Goal: Information Seeking & Learning: Compare options

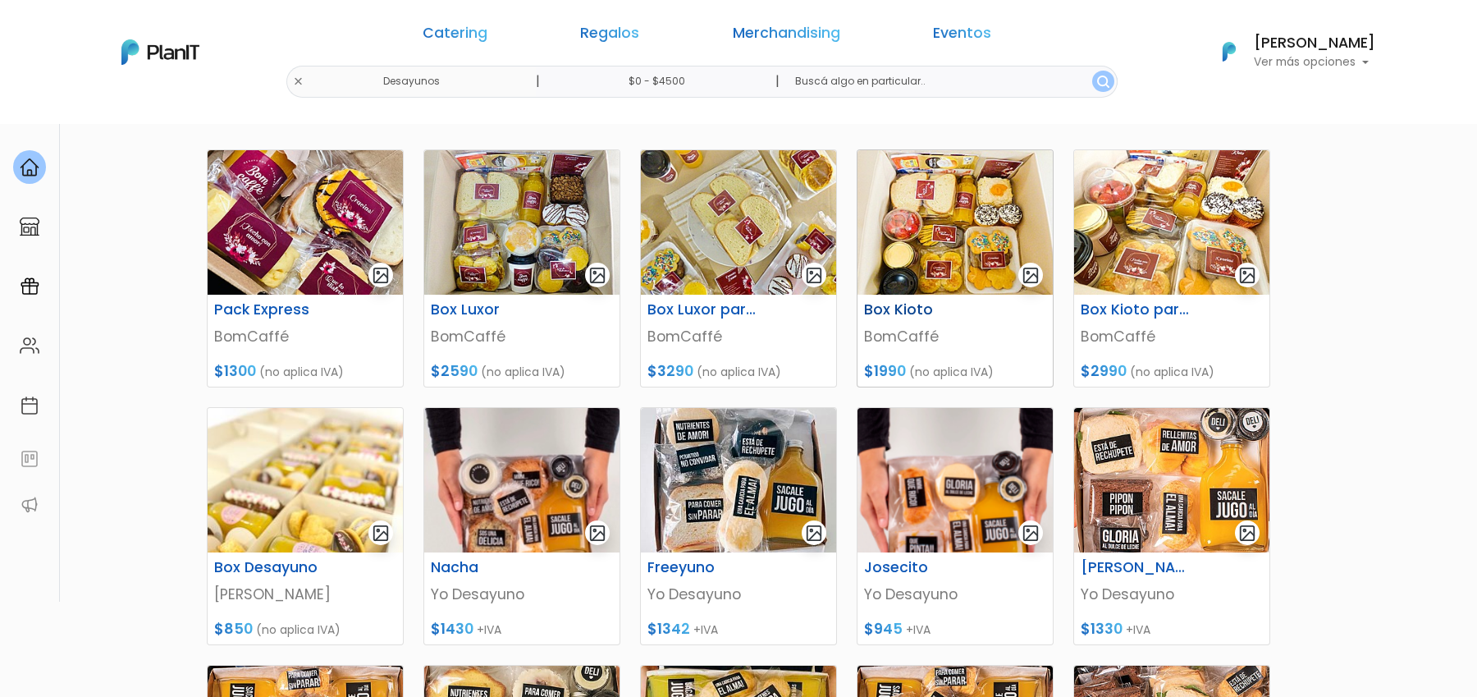
scroll to position [220, 0]
click at [980, 251] on img at bounding box center [954, 221] width 195 height 144
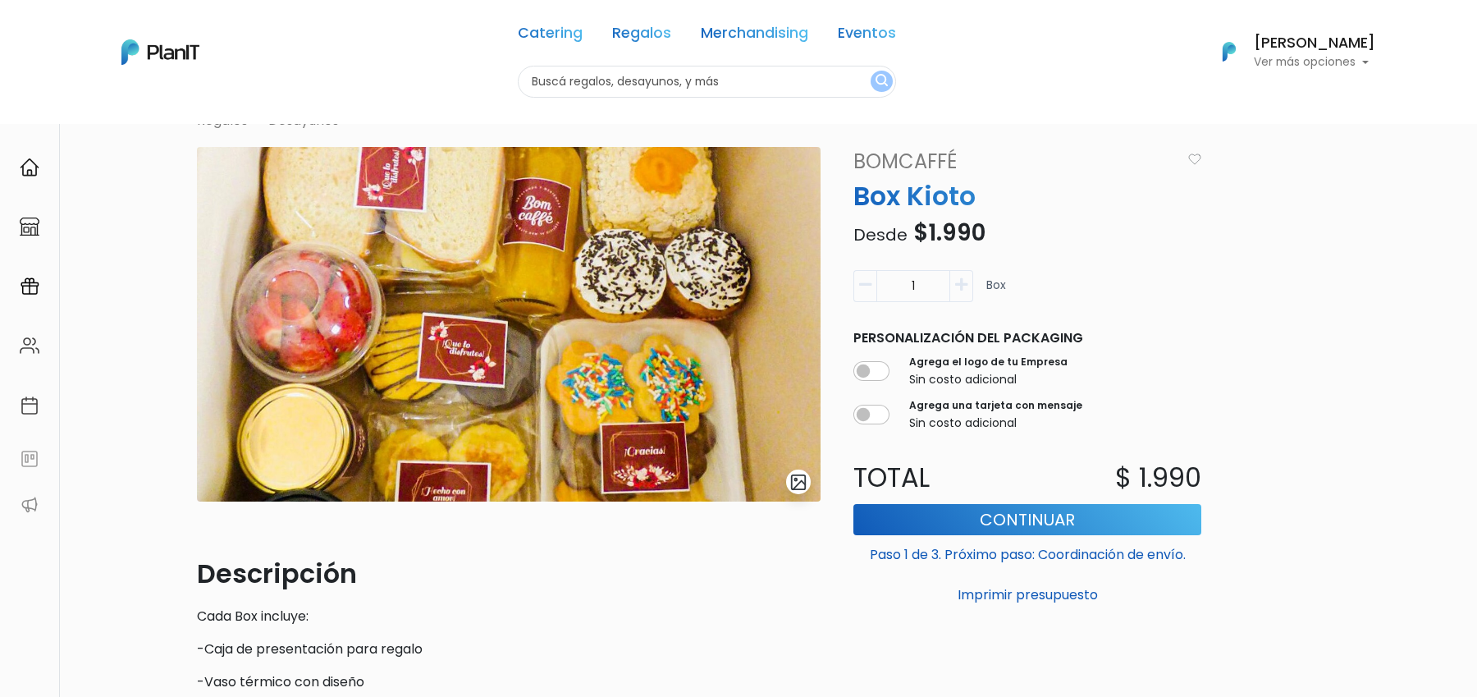
scroll to position [53, 0]
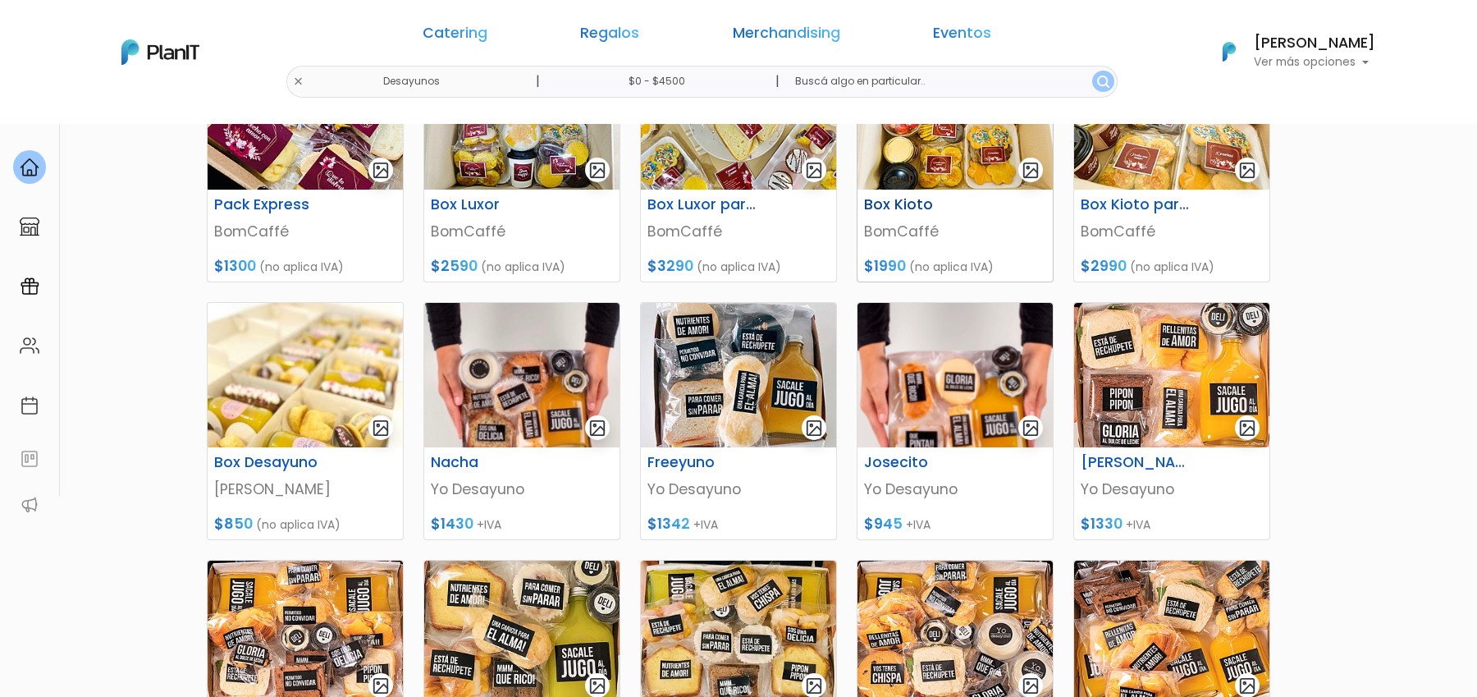
scroll to position [325, 0]
click at [943, 435] on img at bounding box center [954, 374] width 195 height 144
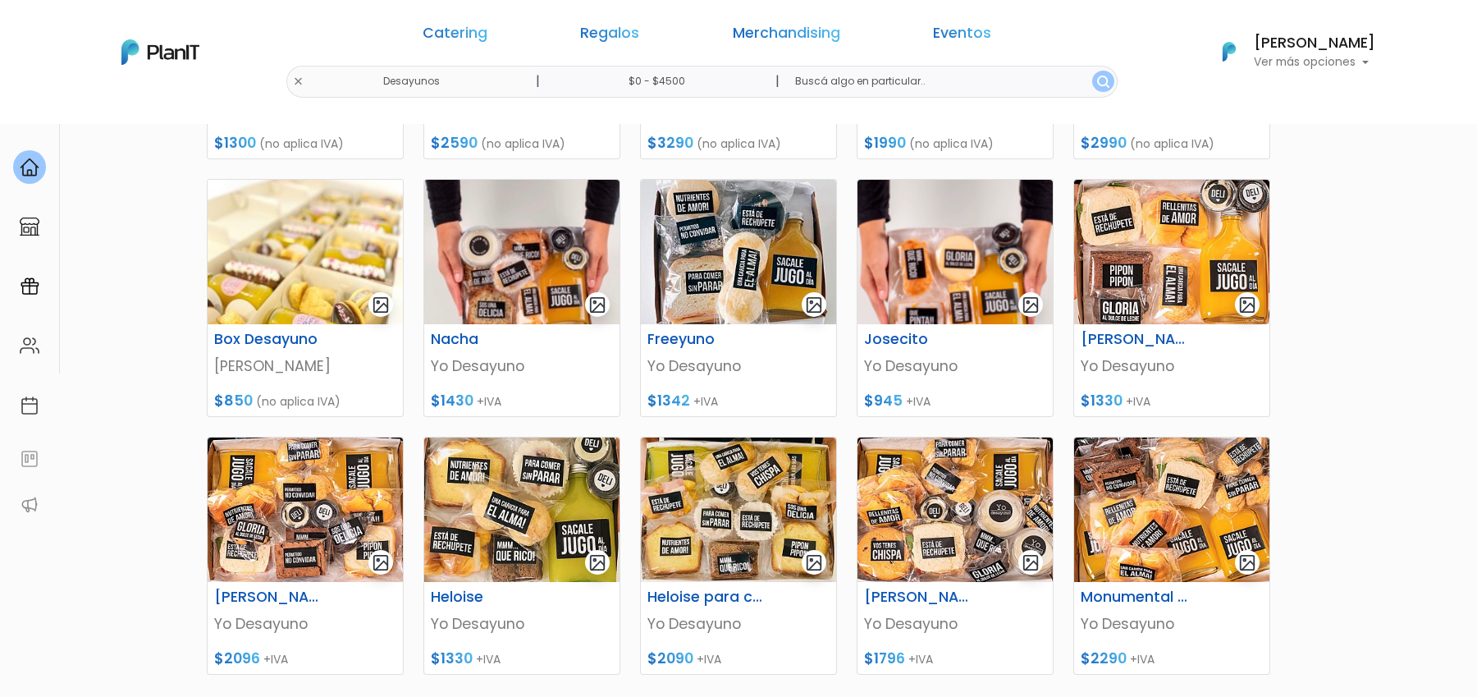
scroll to position [466, 0]
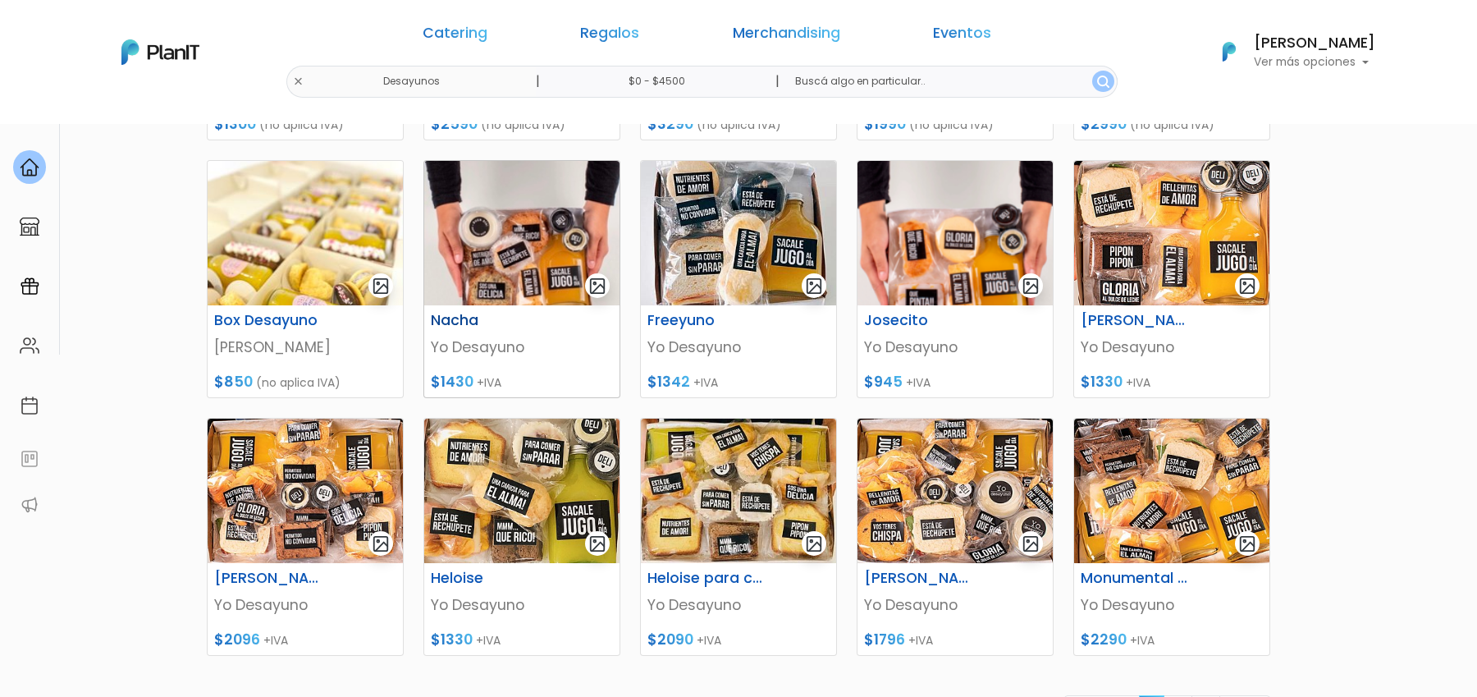
click at [548, 276] on img at bounding box center [521, 233] width 195 height 144
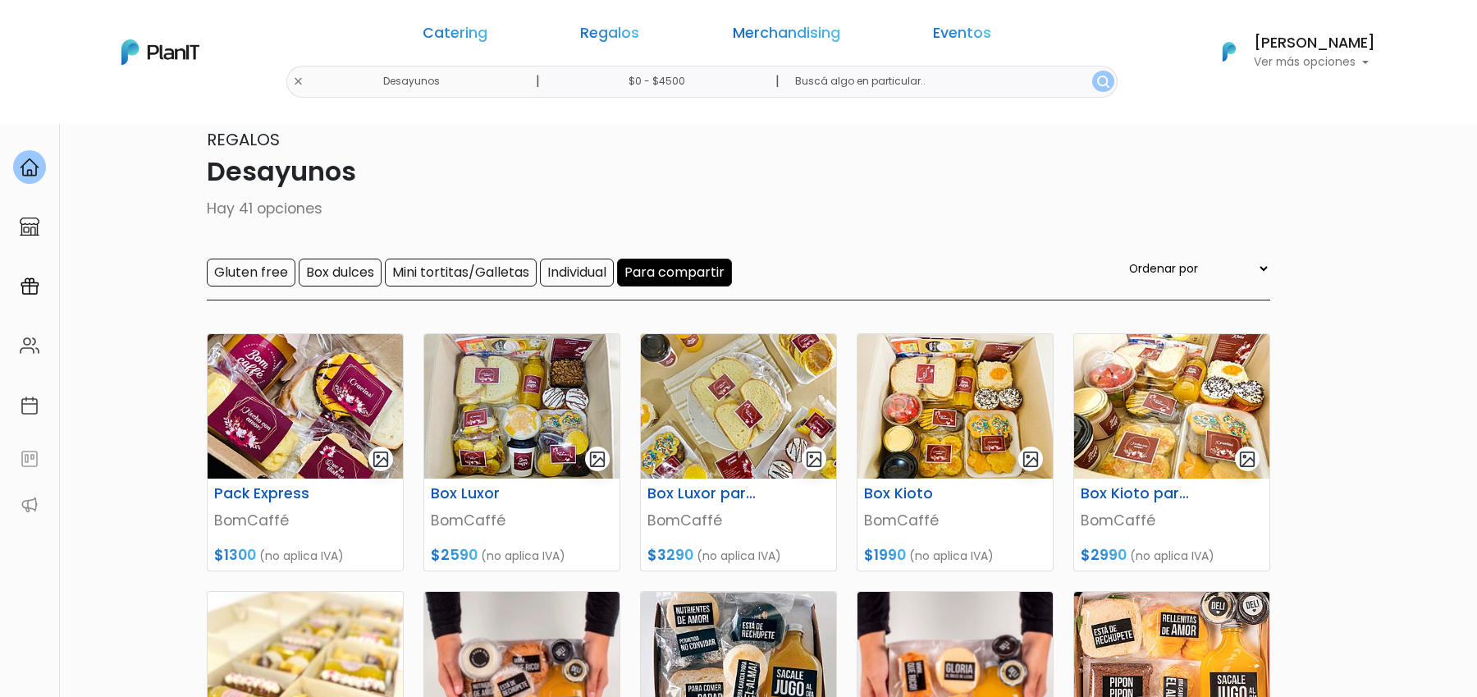
scroll to position [40, 0]
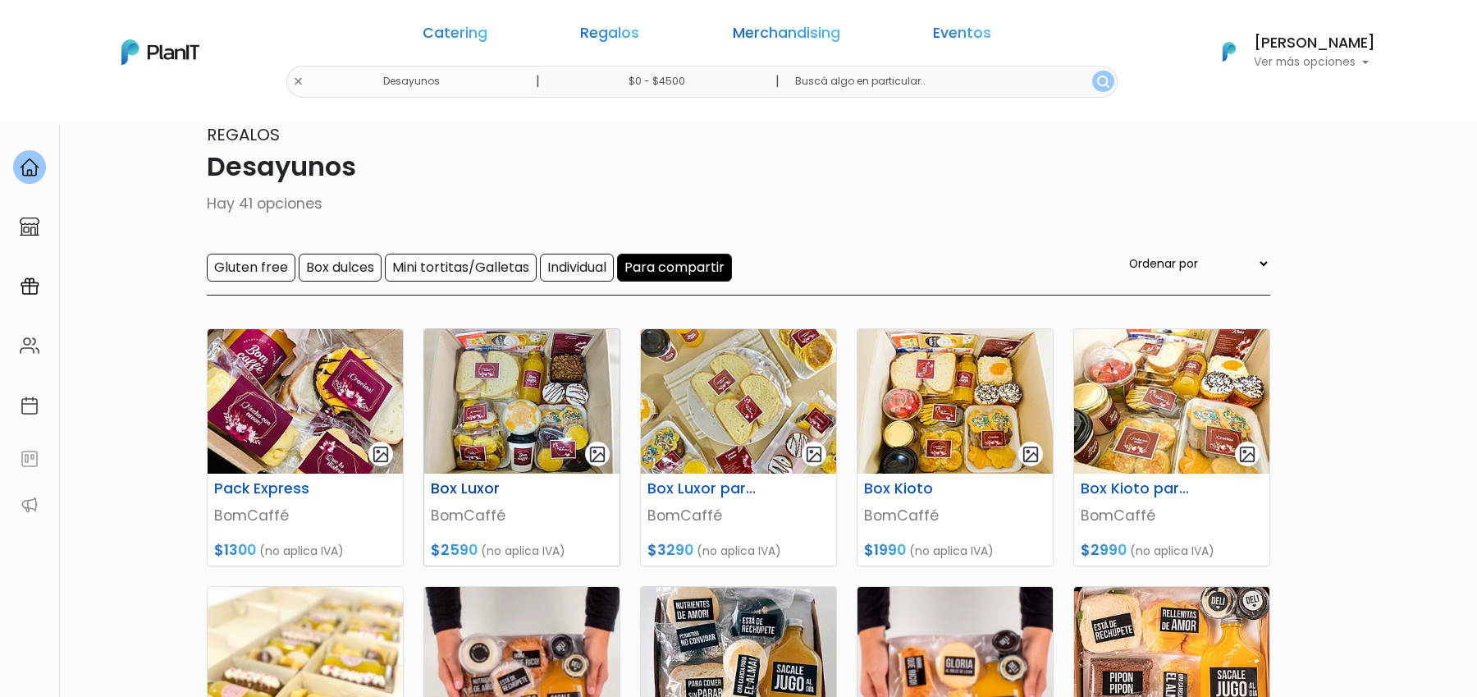
click at [449, 395] on img at bounding box center [521, 401] width 195 height 144
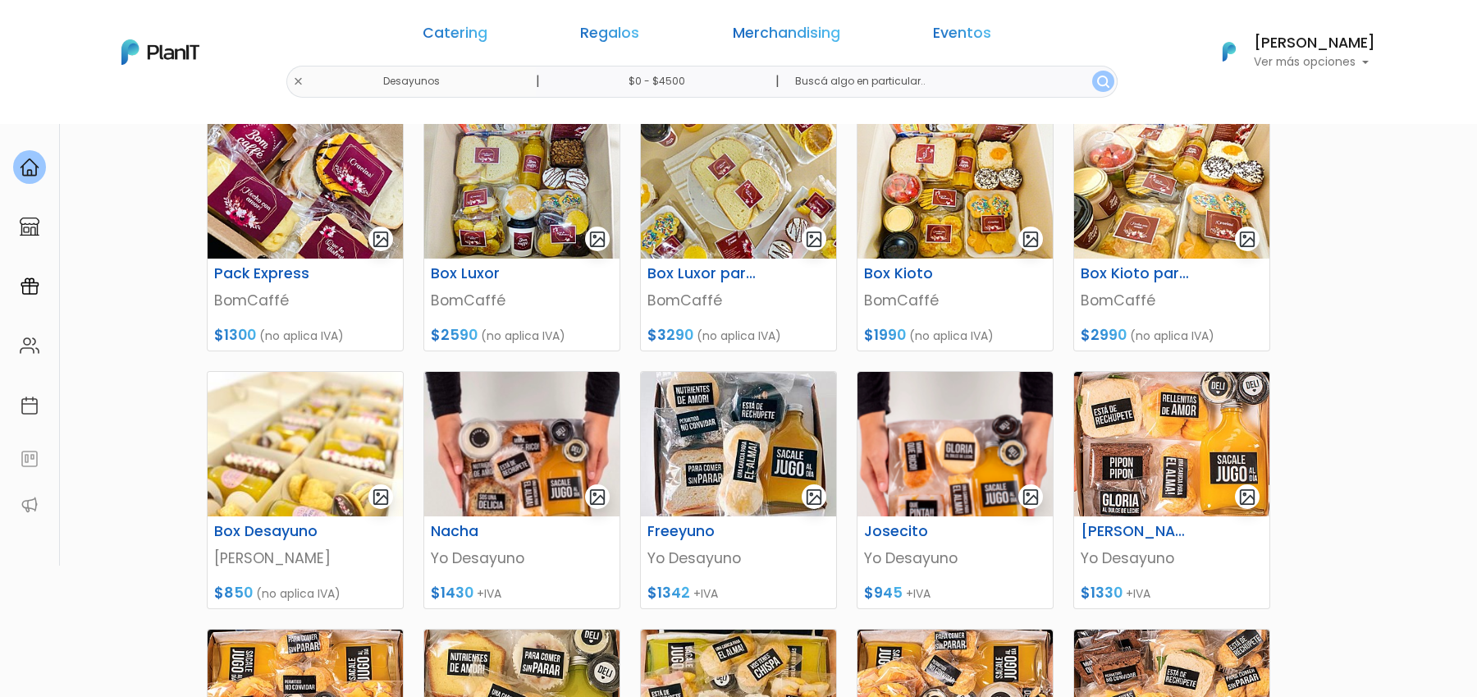
scroll to position [274, 0]
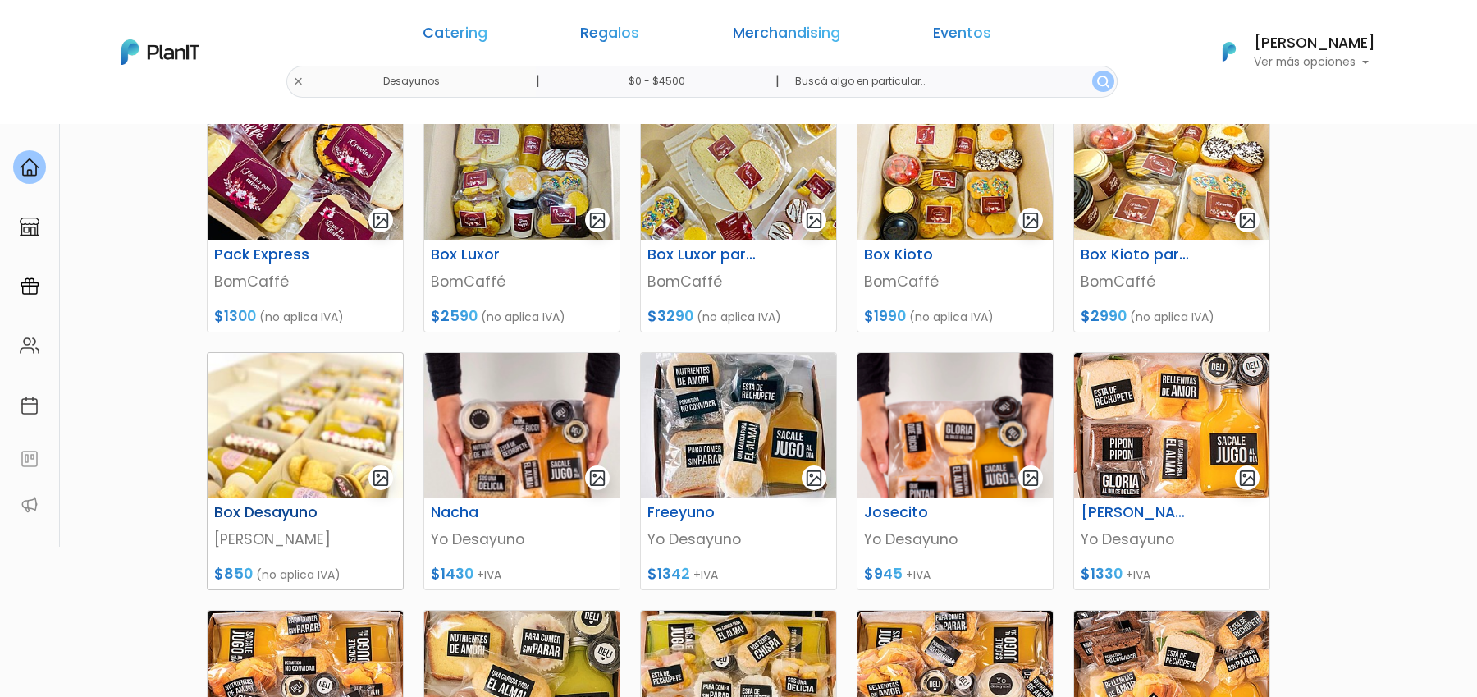
click at [345, 399] on img at bounding box center [305, 425] width 195 height 144
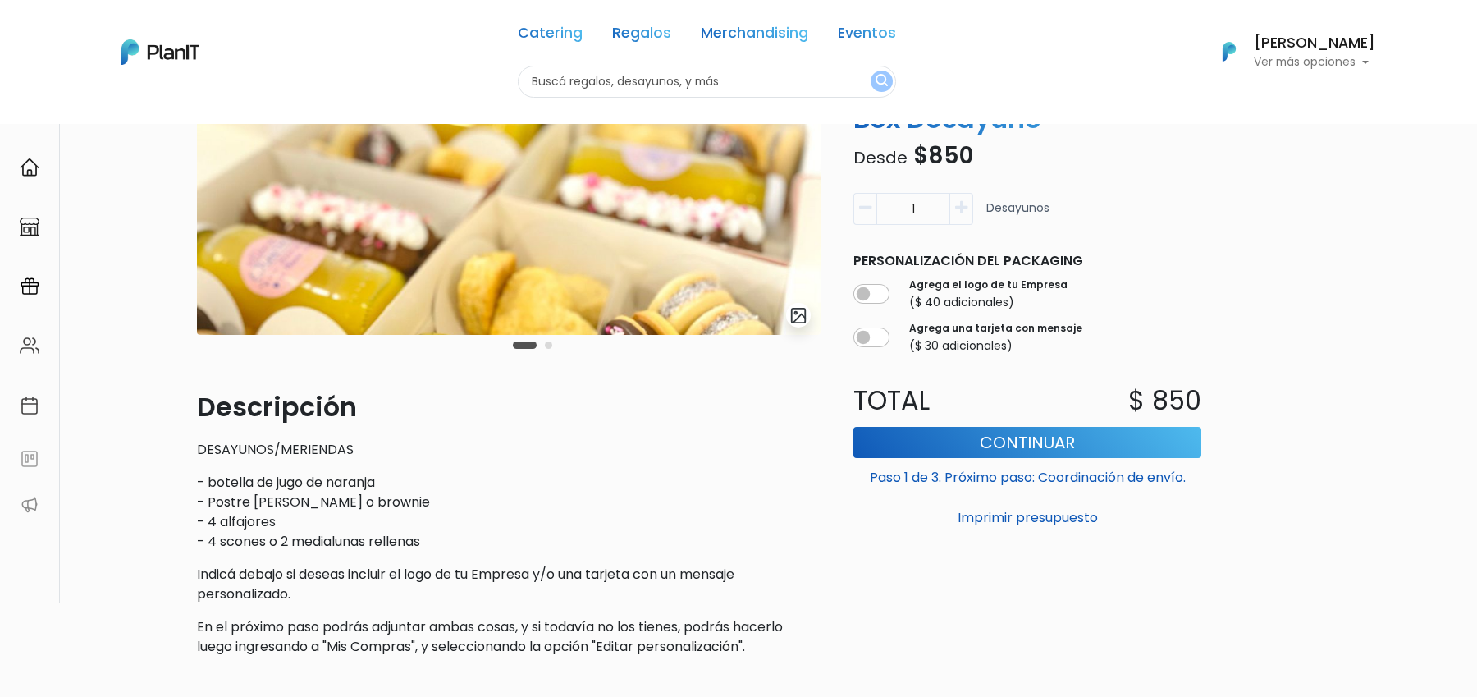
scroll to position [222, 0]
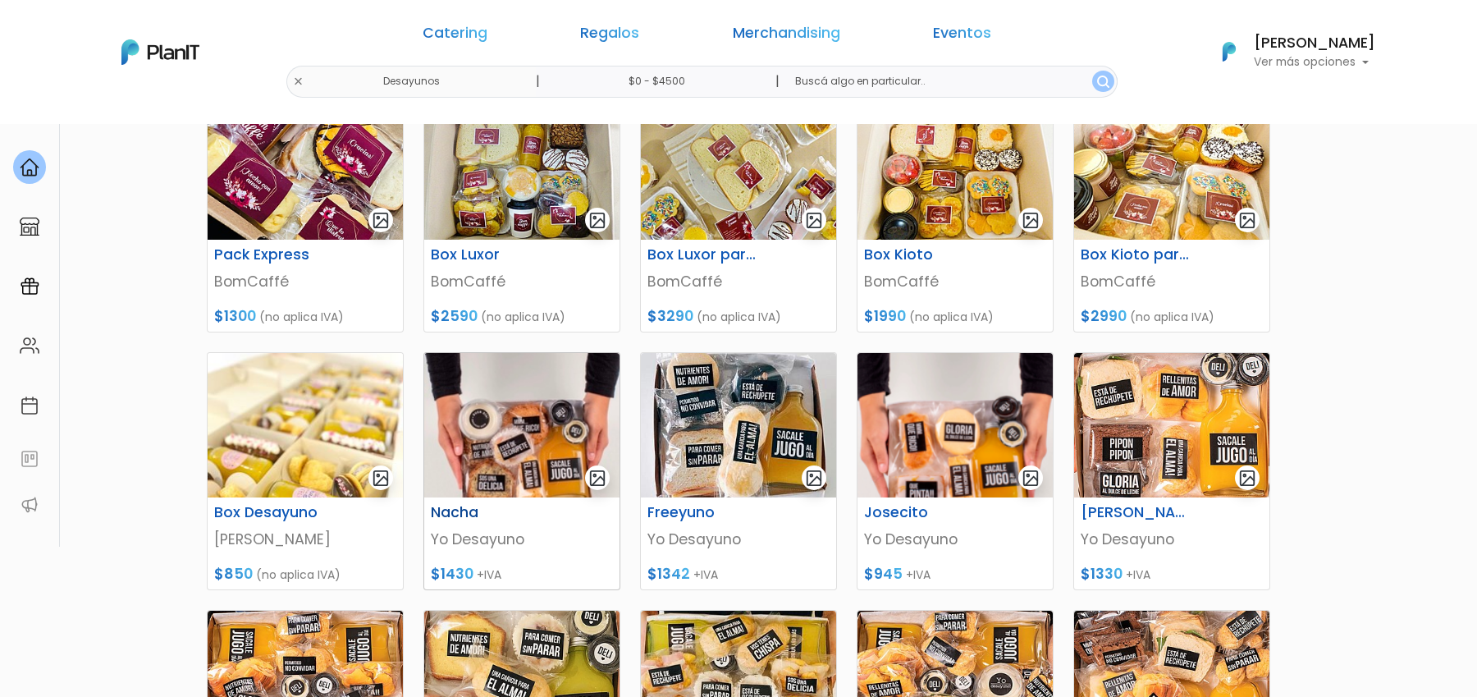
click at [506, 459] on img at bounding box center [521, 425] width 195 height 144
click at [747, 444] on img at bounding box center [738, 425] width 195 height 144
click at [960, 436] on img at bounding box center [954, 425] width 195 height 144
click at [1219, 437] on img at bounding box center [1171, 425] width 195 height 144
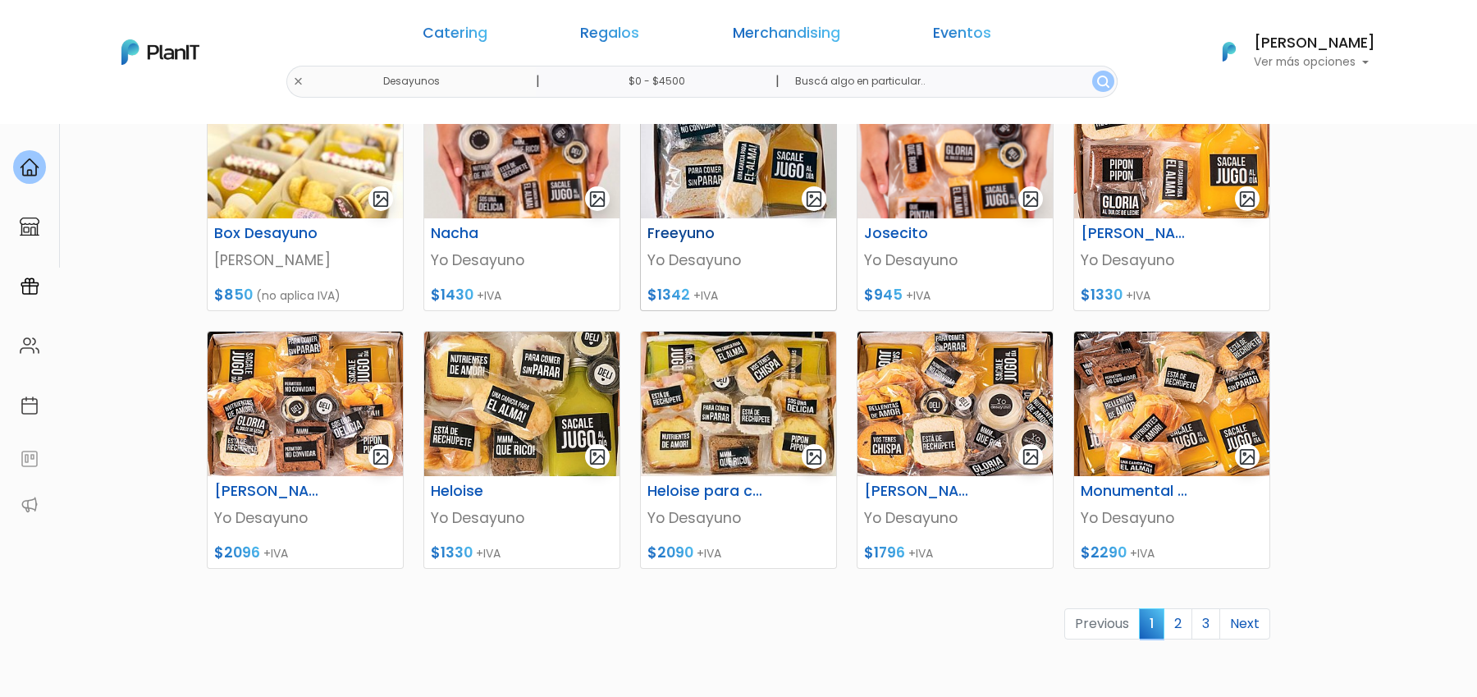
scroll to position [586, 0]
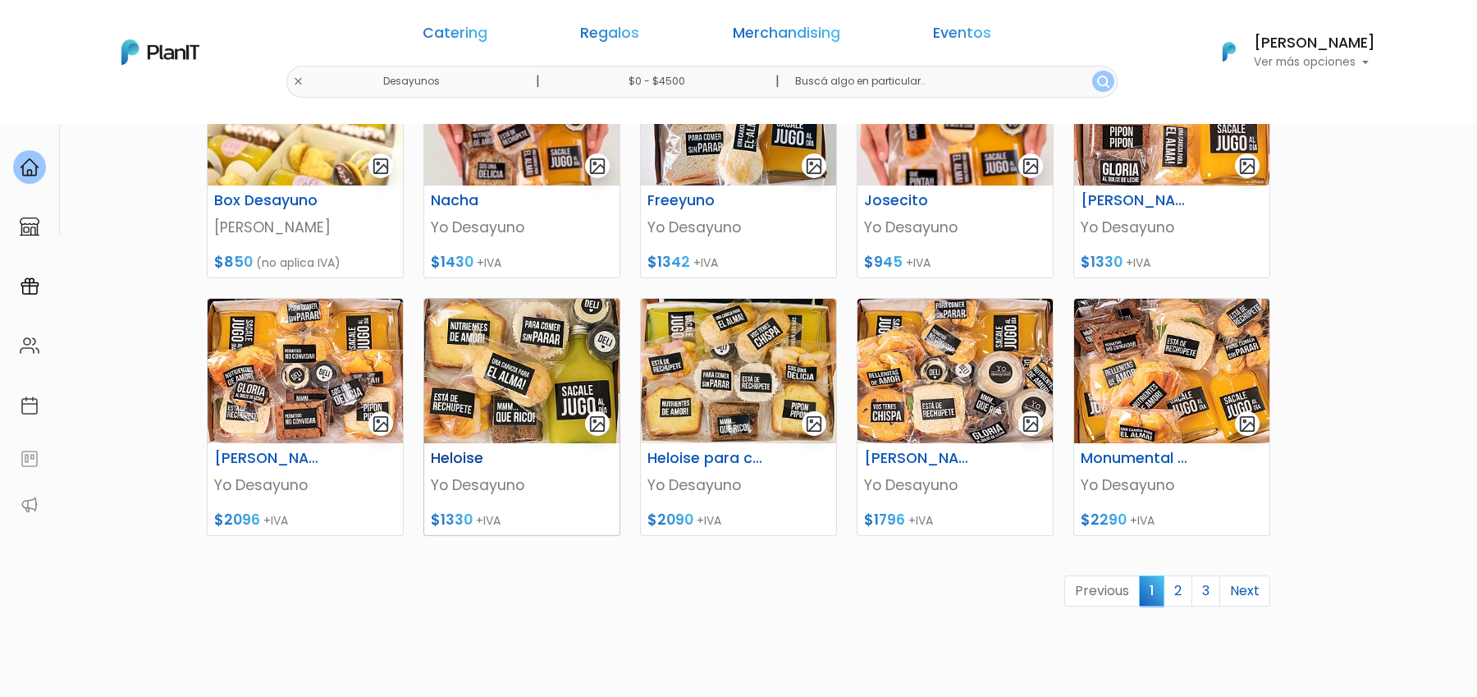
click at [528, 376] on img at bounding box center [521, 371] width 195 height 144
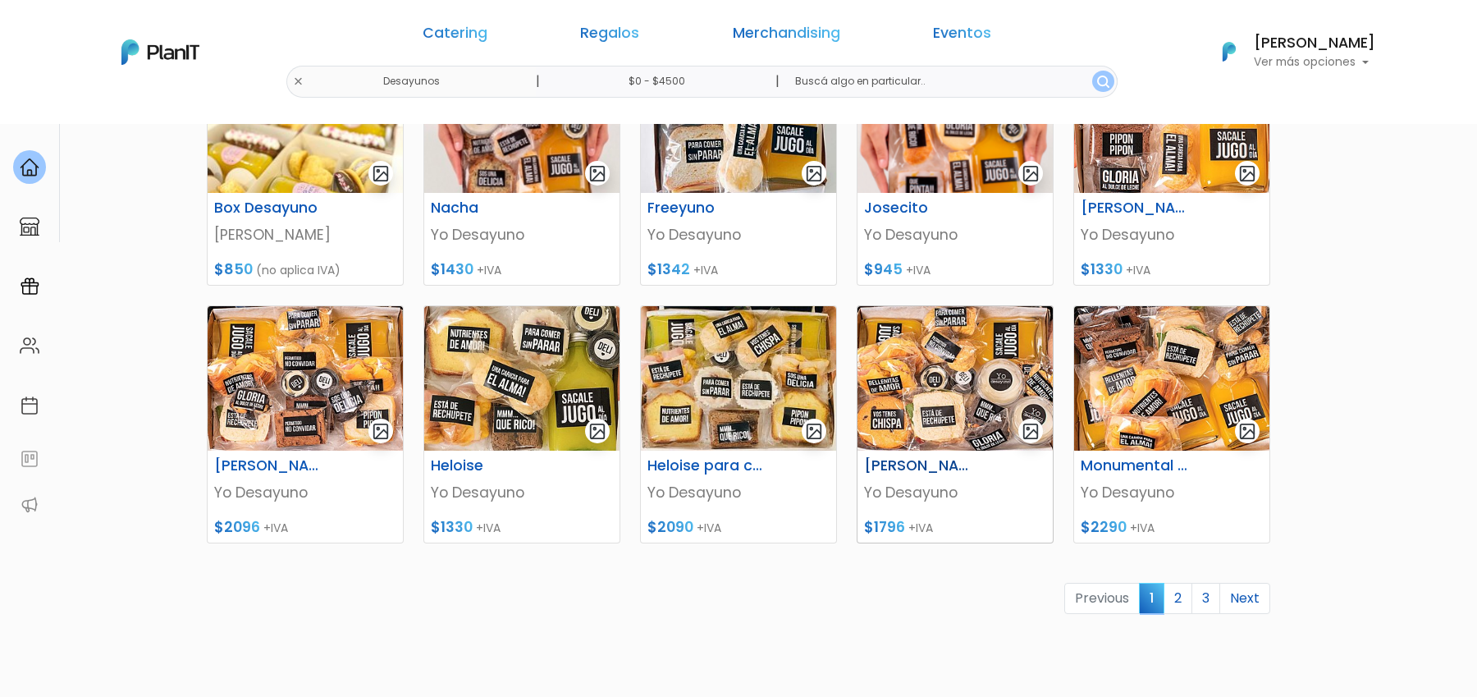
scroll to position [586, 0]
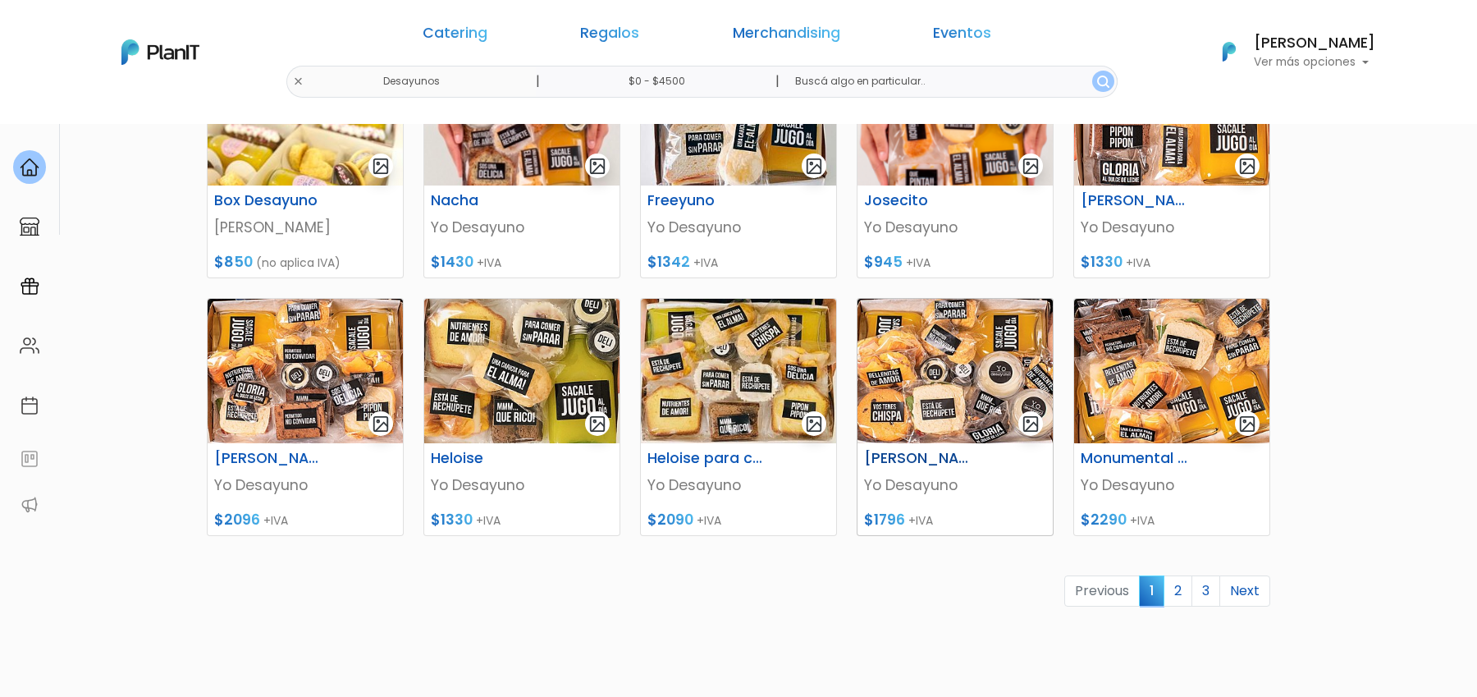
click at [957, 383] on img at bounding box center [954, 371] width 195 height 144
click at [1206, 363] on img at bounding box center [1171, 371] width 195 height 144
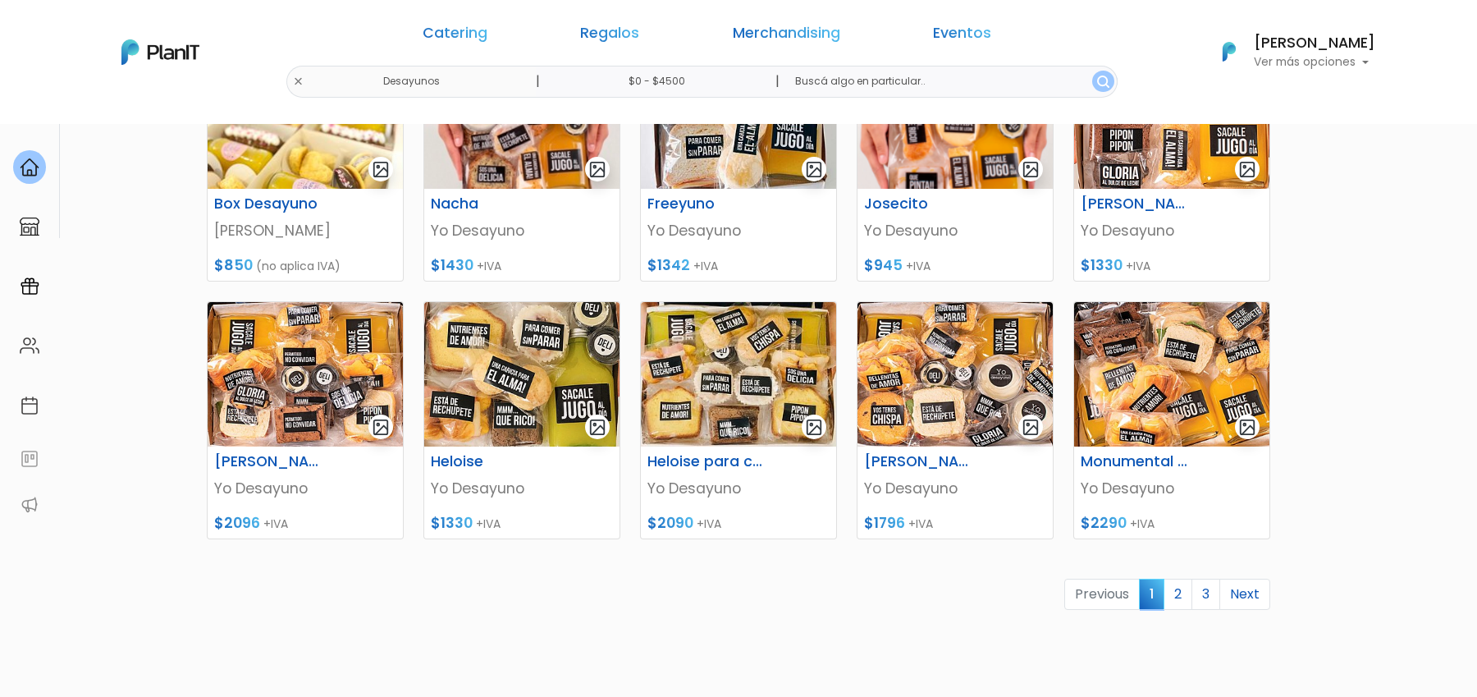
scroll to position [586, 0]
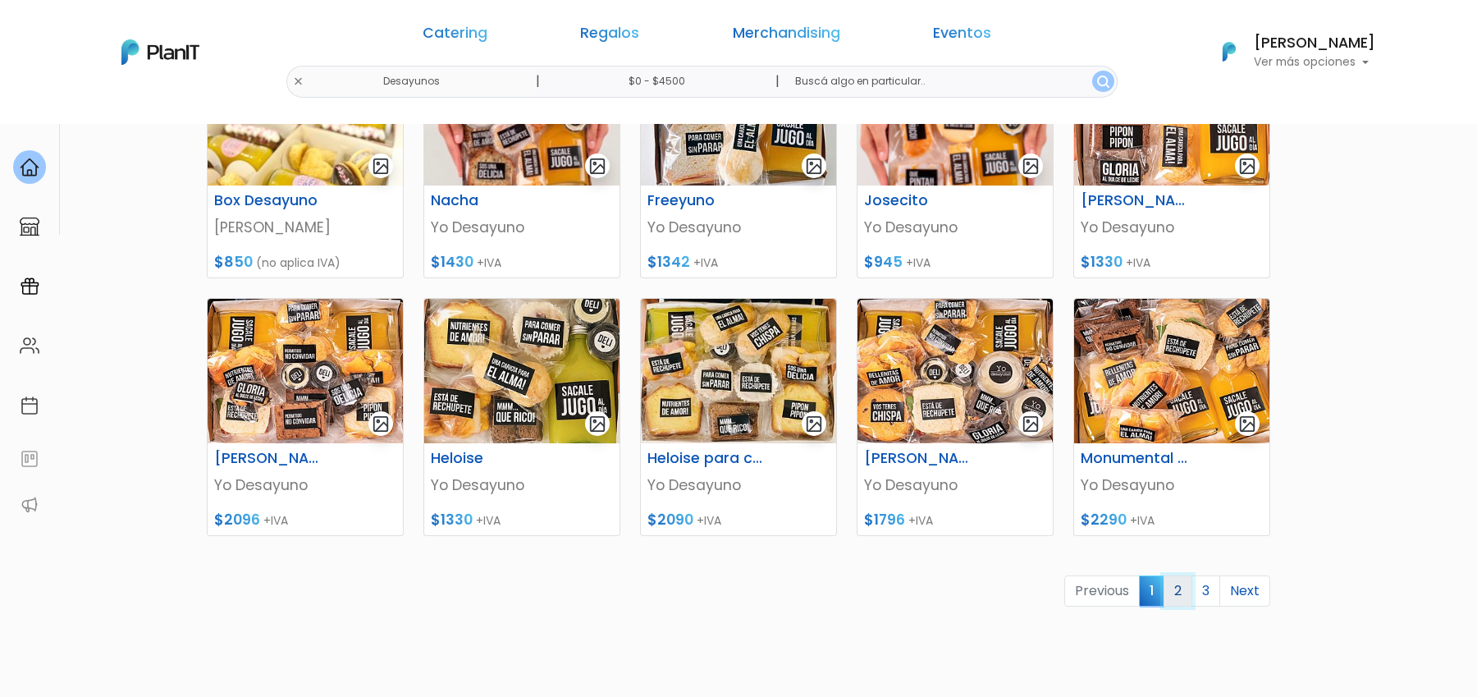
click at [1176, 593] on link "2" at bounding box center [1177, 590] width 29 height 31
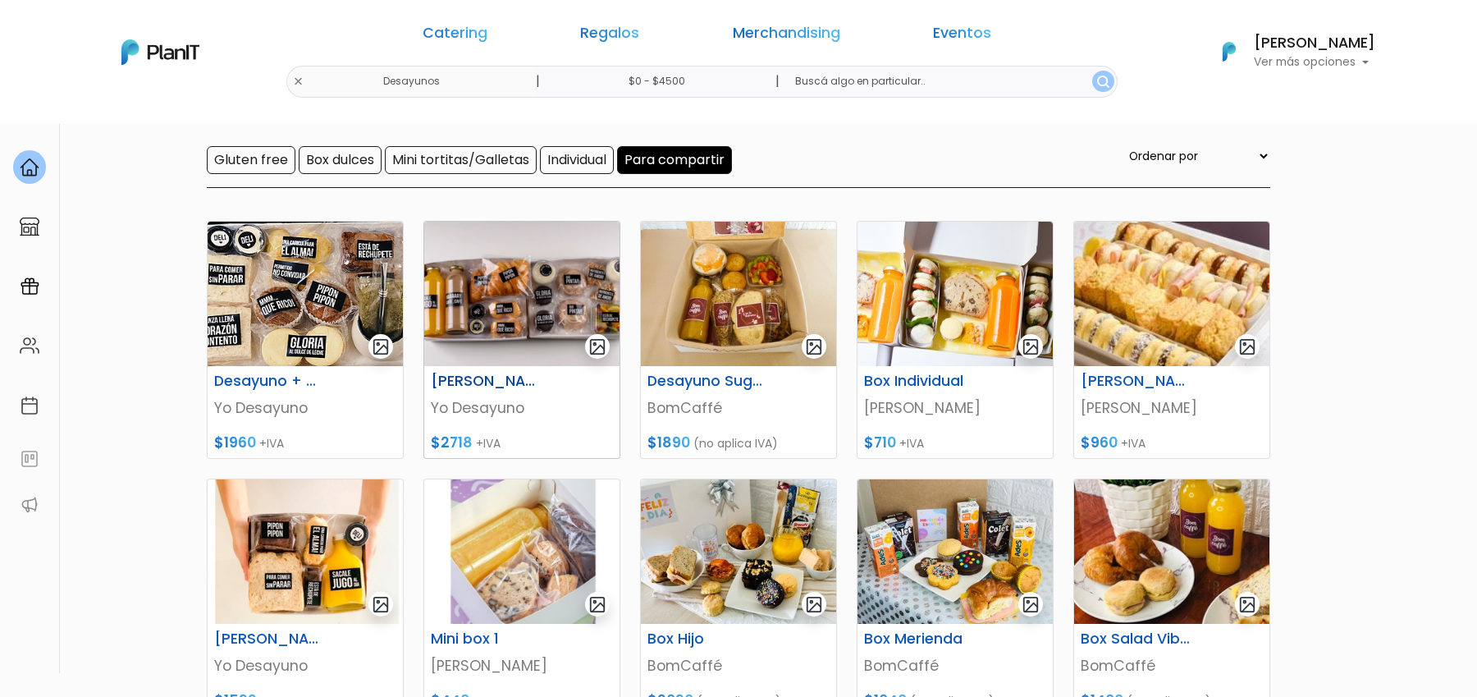
scroll to position [148, 0]
click at [263, 331] on img at bounding box center [305, 293] width 195 height 144
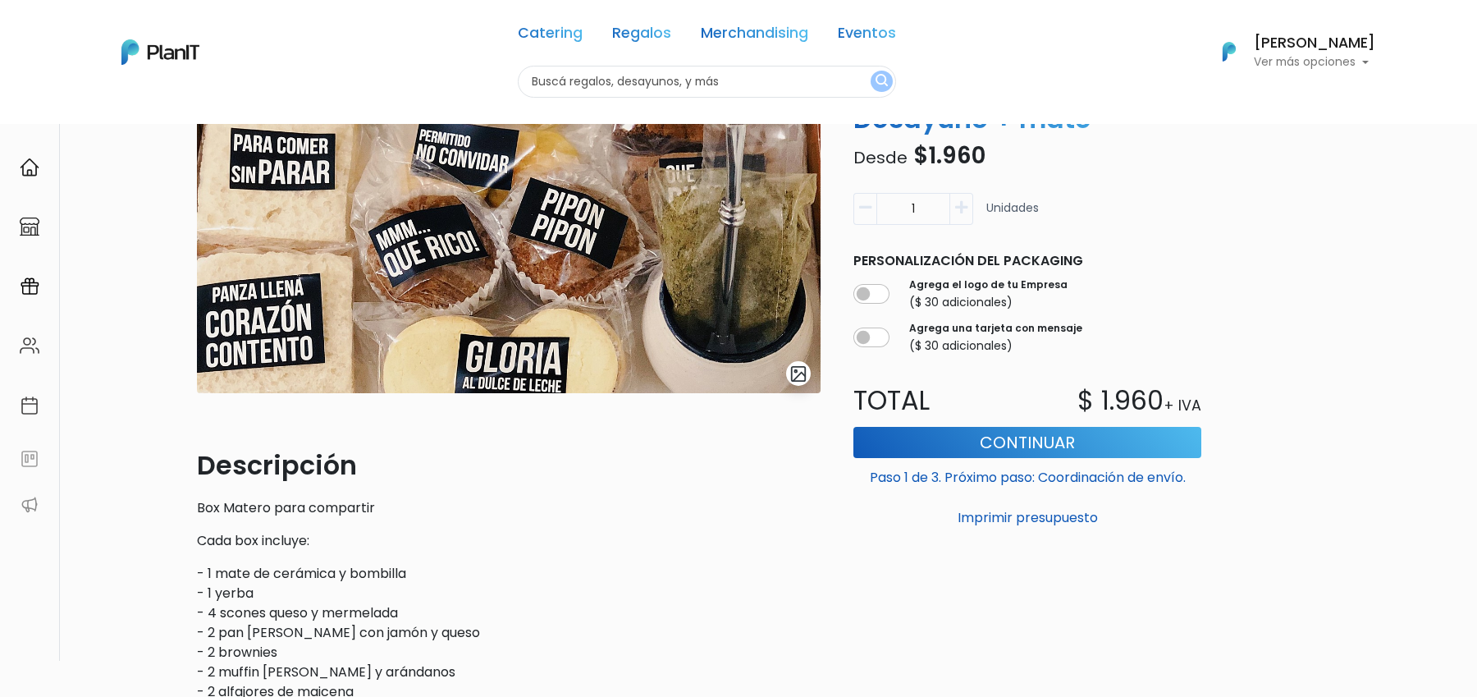
scroll to position [183, 0]
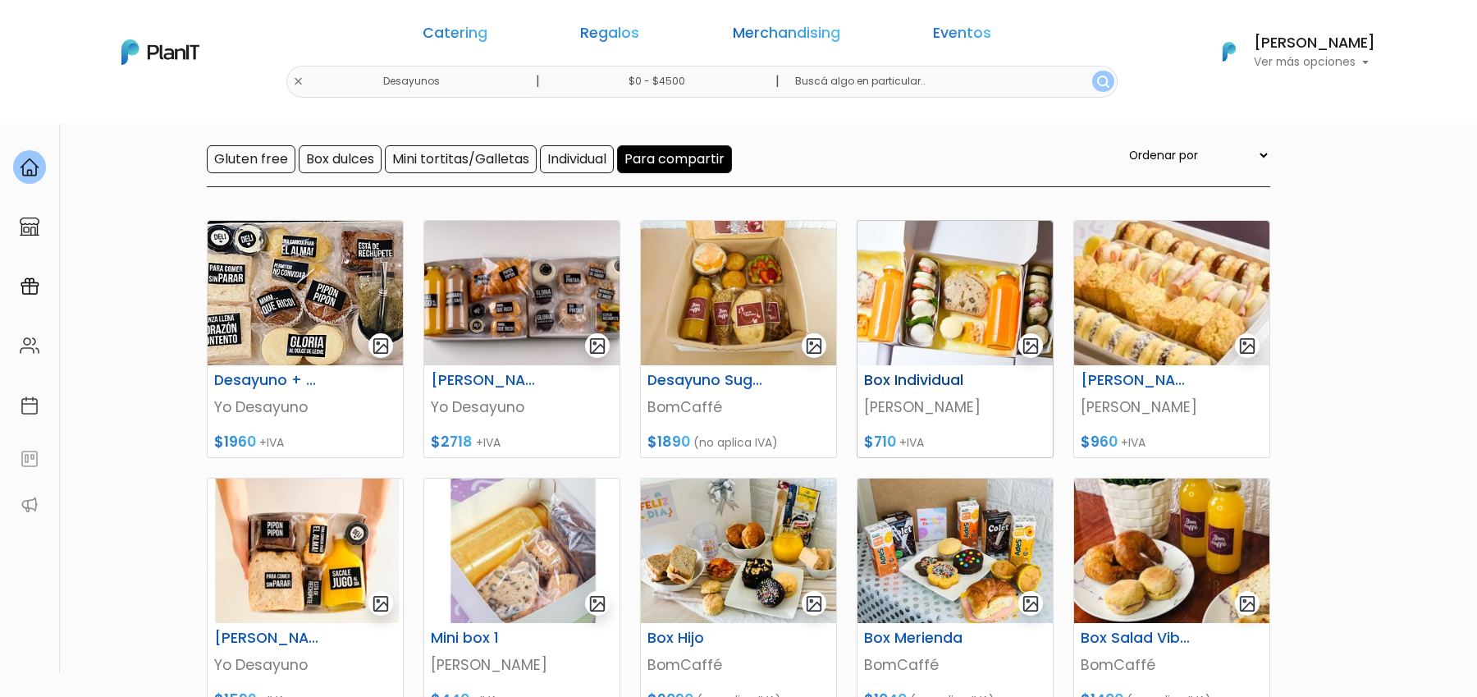
click at [954, 327] on img at bounding box center [954, 293] width 195 height 144
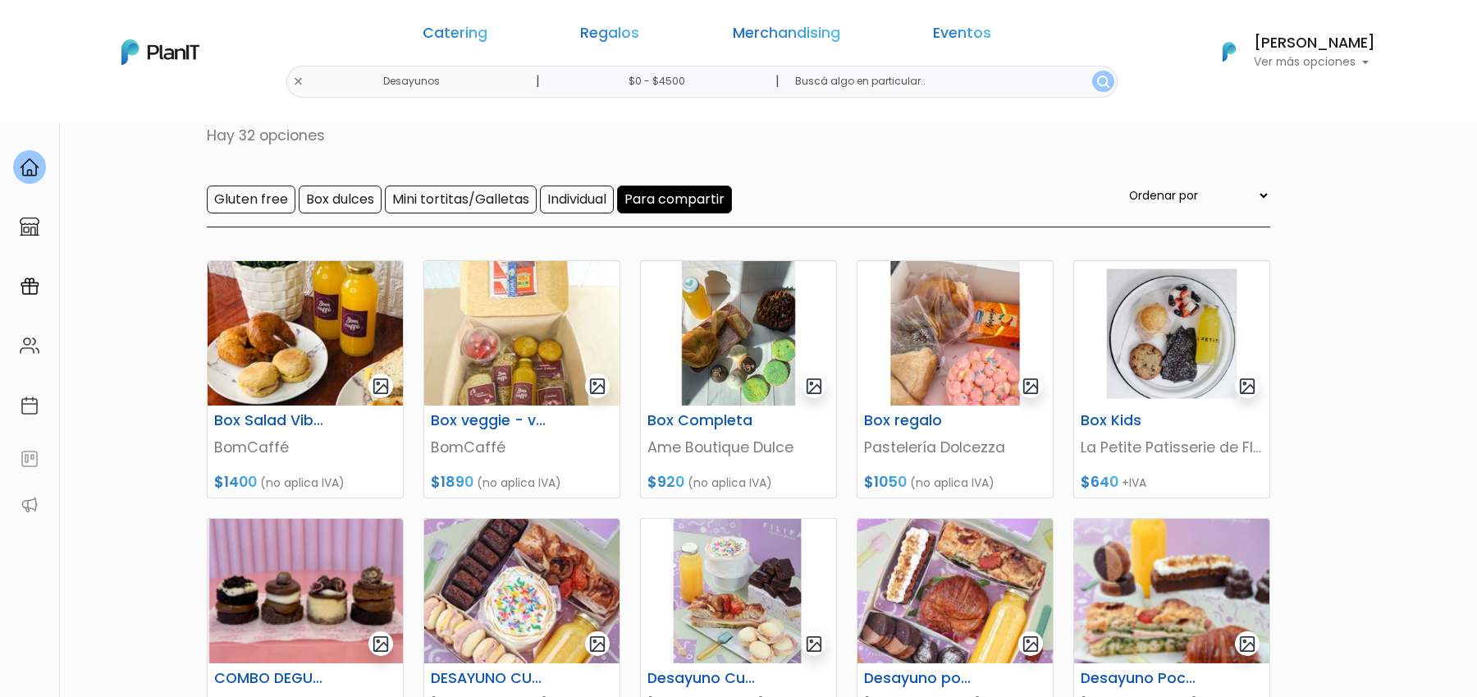
scroll to position [109, 0]
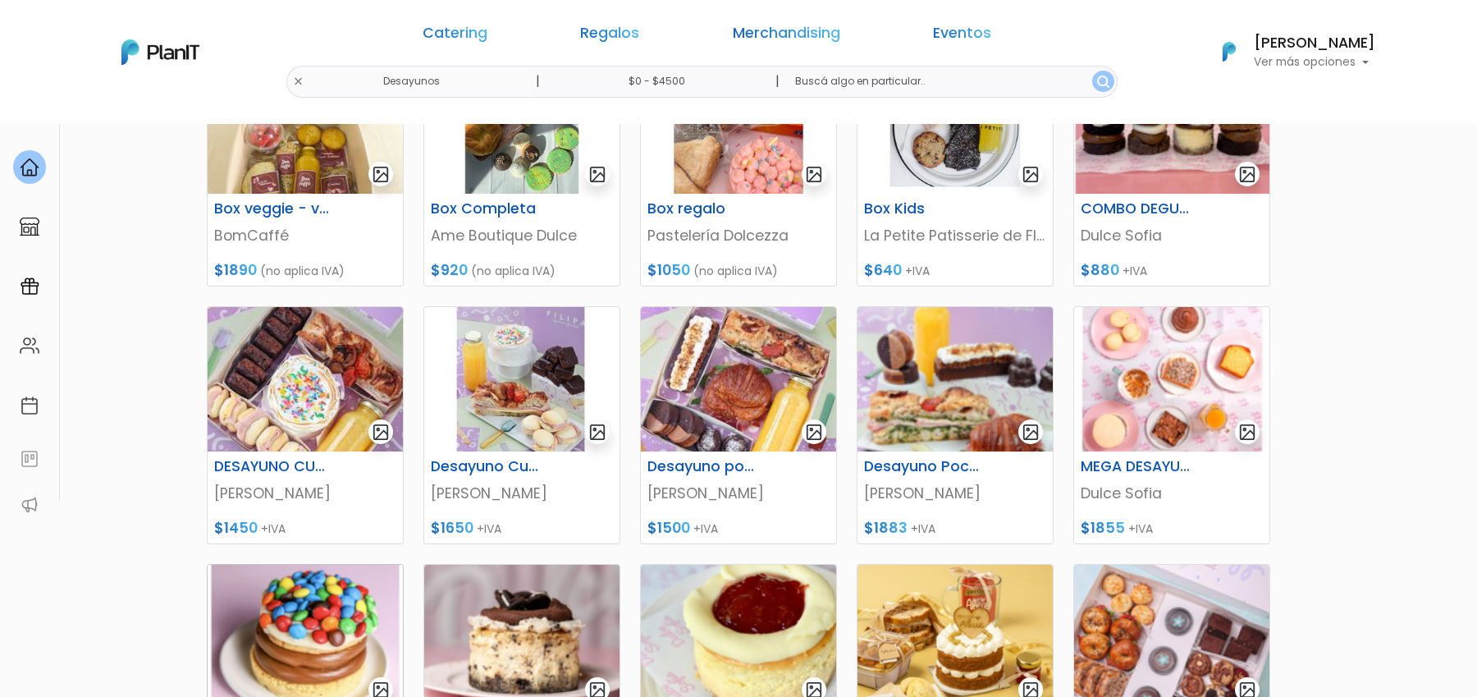
scroll to position [235, 0]
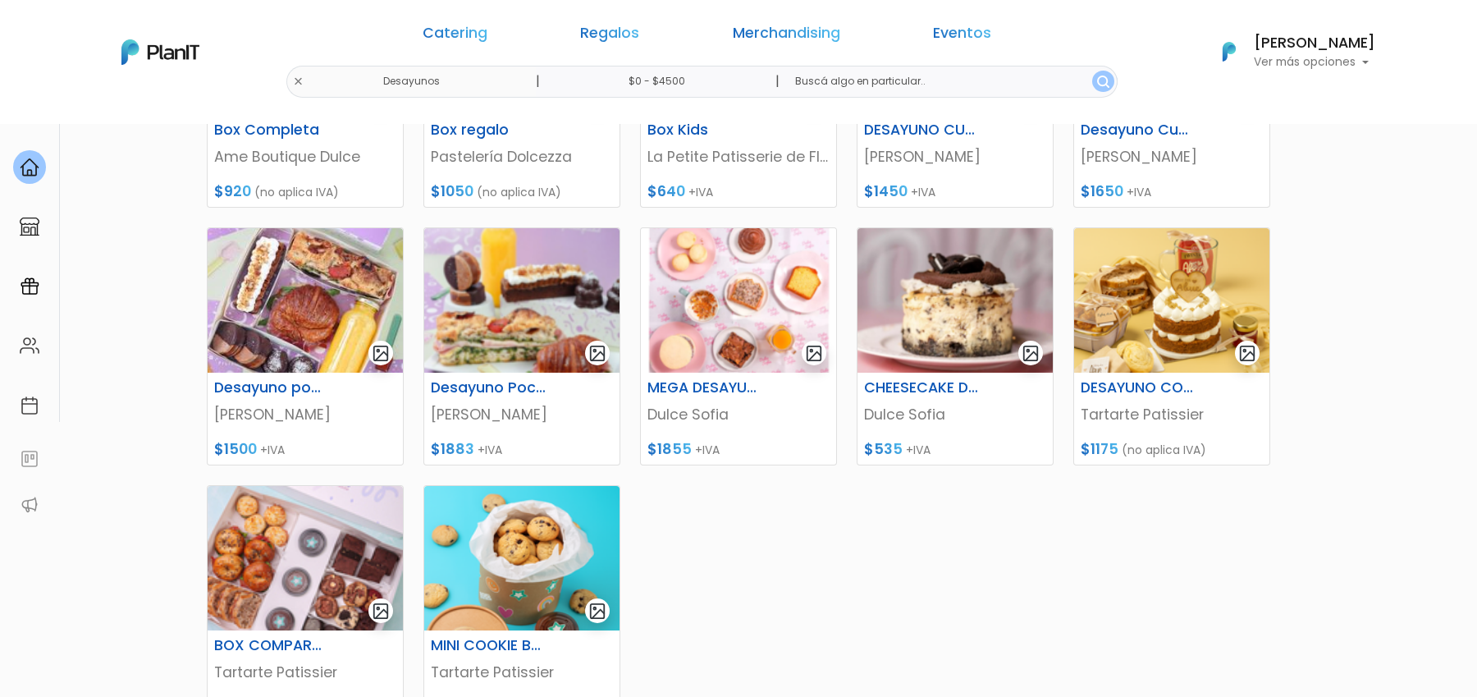
scroll to position [386, 0]
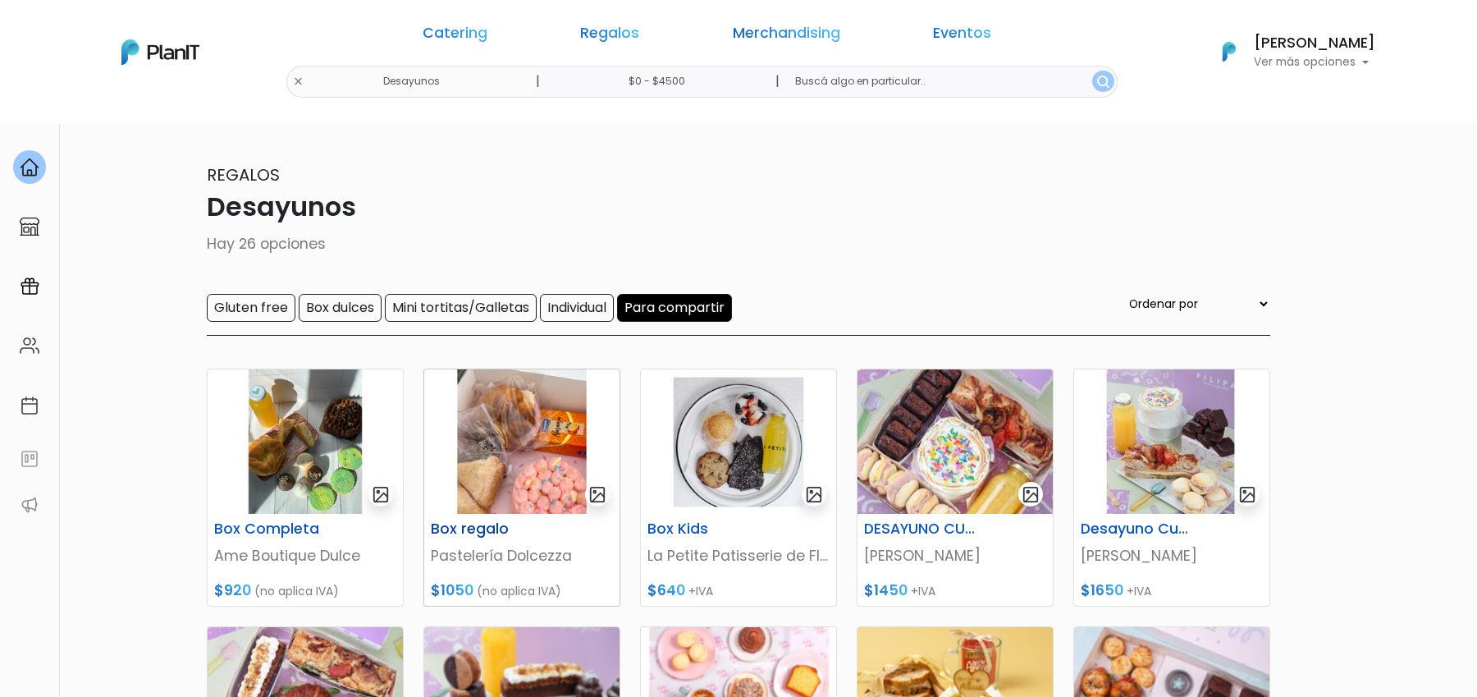
click at [569, 474] on img at bounding box center [521, 441] width 195 height 144
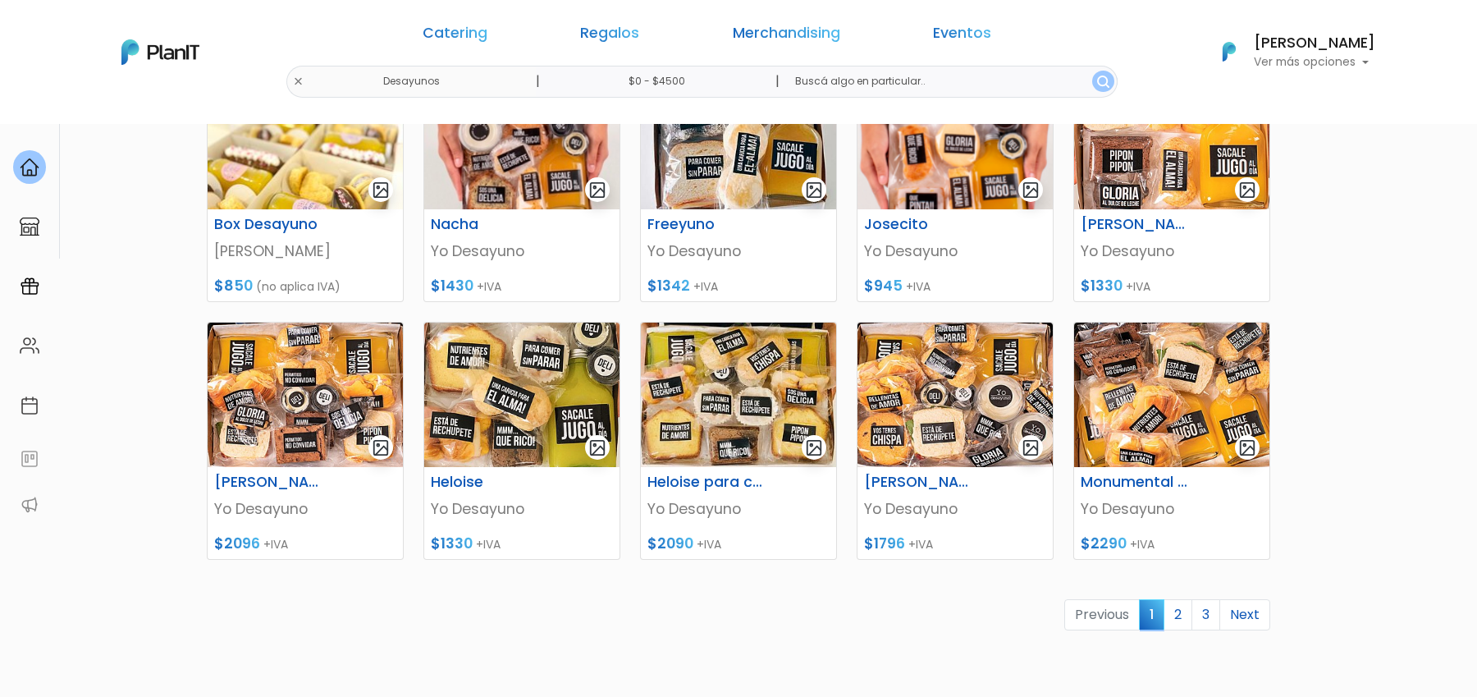
scroll to position [586, 0]
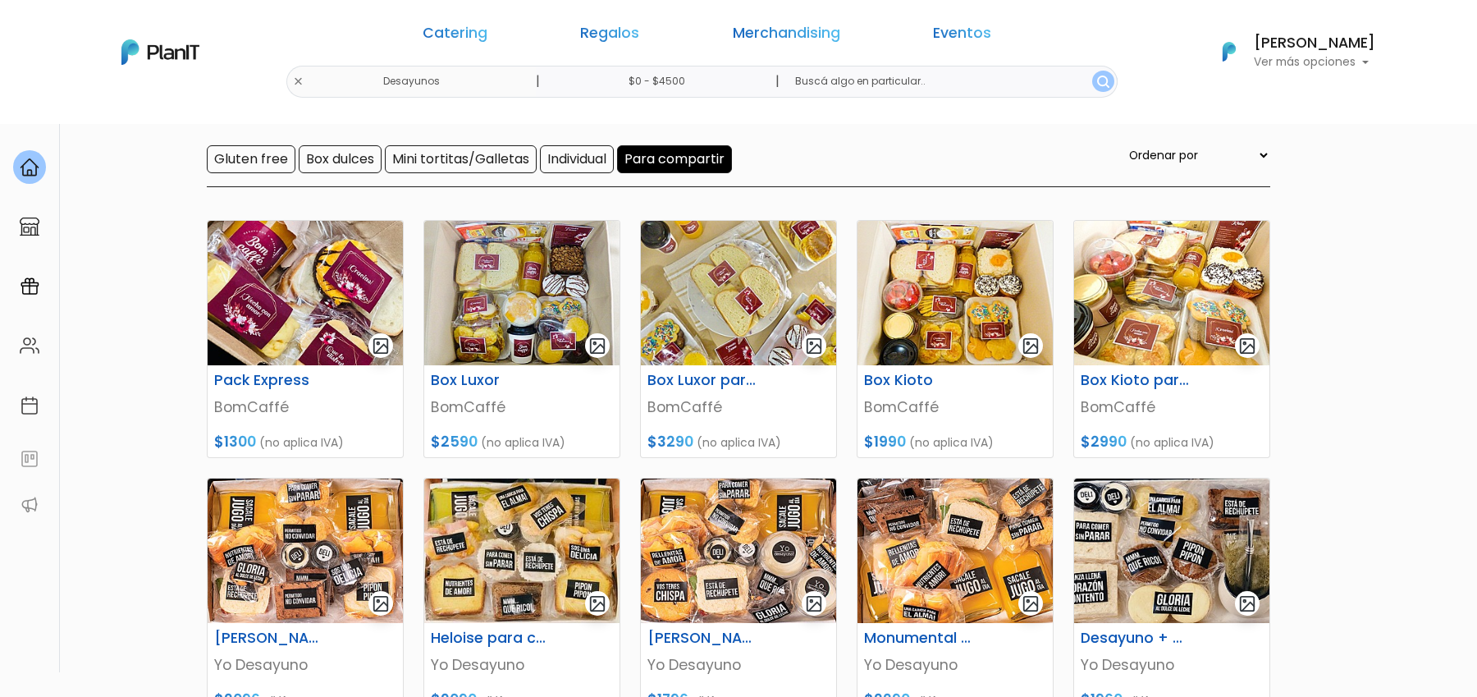
drag, startPoint x: 1416, startPoint y: 1573, endPoint x: 2335, endPoint y: 1695, distance: 926.8
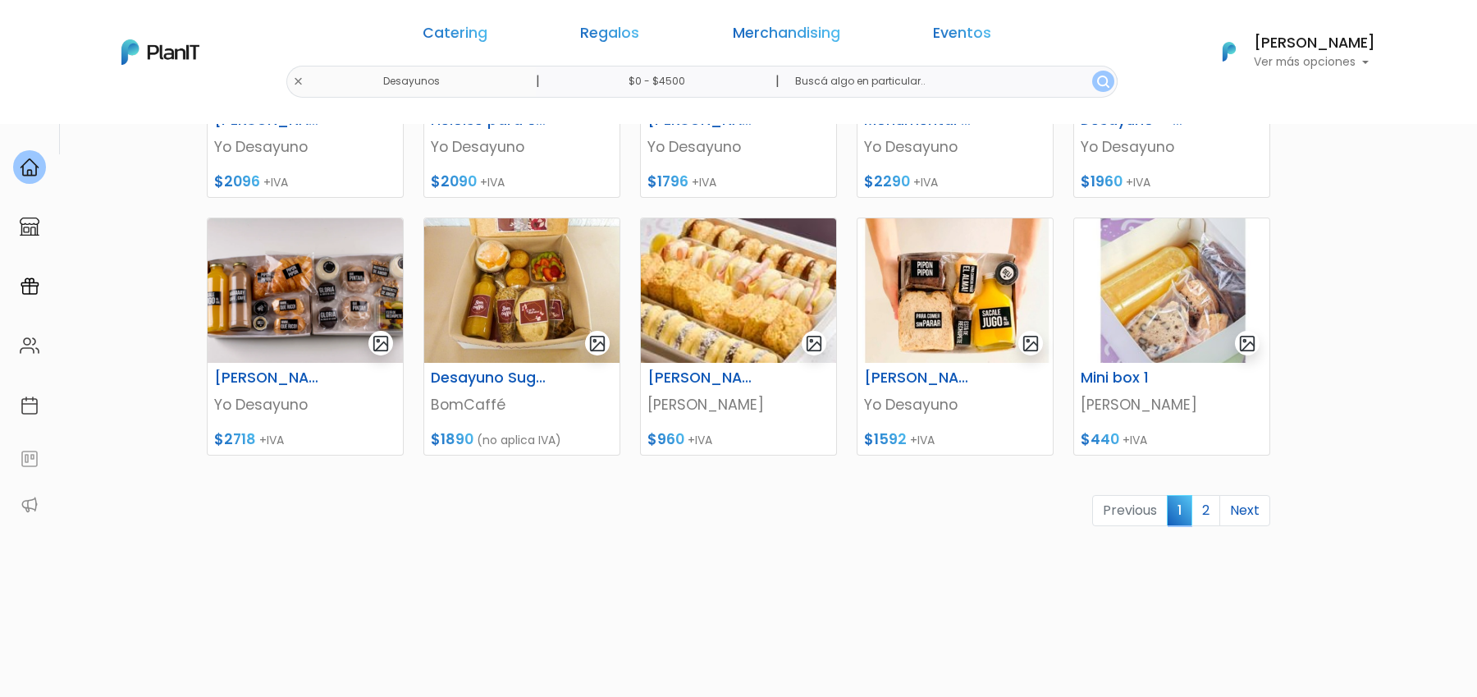
scroll to position [665, 0]
click at [537, 295] on img at bounding box center [521, 291] width 195 height 144
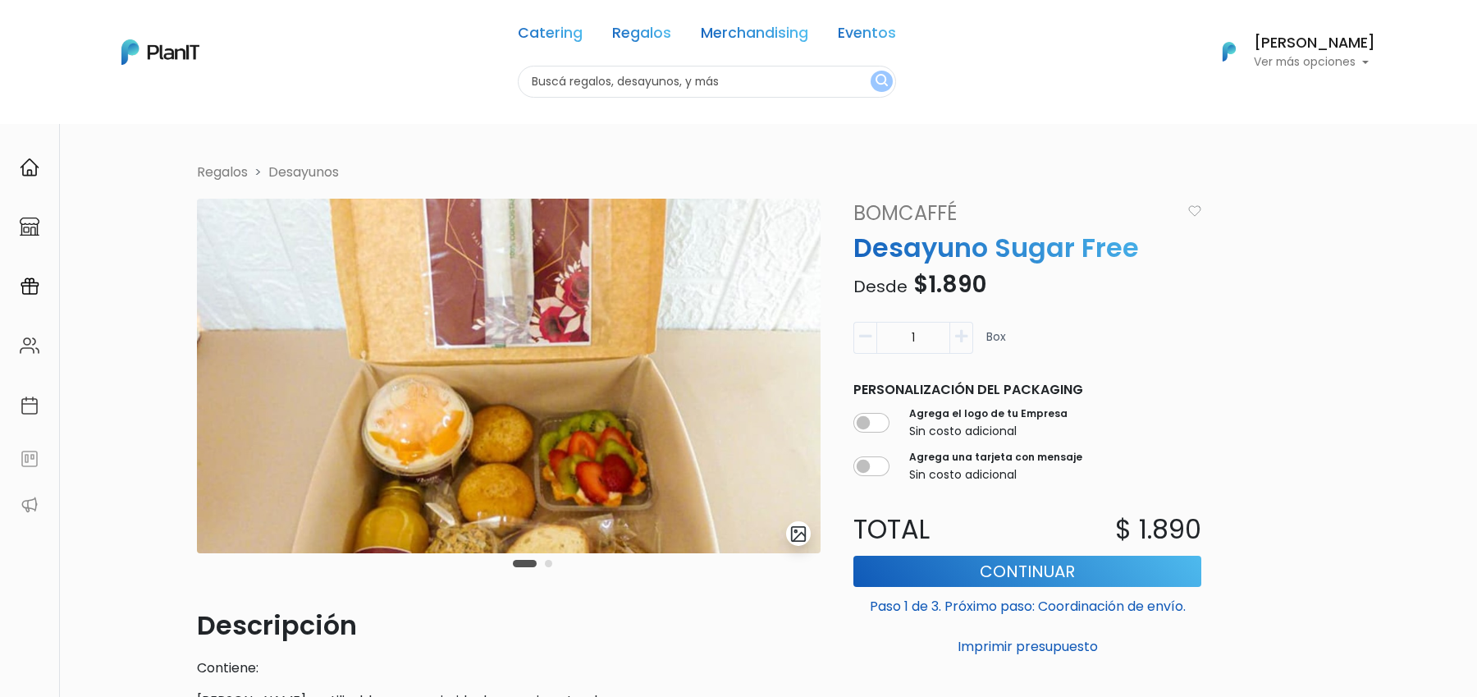
click at [546, 328] on img at bounding box center [508, 376] width 623 height 354
click at [797, 534] on img "submit" at bounding box center [798, 533] width 19 height 19
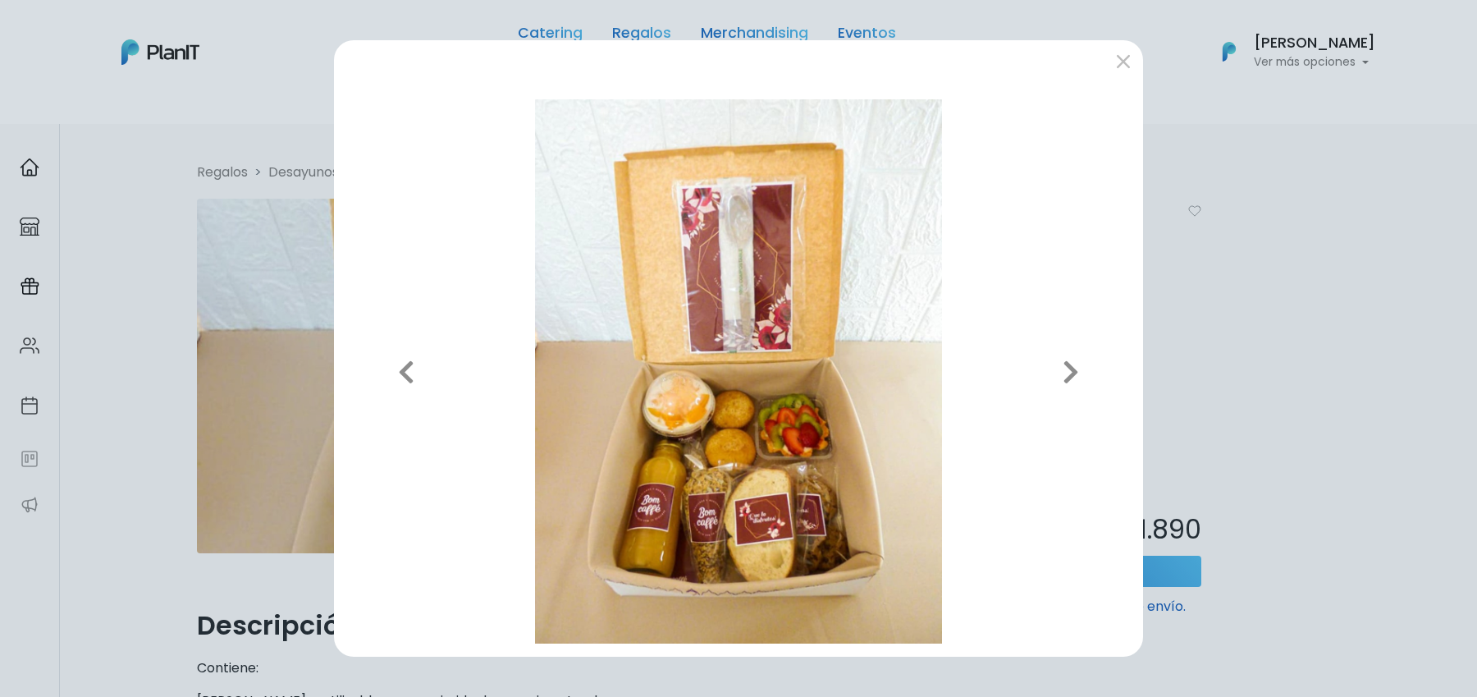
click at [1285, 325] on div "Previous Next" at bounding box center [738, 348] width 1477 height 697
click at [1145, 68] on div "Previous Next" at bounding box center [738, 348] width 1477 height 697
click at [1122, 66] on button "submit" at bounding box center [1123, 61] width 26 height 26
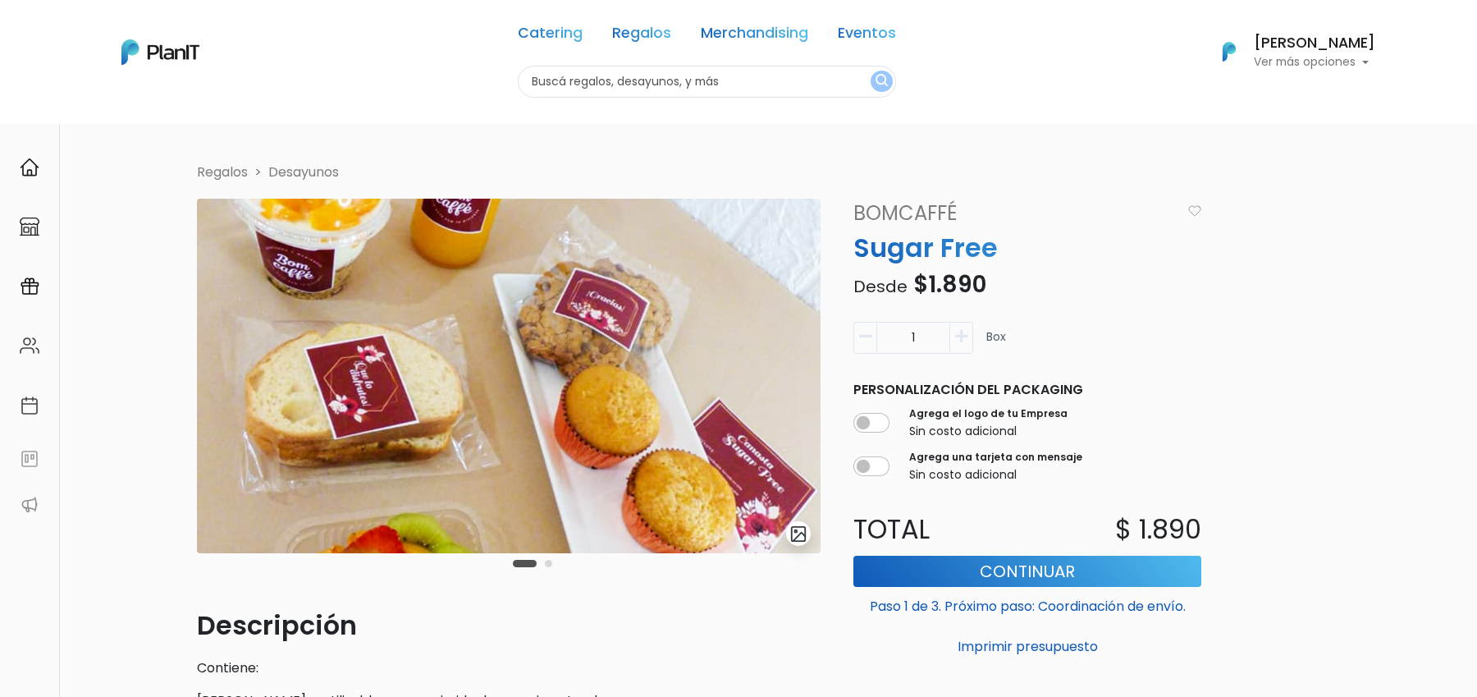
click at [546, 565] on button "Carousel Page 2" at bounding box center [548, 563] width 7 height 7
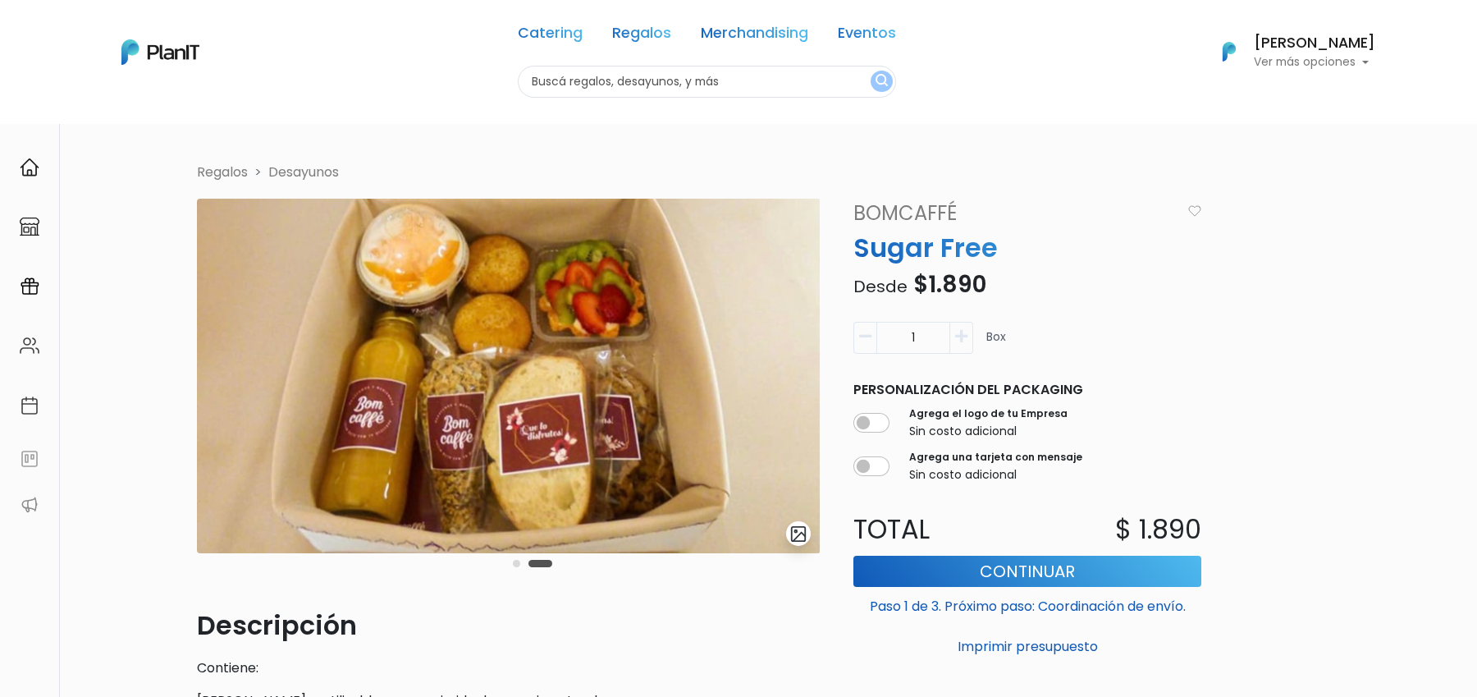
click at [515, 565] on button "Carousel Page 1" at bounding box center [516, 563] width 7 height 7
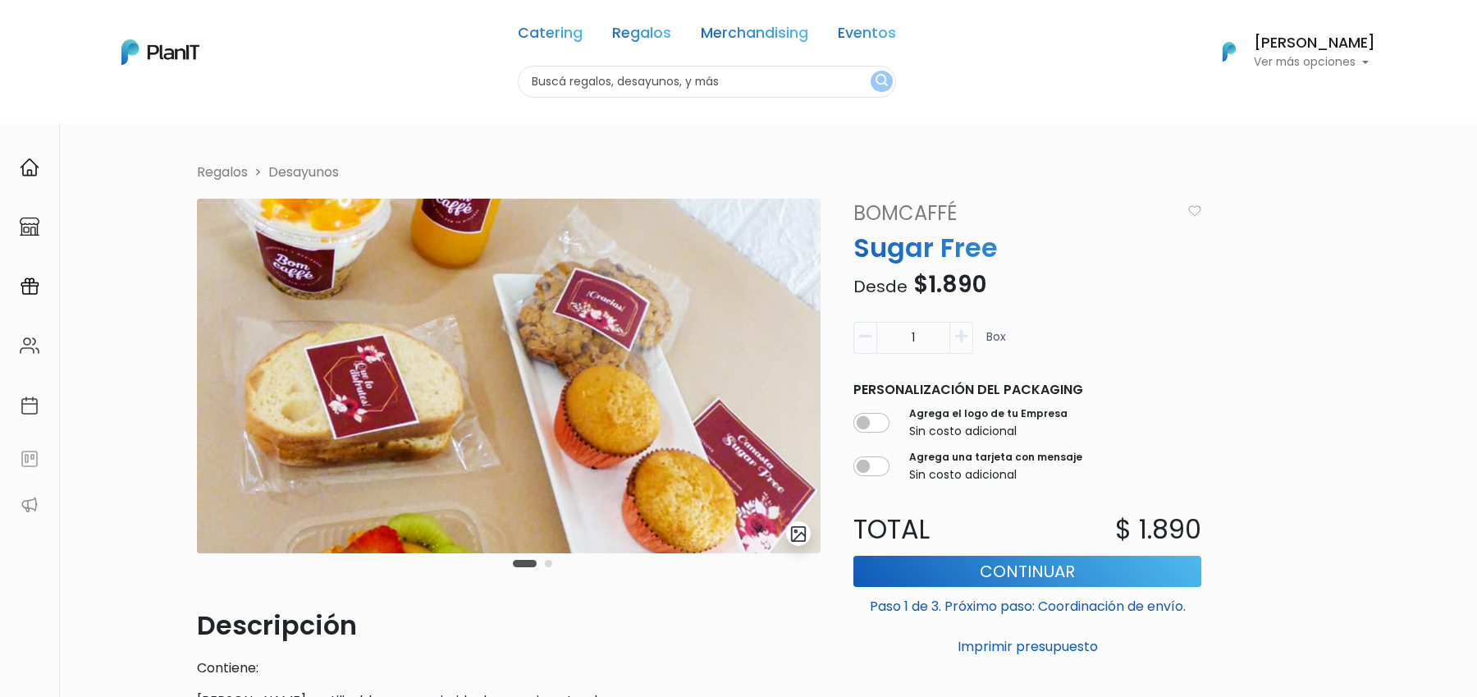
click at [797, 529] on img "submit" at bounding box center [798, 533] width 19 height 19
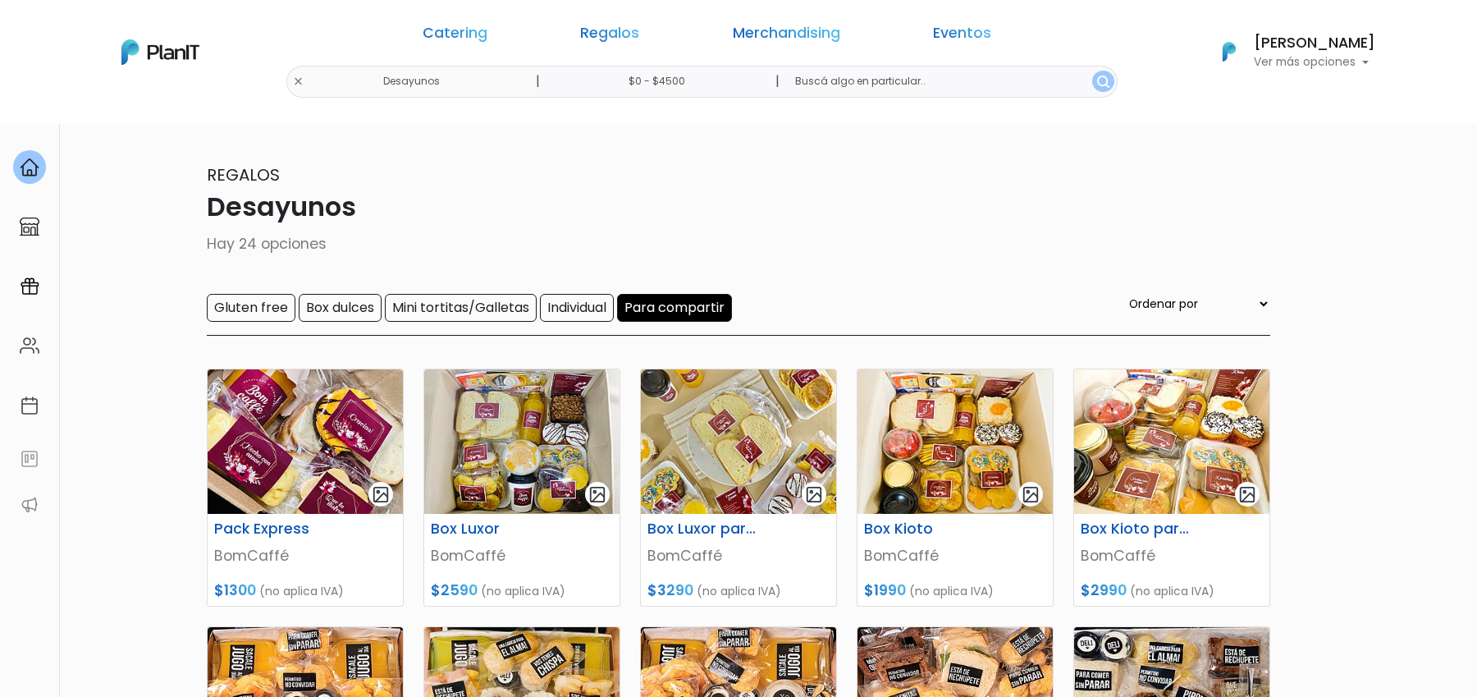
click at [719, 306] on input "Para compartir" at bounding box center [674, 308] width 115 height 28
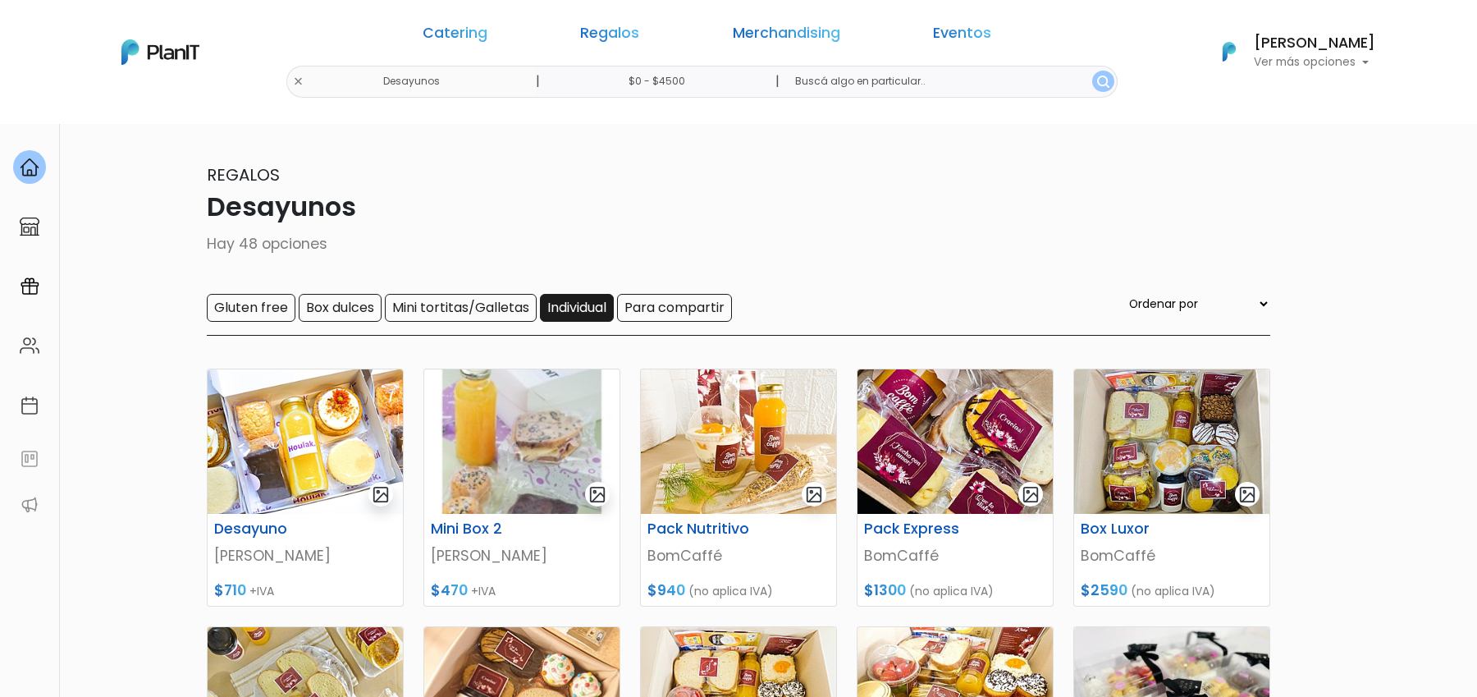
click at [584, 314] on input "Individual" at bounding box center [577, 308] width 74 height 28
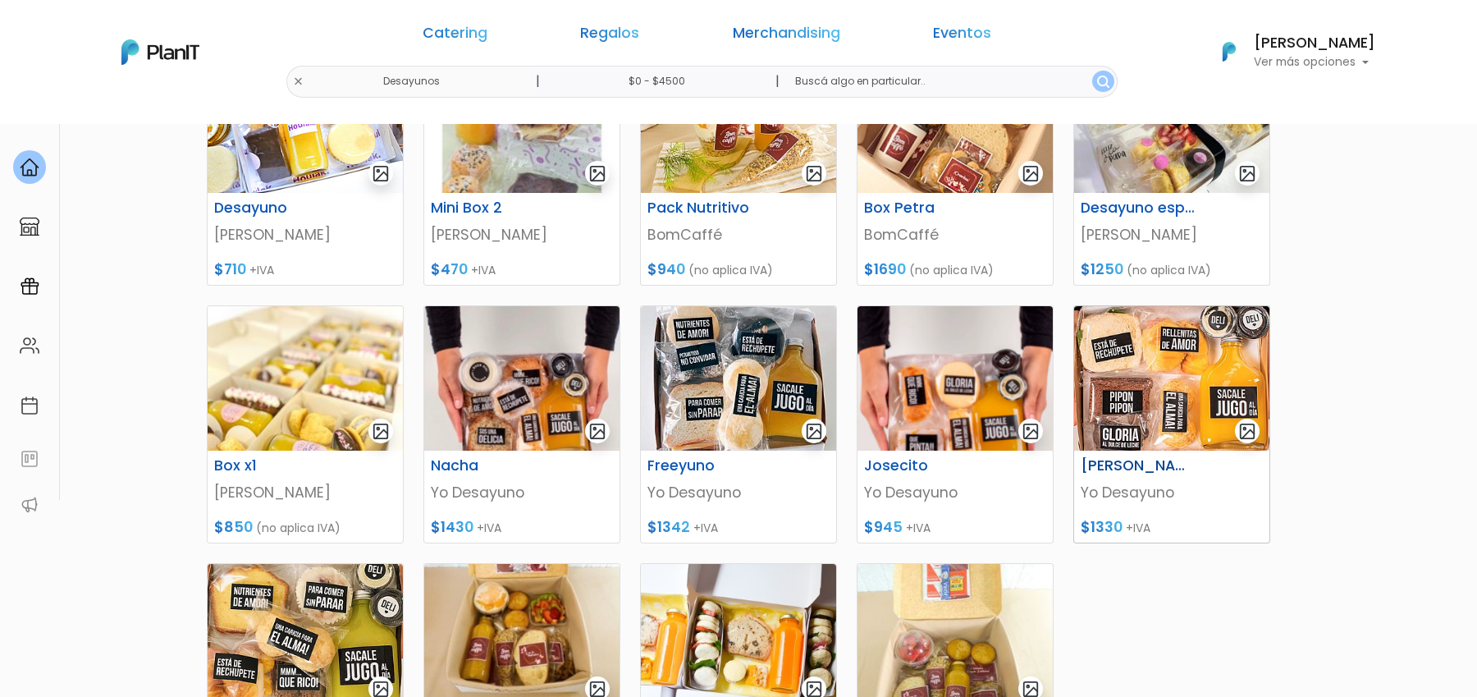
scroll to position [357, 0]
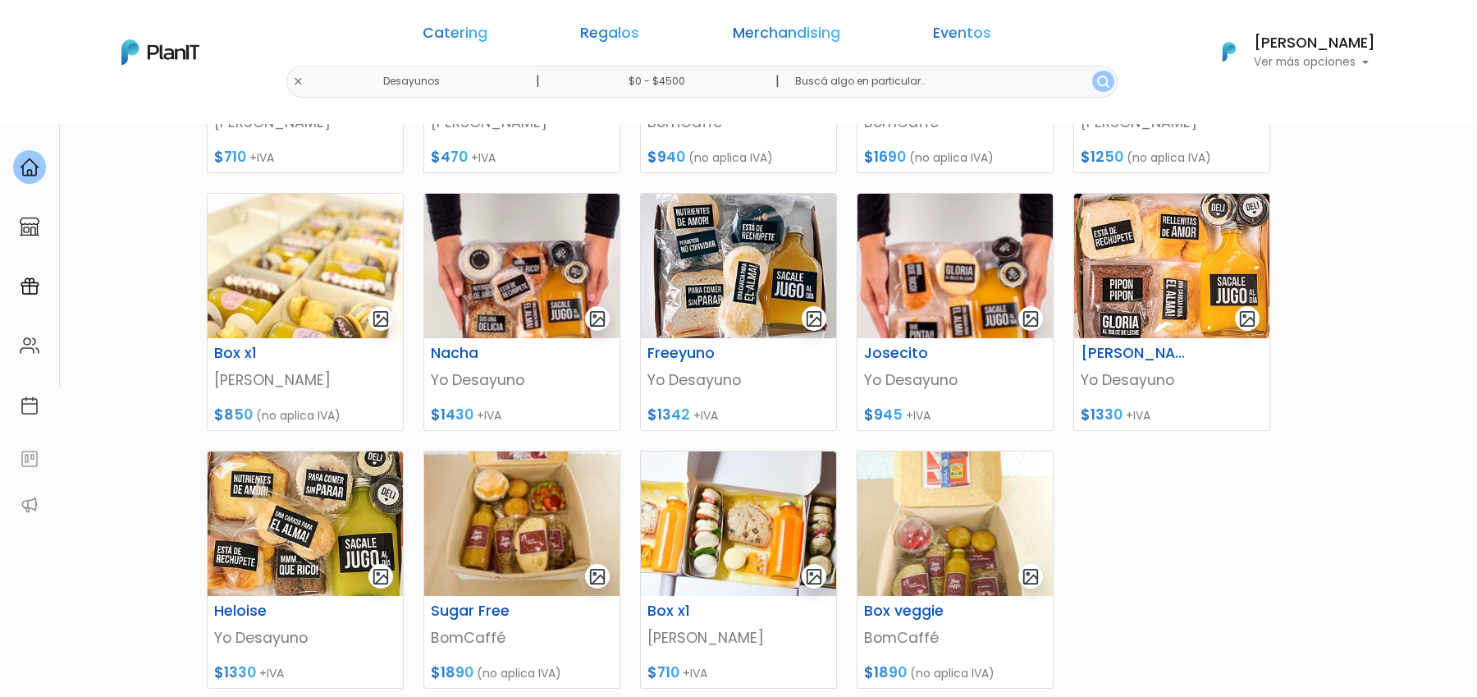
scroll to position [513, 0]
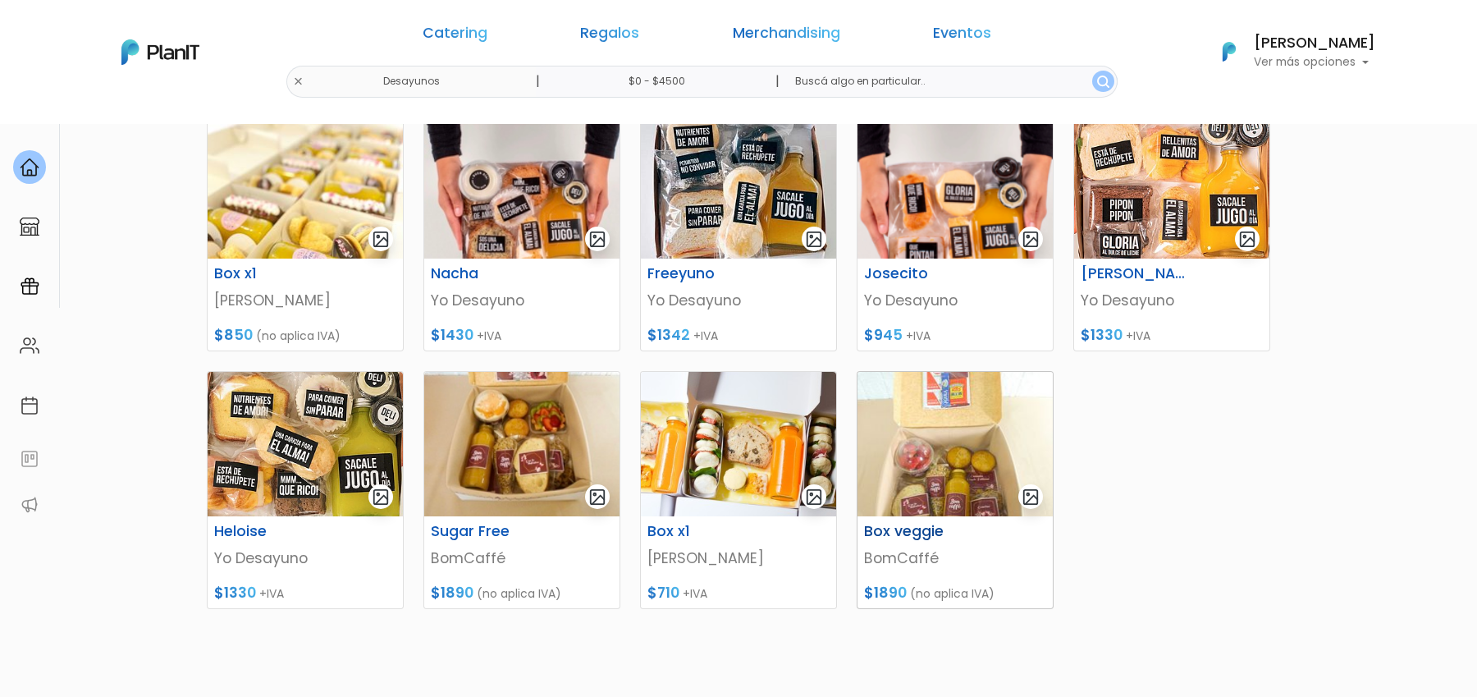
click at [955, 450] on img at bounding box center [954, 444] width 195 height 144
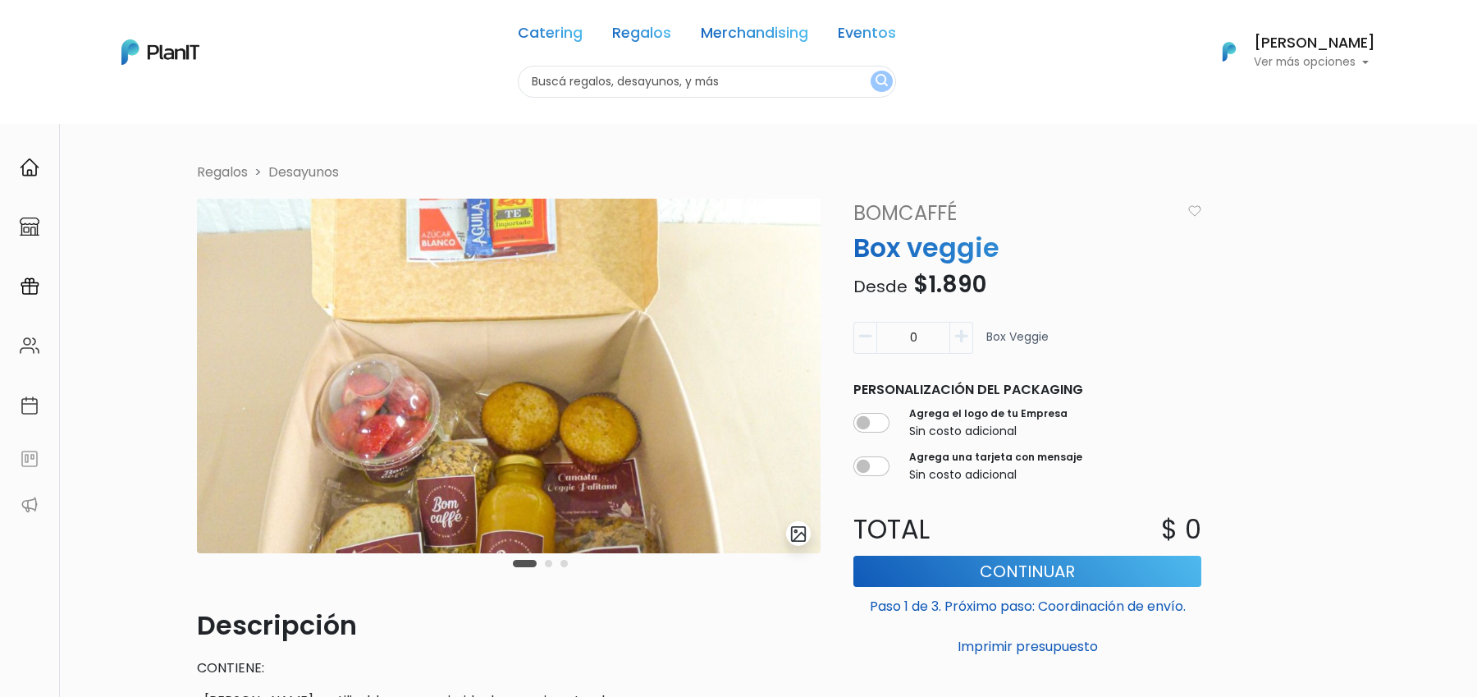
click at [802, 536] on img "submit" at bounding box center [798, 533] width 19 height 19
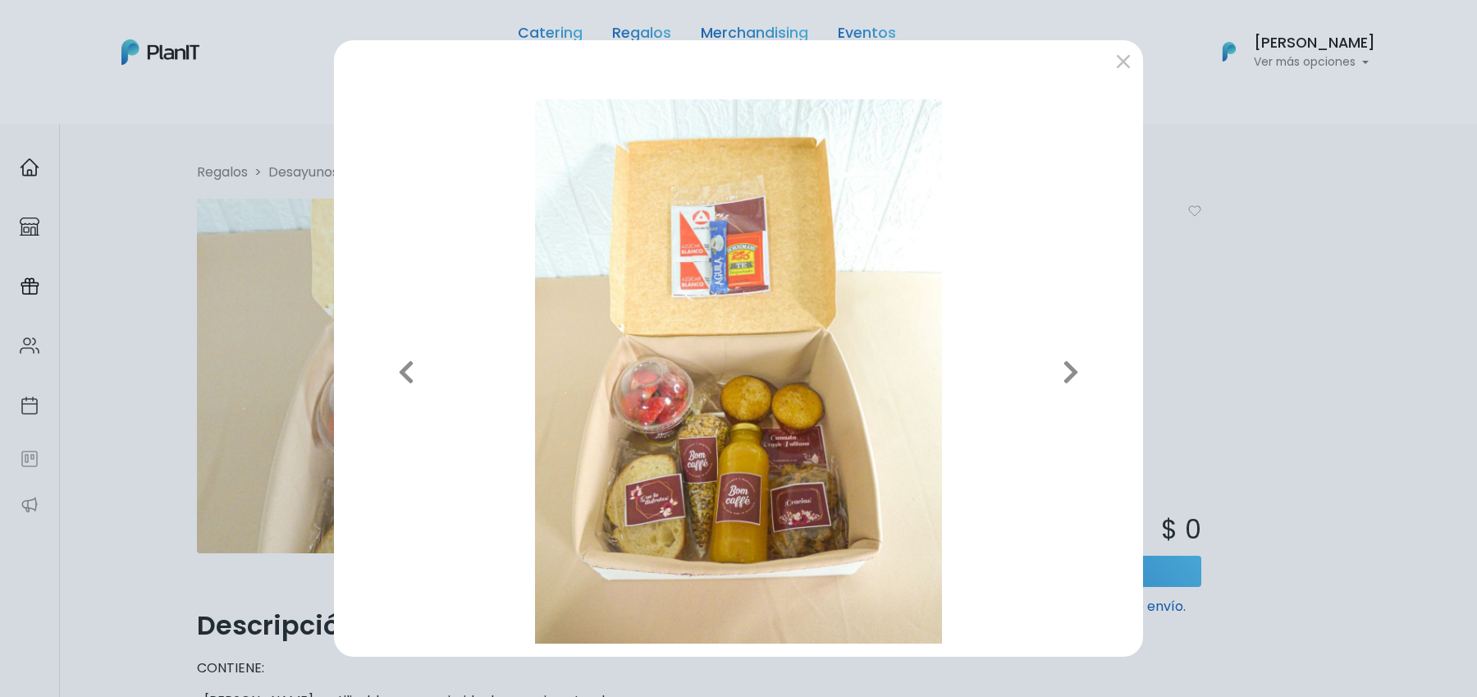
click at [1322, 323] on div "Previous Next" at bounding box center [738, 348] width 1477 height 697
click at [1120, 59] on button "submit" at bounding box center [1123, 61] width 26 height 26
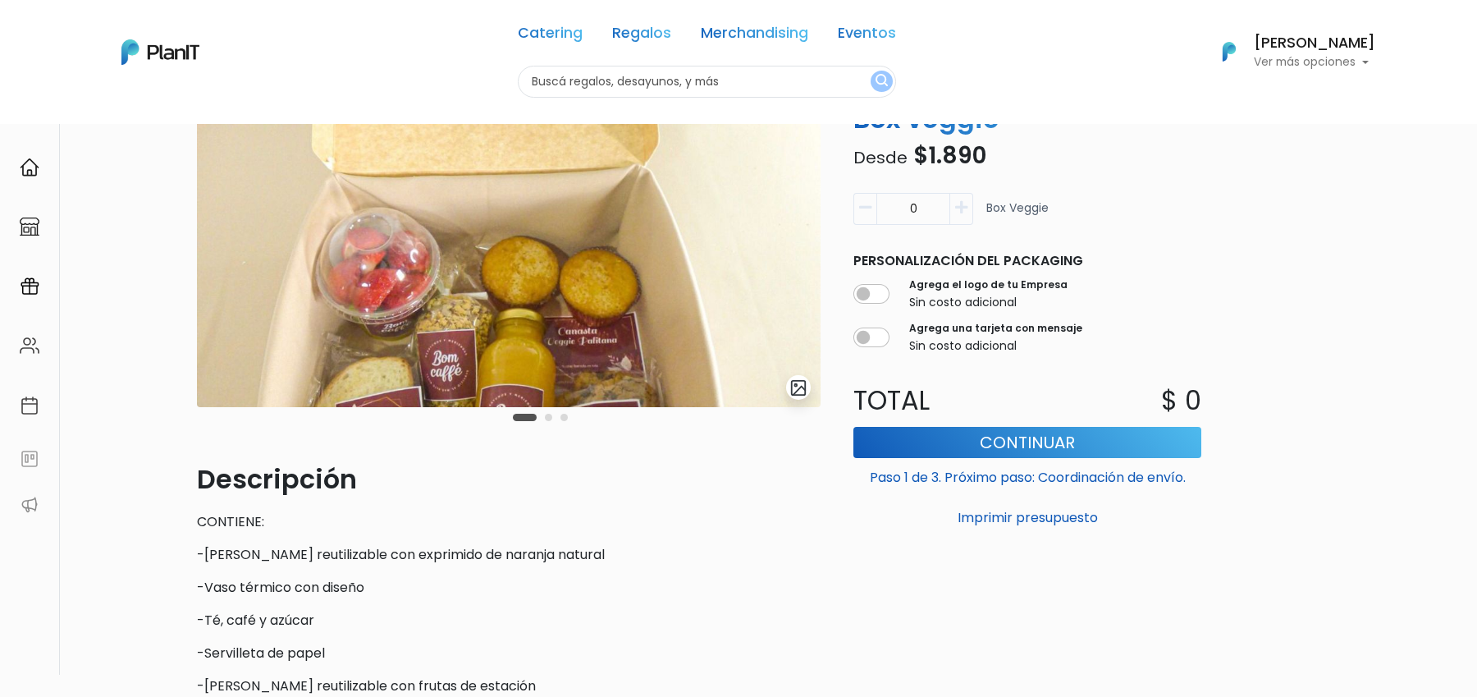
scroll to position [148, 0]
click at [794, 391] on img "submit" at bounding box center [798, 386] width 19 height 19
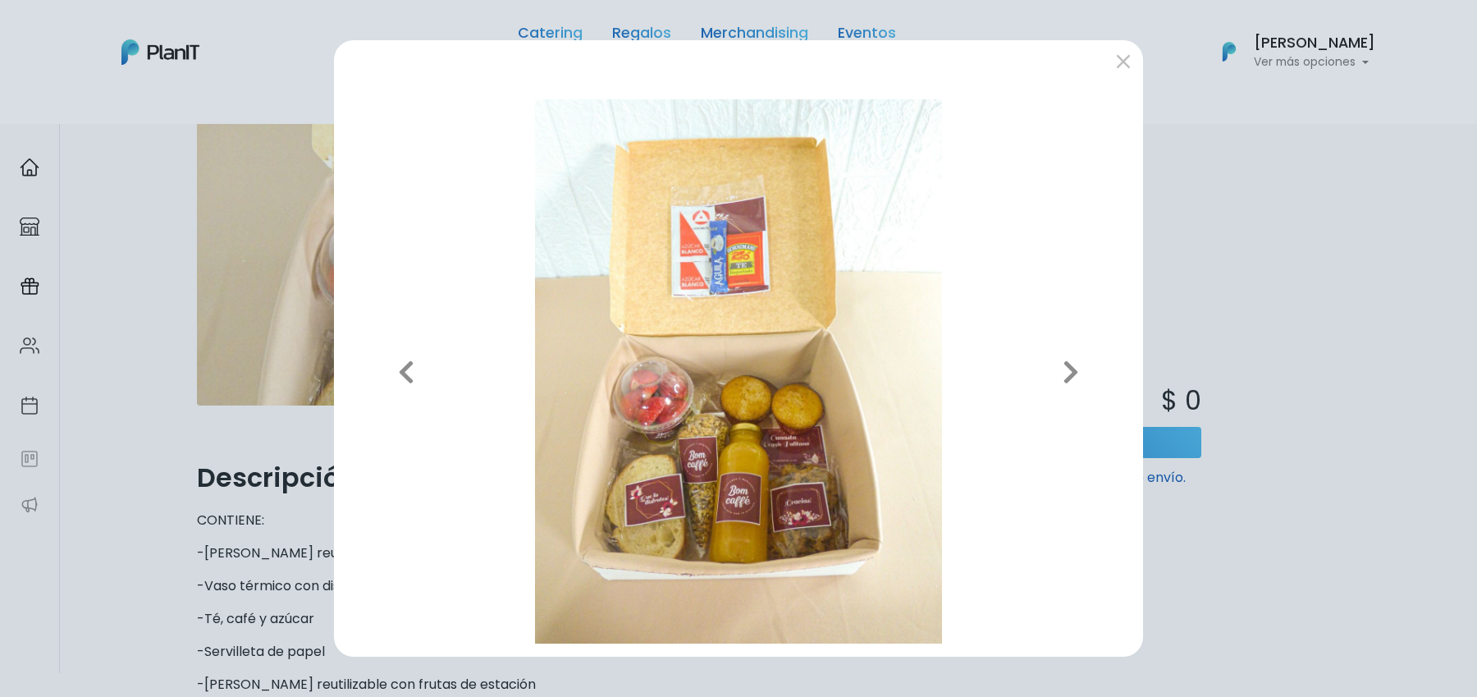
click at [1290, 368] on div "Previous Next" at bounding box center [738, 348] width 1477 height 697
click at [273, 214] on div "Previous Next" at bounding box center [738, 348] width 1477 height 697
click at [187, 258] on div "Previous Next" at bounding box center [738, 348] width 1477 height 697
click at [1131, 66] on button "submit" at bounding box center [1123, 61] width 26 height 26
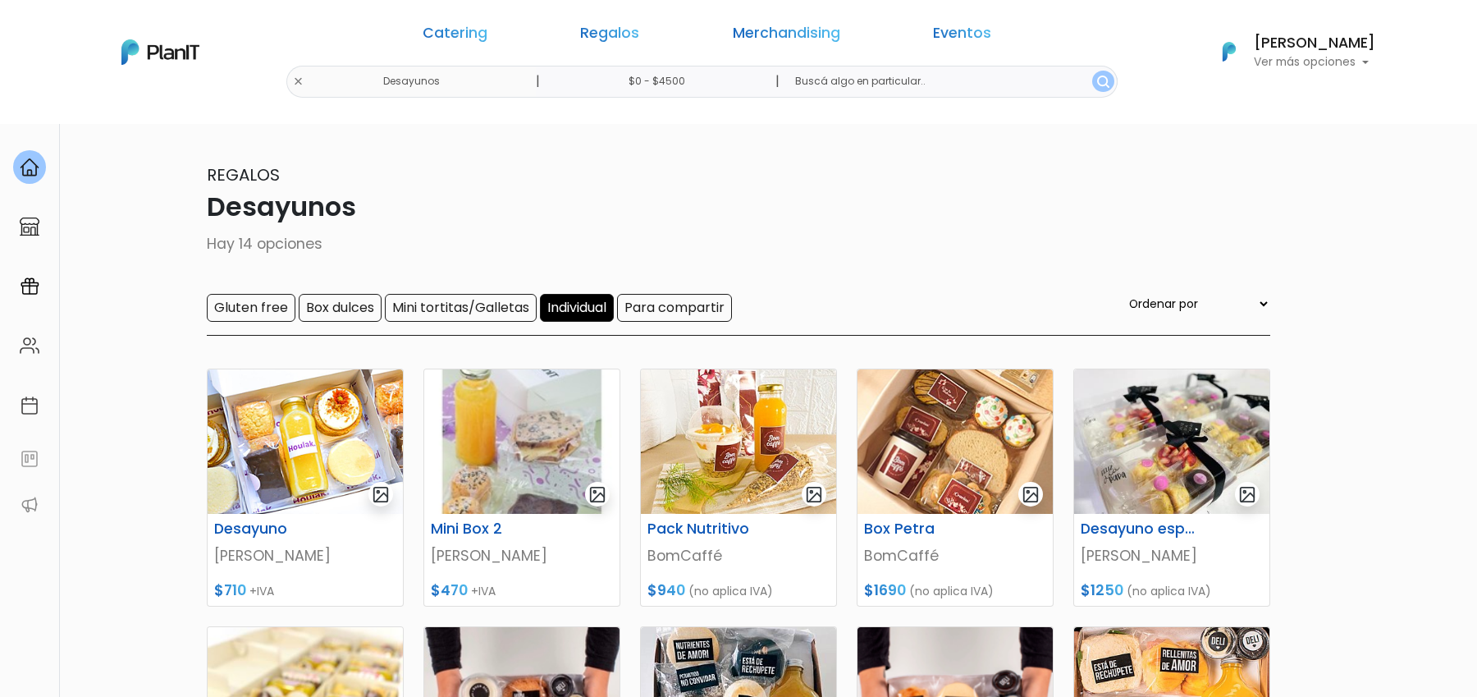
click at [587, 306] on input "Individual" at bounding box center [577, 308] width 74 height 28
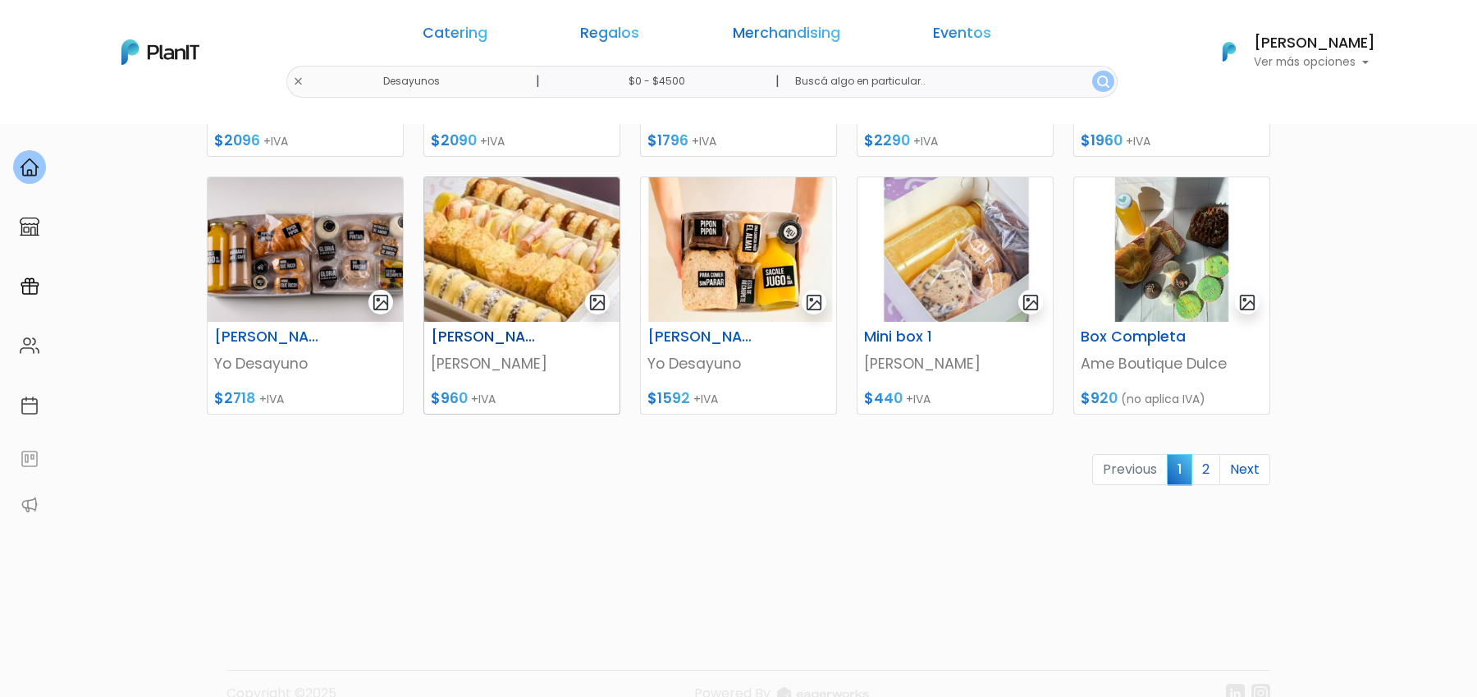
click at [523, 241] on img at bounding box center [521, 249] width 195 height 144
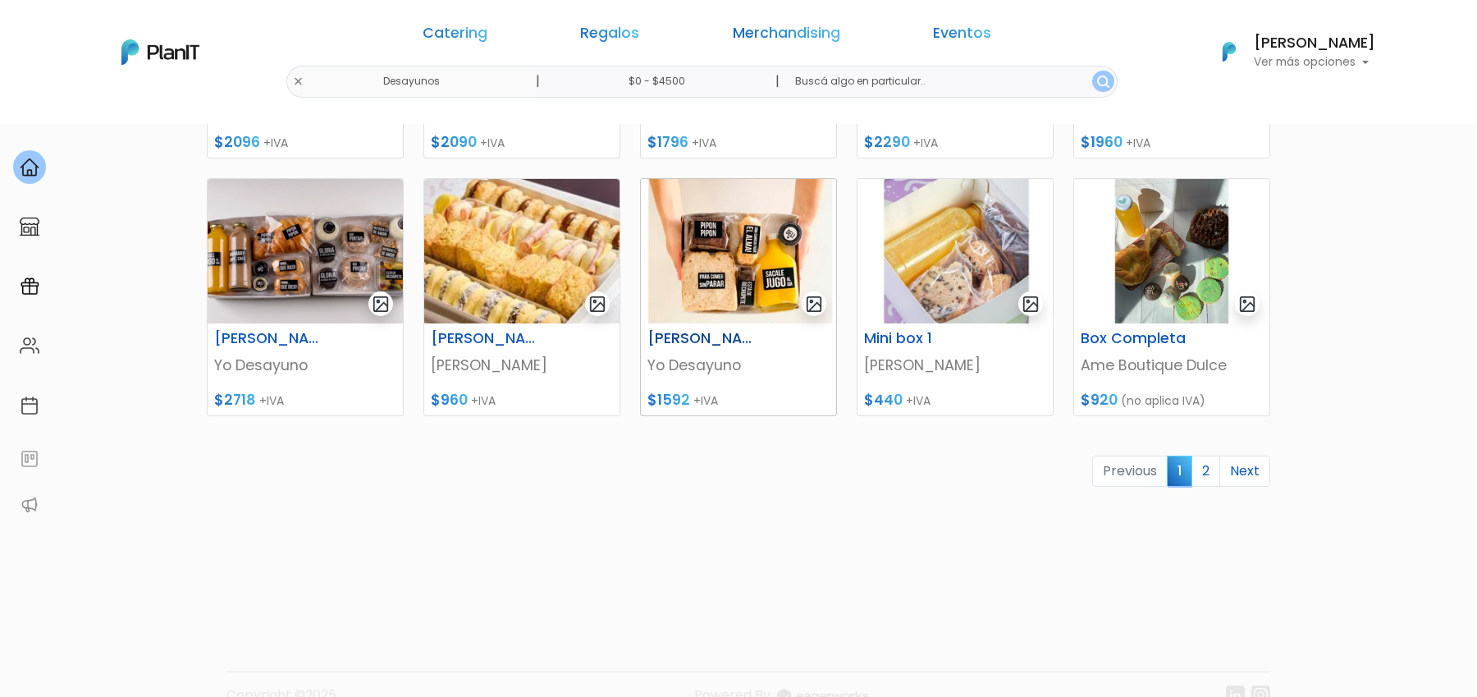
scroll to position [707, 0]
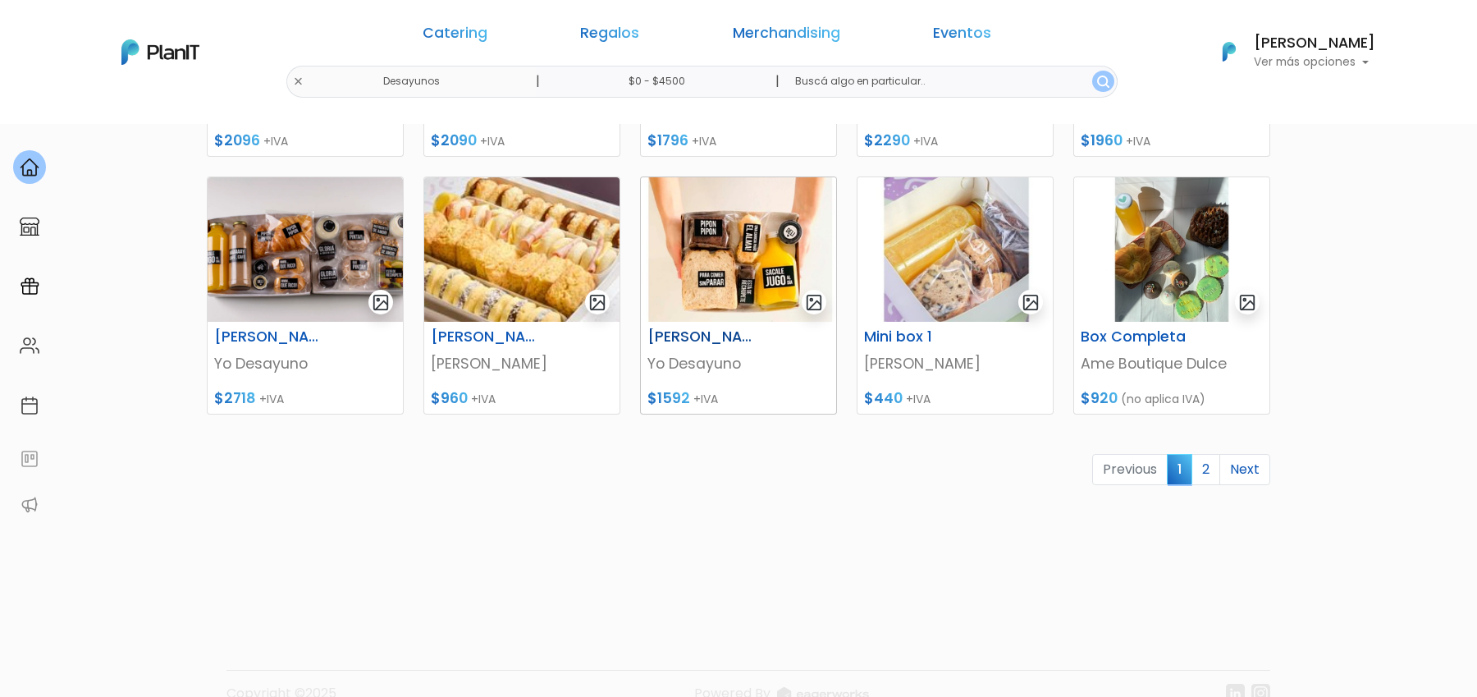
click at [715, 276] on img at bounding box center [738, 249] width 195 height 144
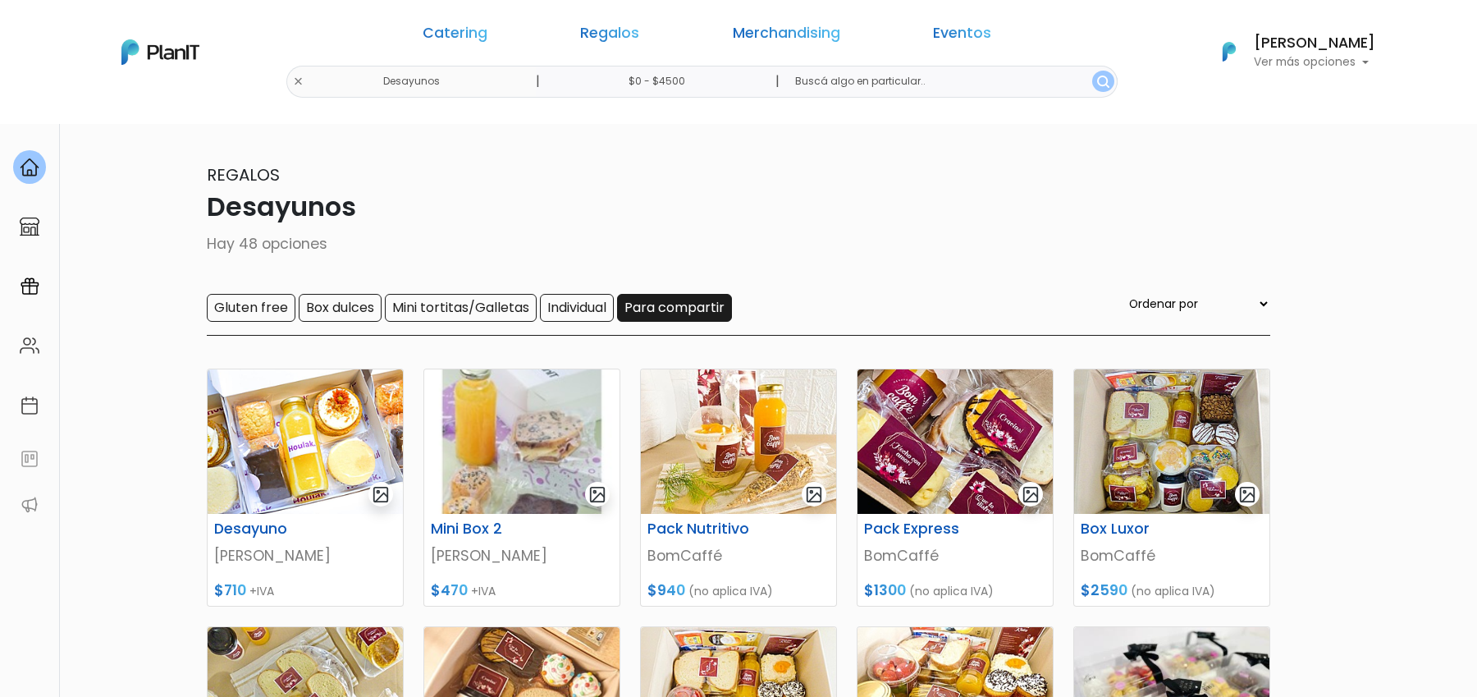
click at [696, 304] on input "Para compartir" at bounding box center [674, 308] width 115 height 28
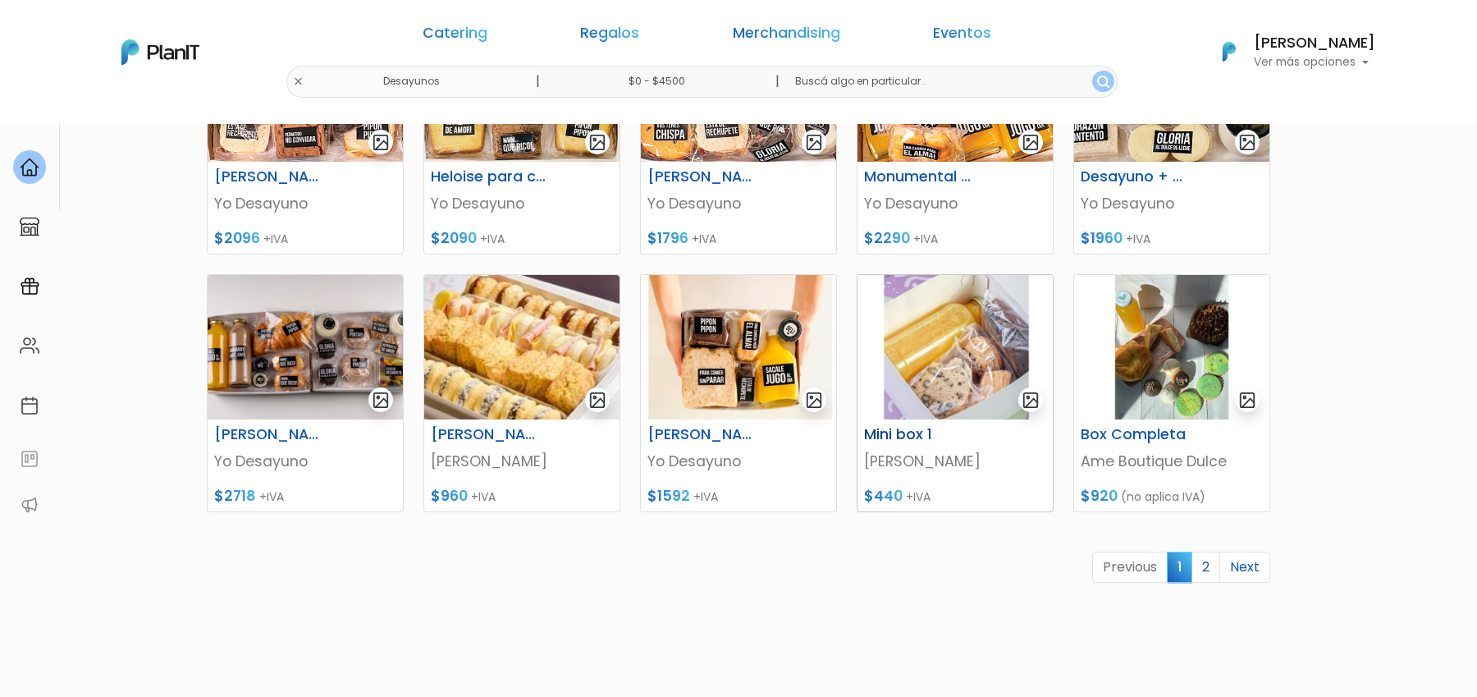
click at [935, 377] on img at bounding box center [954, 347] width 195 height 144
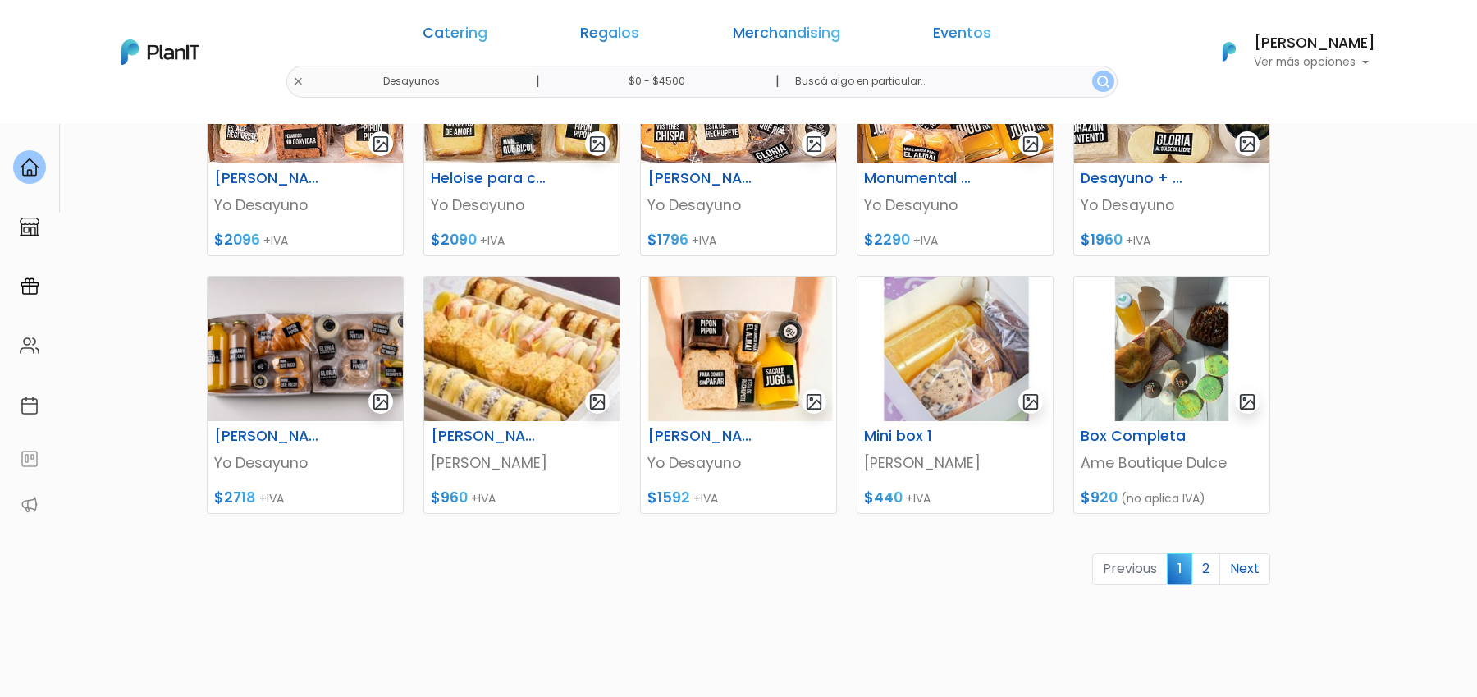
scroll to position [610, 0]
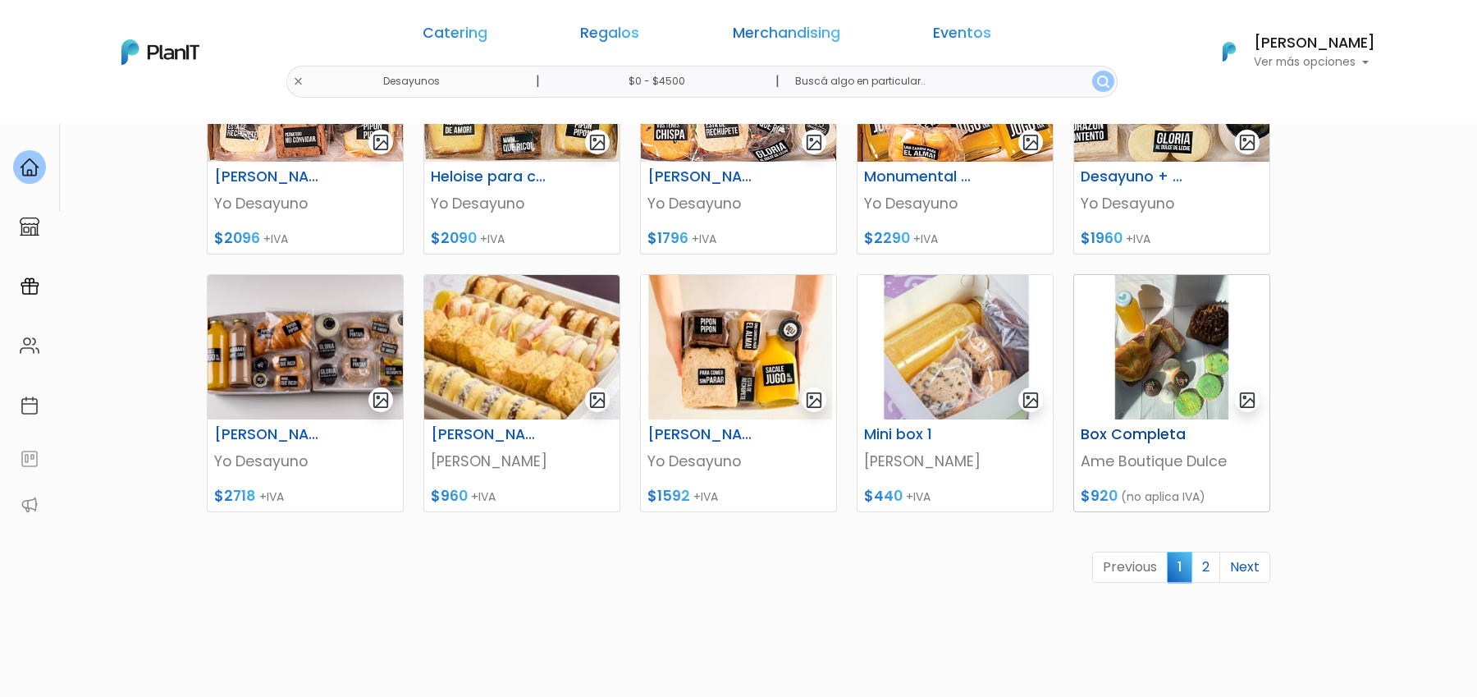
click at [1164, 377] on img at bounding box center [1171, 347] width 195 height 144
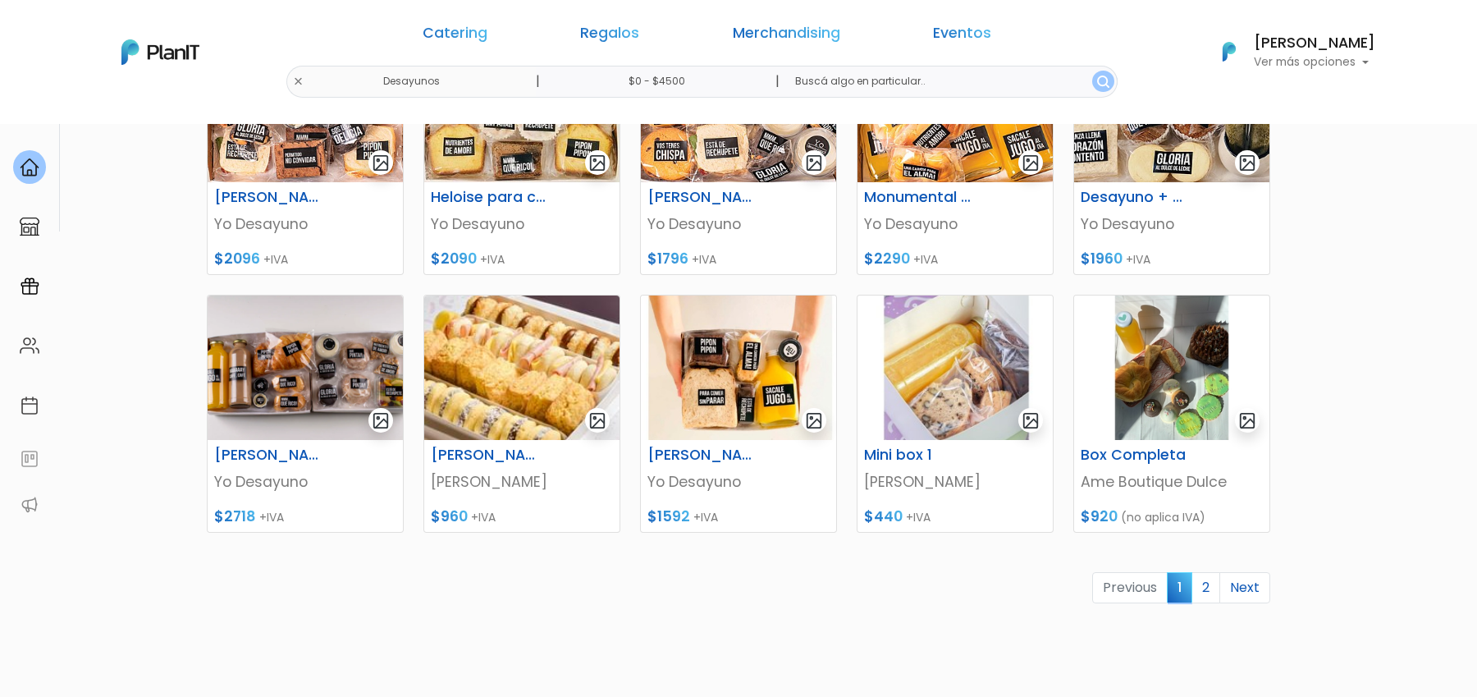
scroll to position [610, 0]
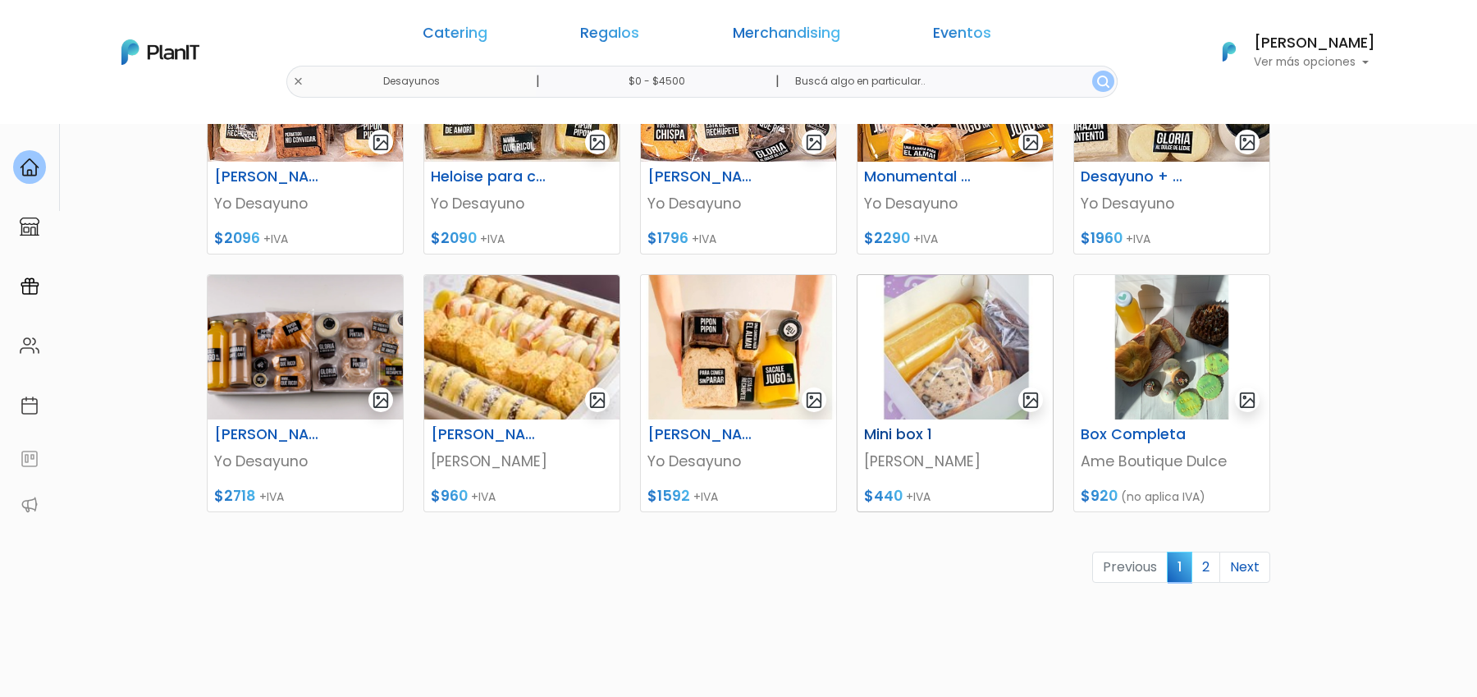
click at [948, 386] on img at bounding box center [954, 347] width 195 height 144
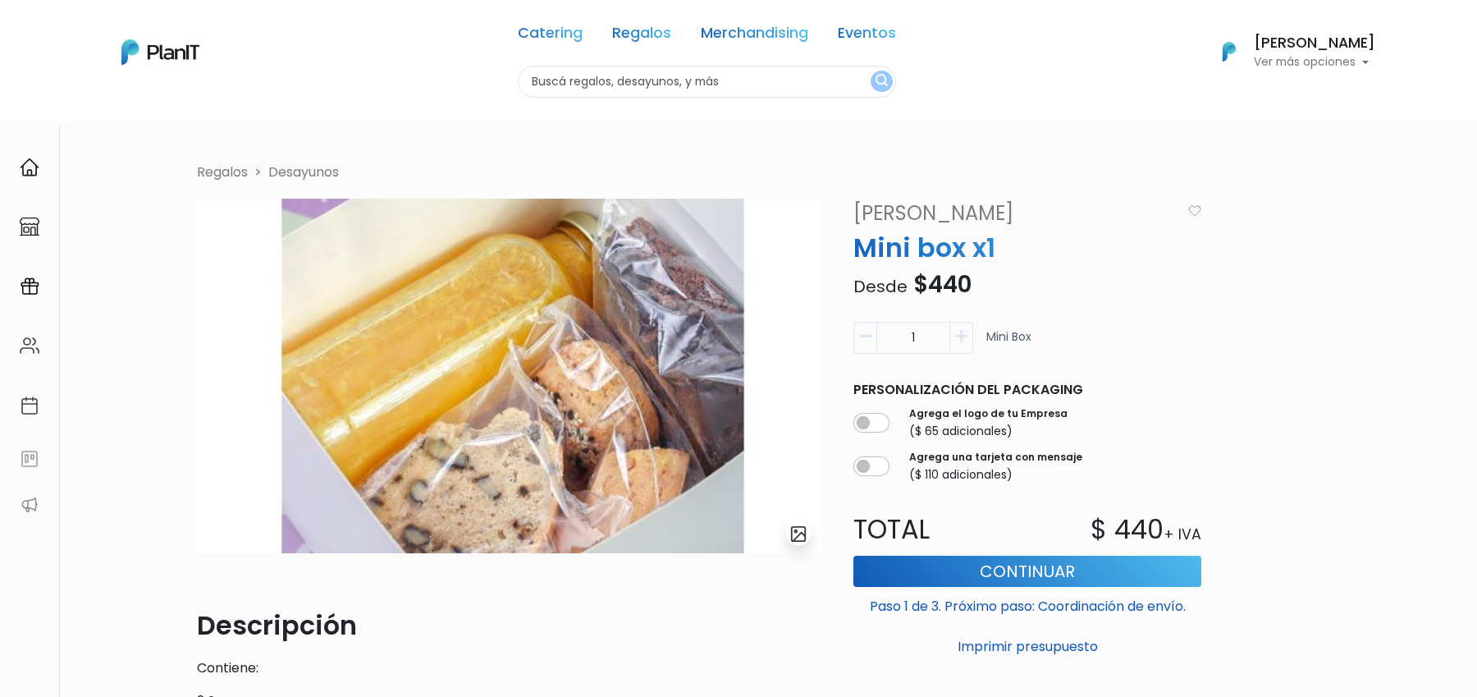
click at [799, 537] on img "submit" at bounding box center [798, 533] width 19 height 19
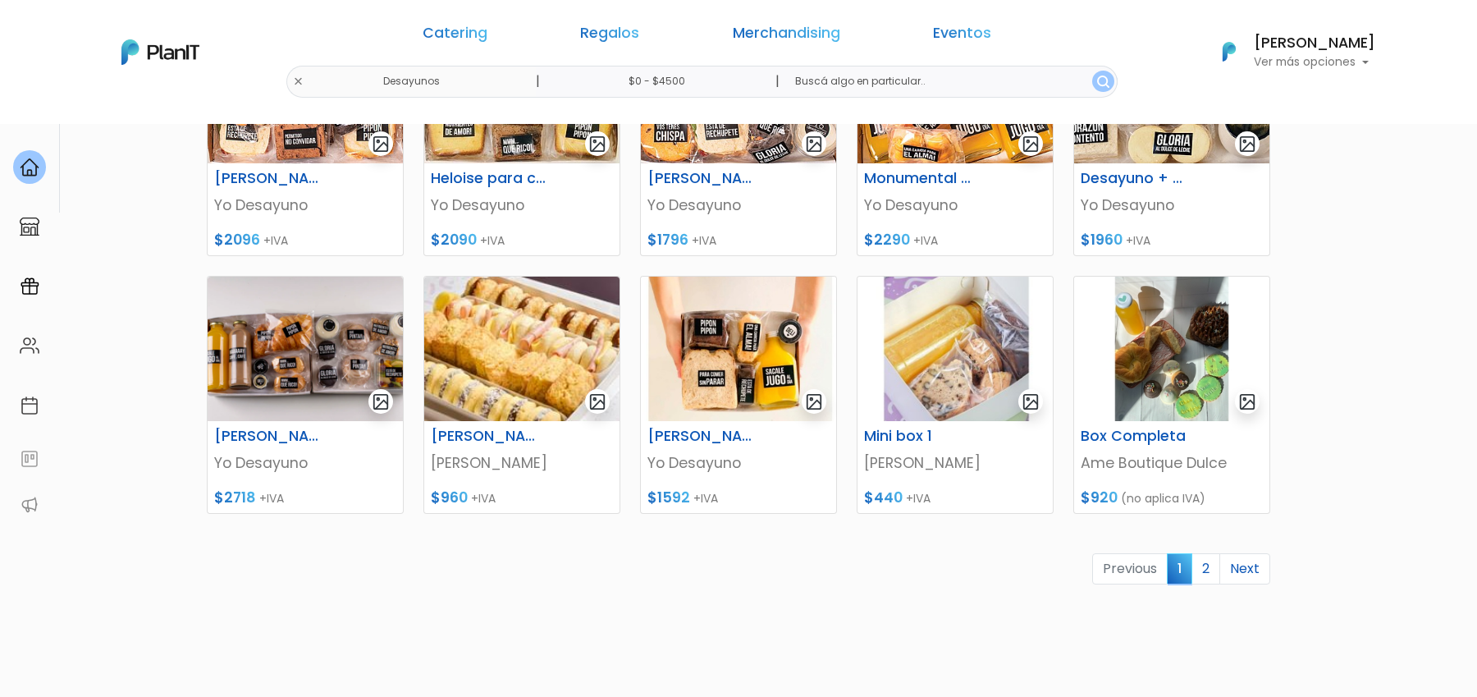
scroll to position [610, 0]
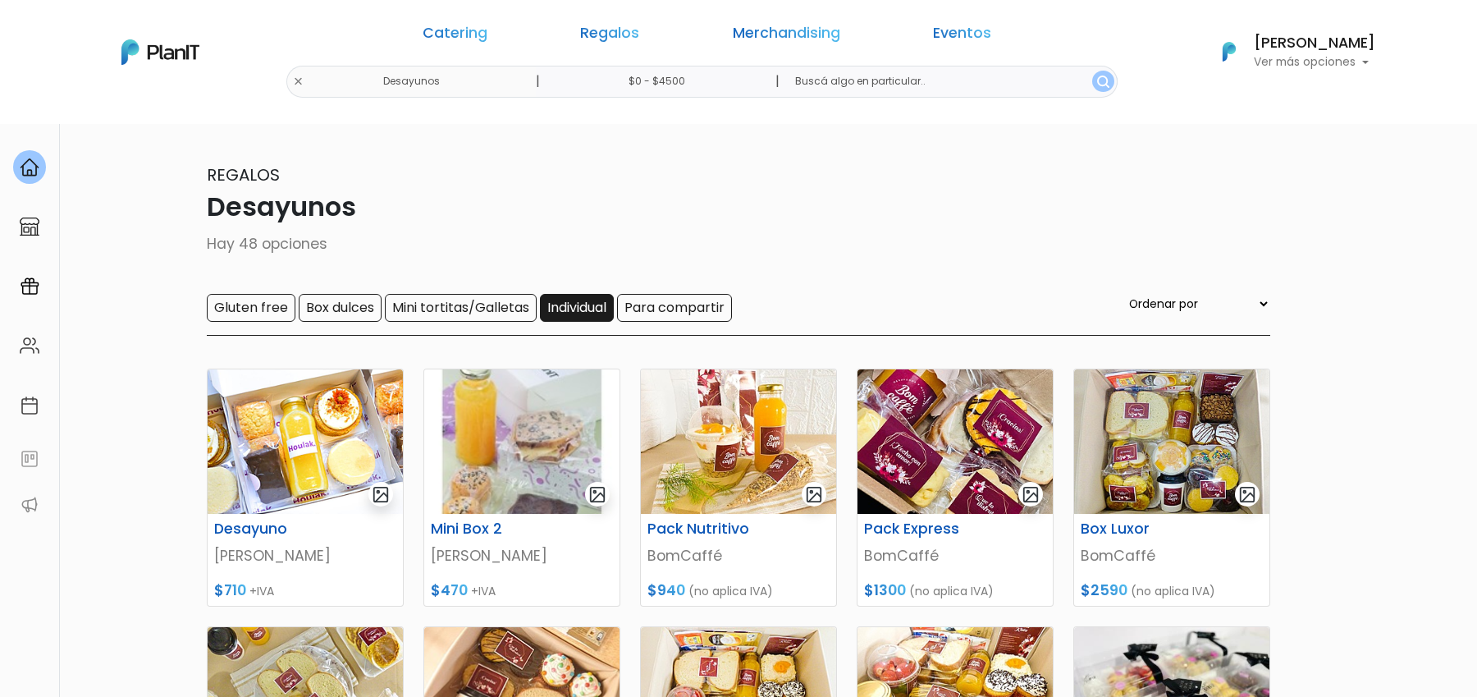
click at [587, 300] on input "Individual" at bounding box center [577, 308] width 74 height 28
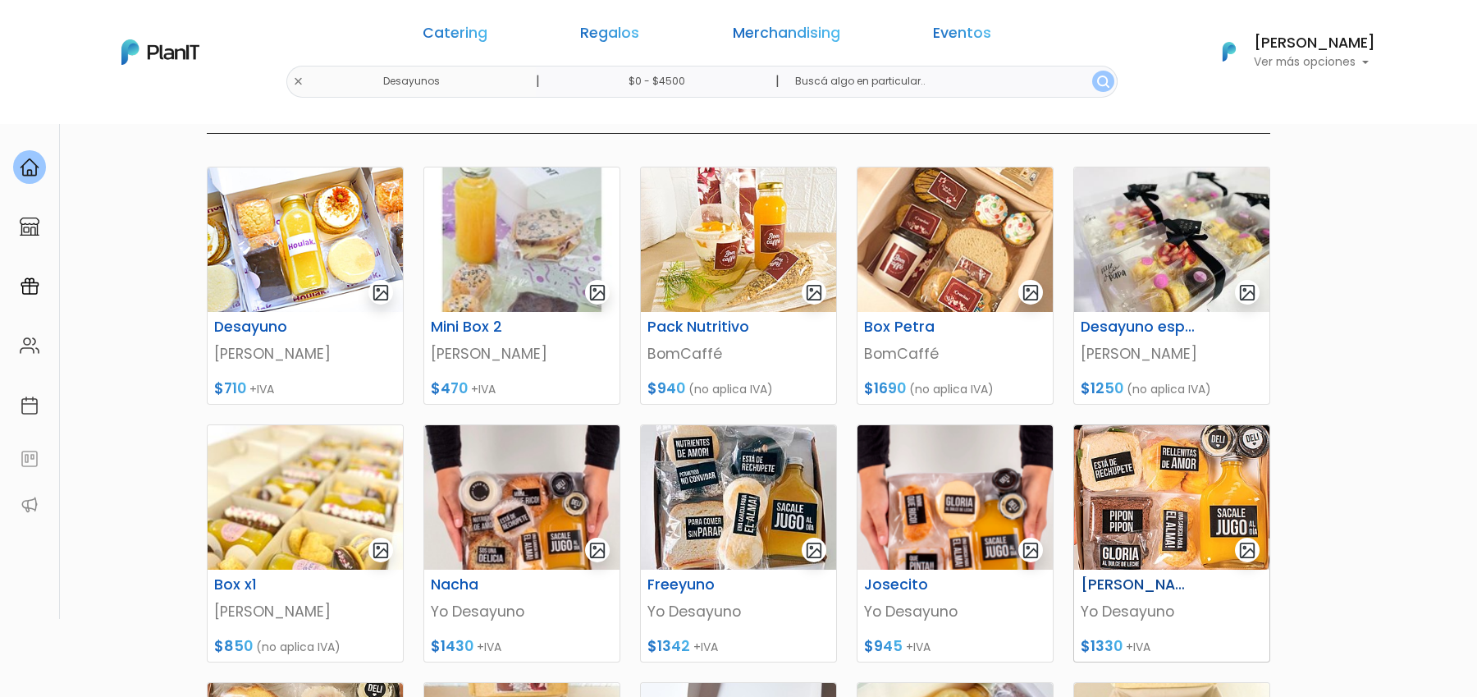
scroll to position [208, 0]
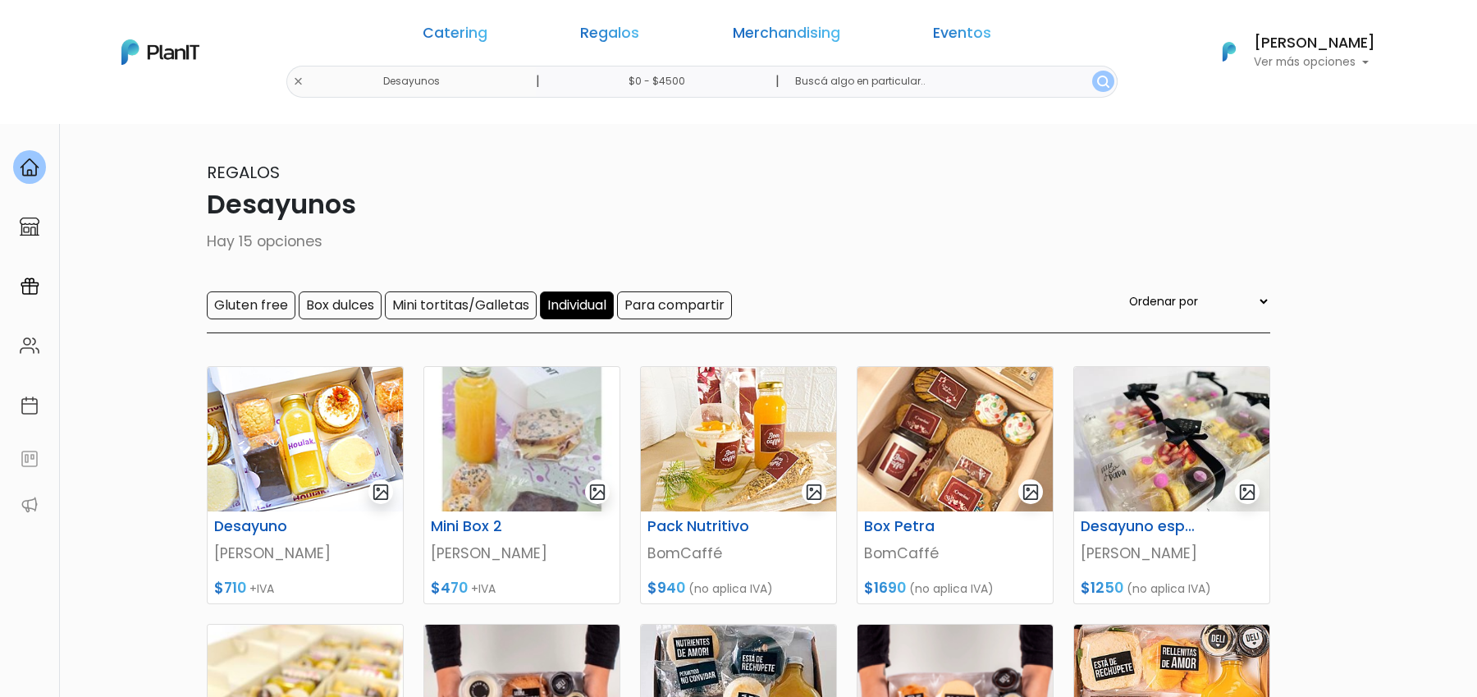
scroll to position [0, 0]
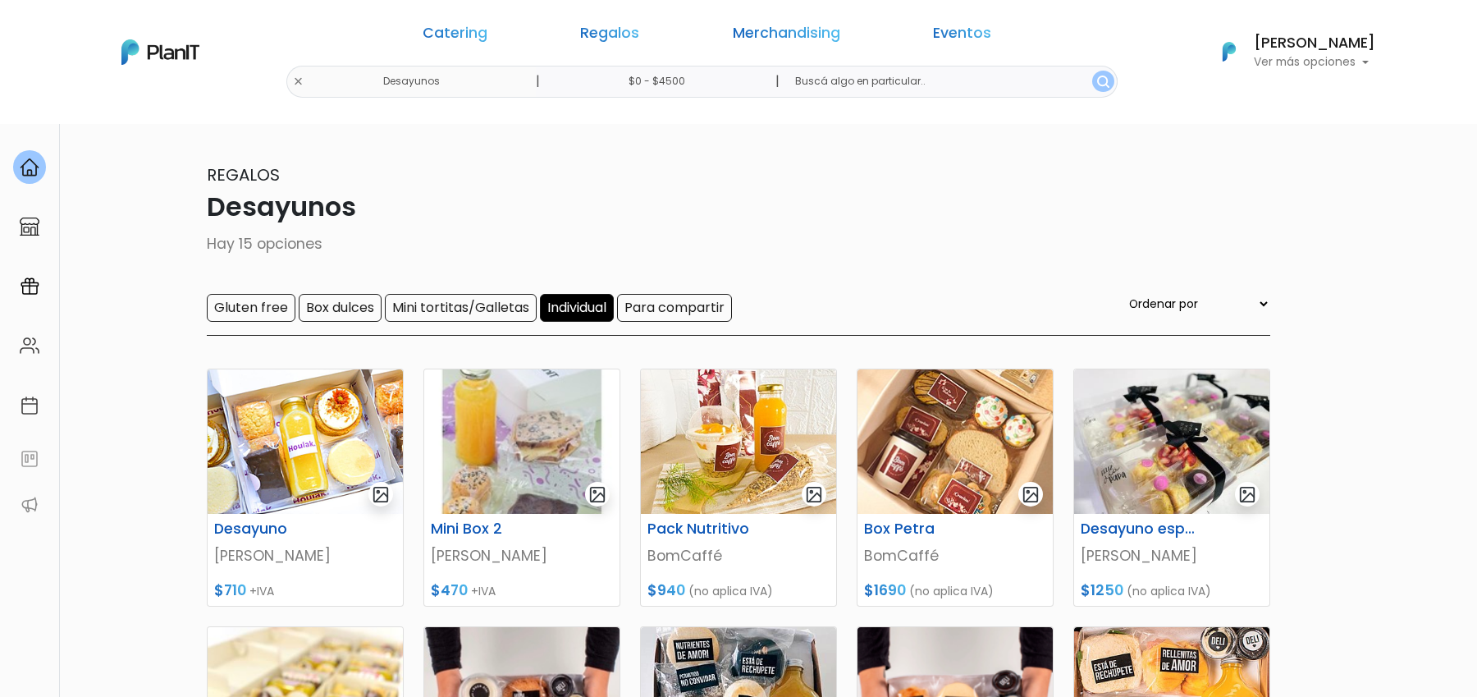
click at [1240, 301] on select "Ordenar por Menor Precio Mayor Precio Reviews Últimos ingresos" at bounding box center [1198, 304] width 144 height 18
select select "0"
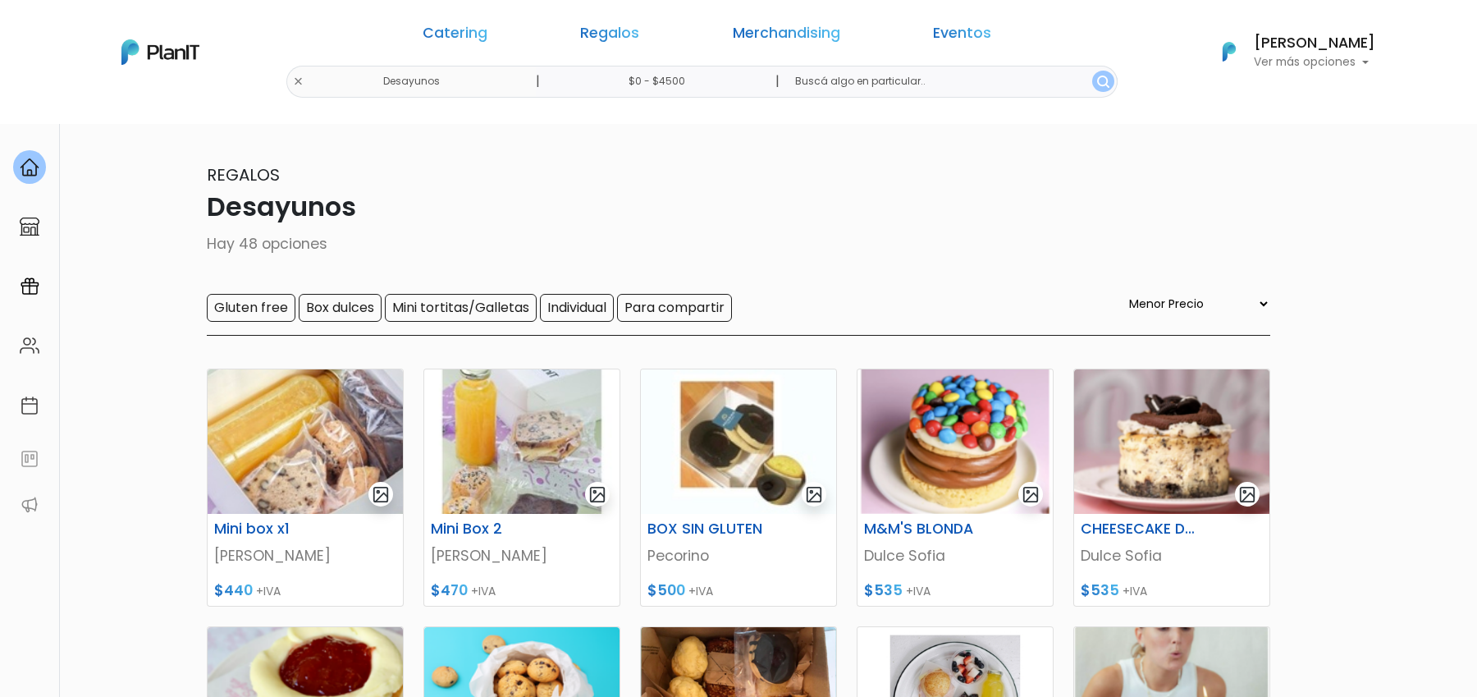
select select "0"
click at [475, 481] on img at bounding box center [521, 441] width 195 height 144
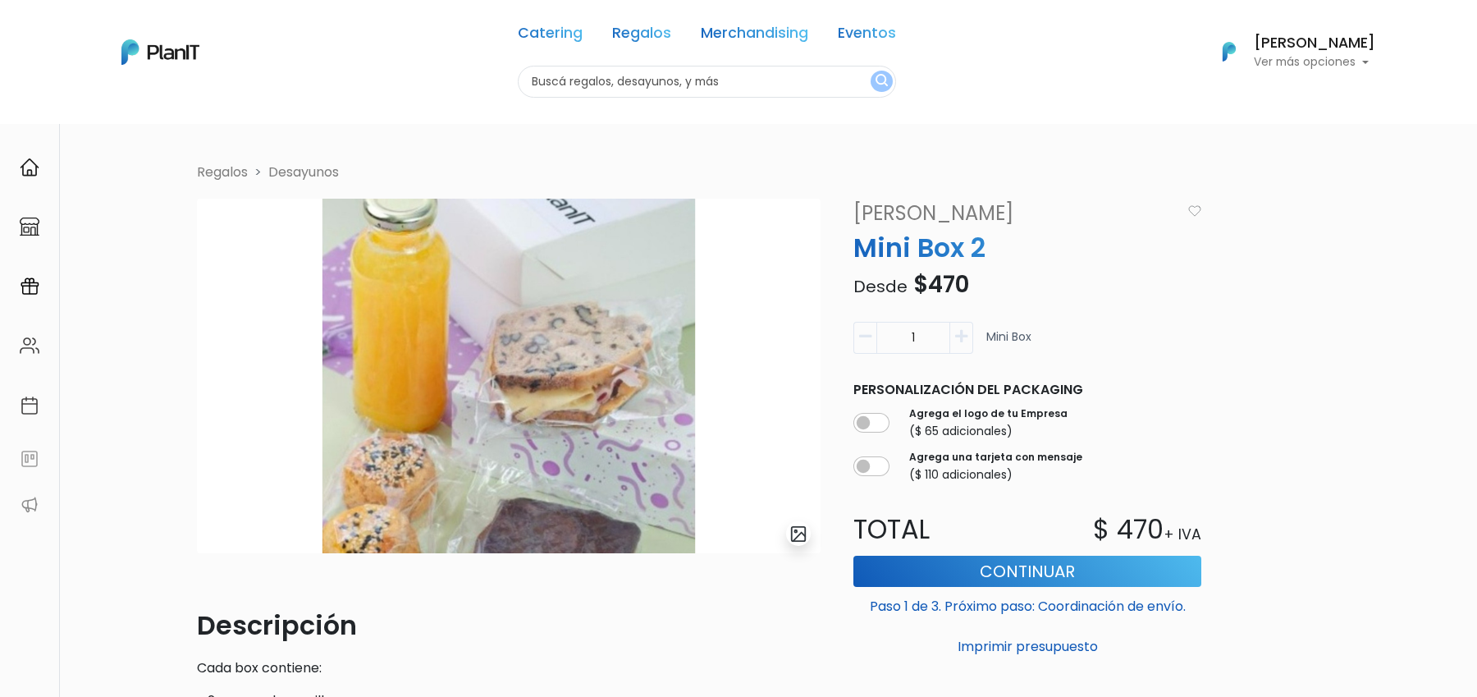
click at [787, 541] on form at bounding box center [798, 533] width 25 height 25
click at [792, 540] on img "submit" at bounding box center [798, 533] width 19 height 19
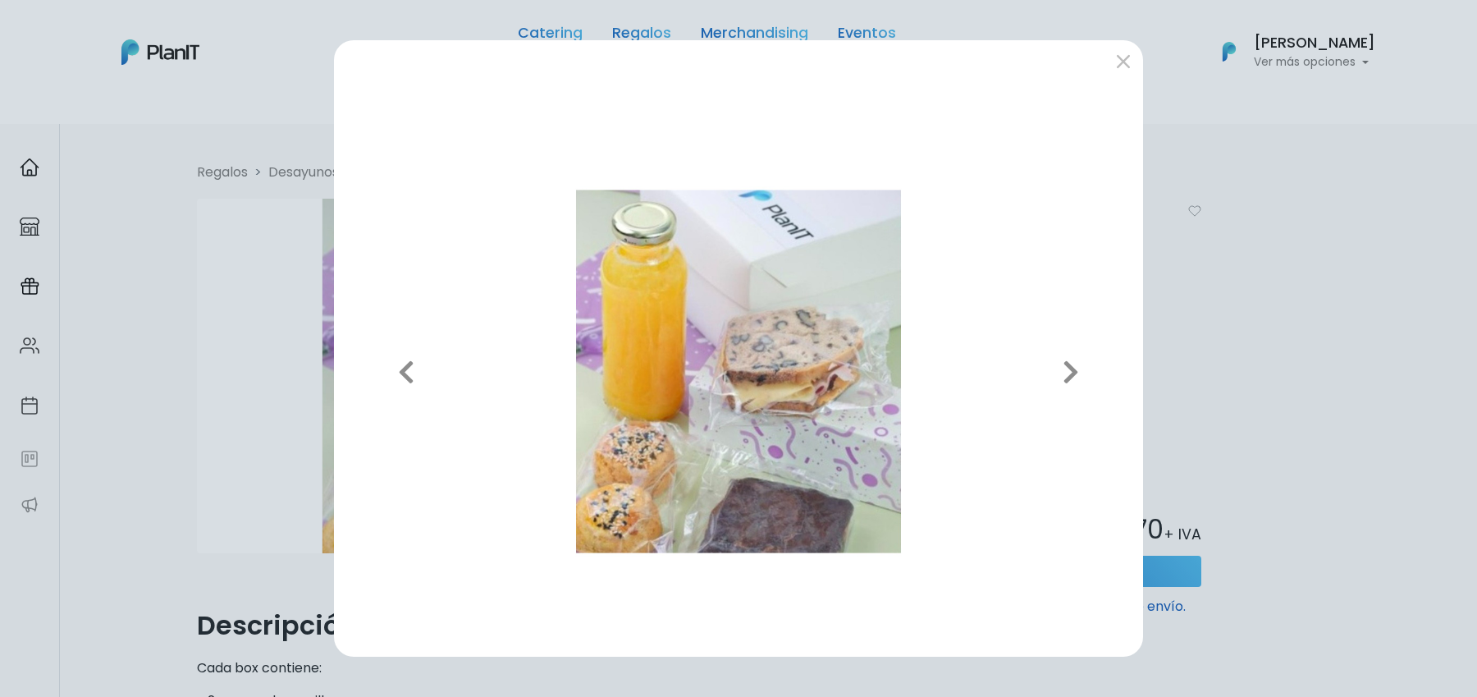
click at [1276, 381] on div "Previous Next" at bounding box center [738, 348] width 1477 height 697
click at [1237, 370] on div "Previous Next" at bounding box center [738, 348] width 1477 height 697
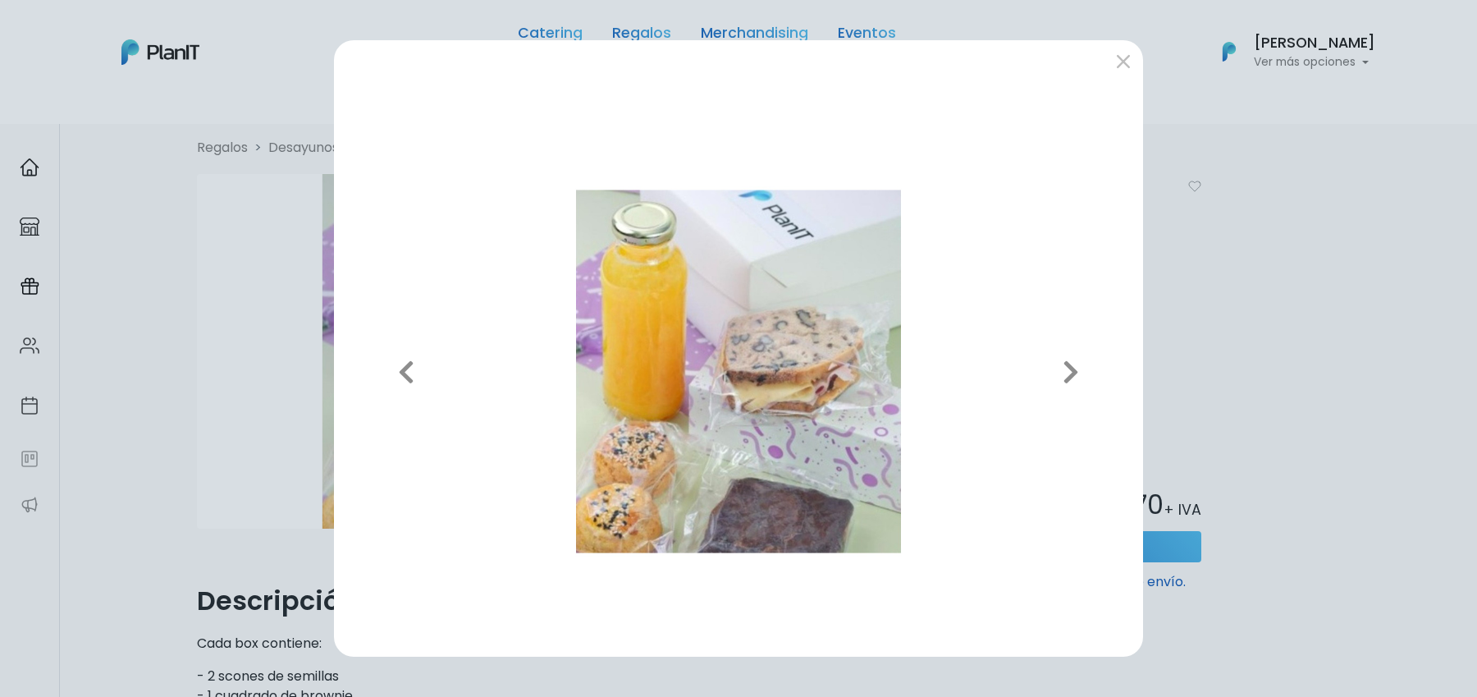
scroll to position [30, 0]
click at [1119, 61] on button "submit" at bounding box center [1123, 61] width 26 height 26
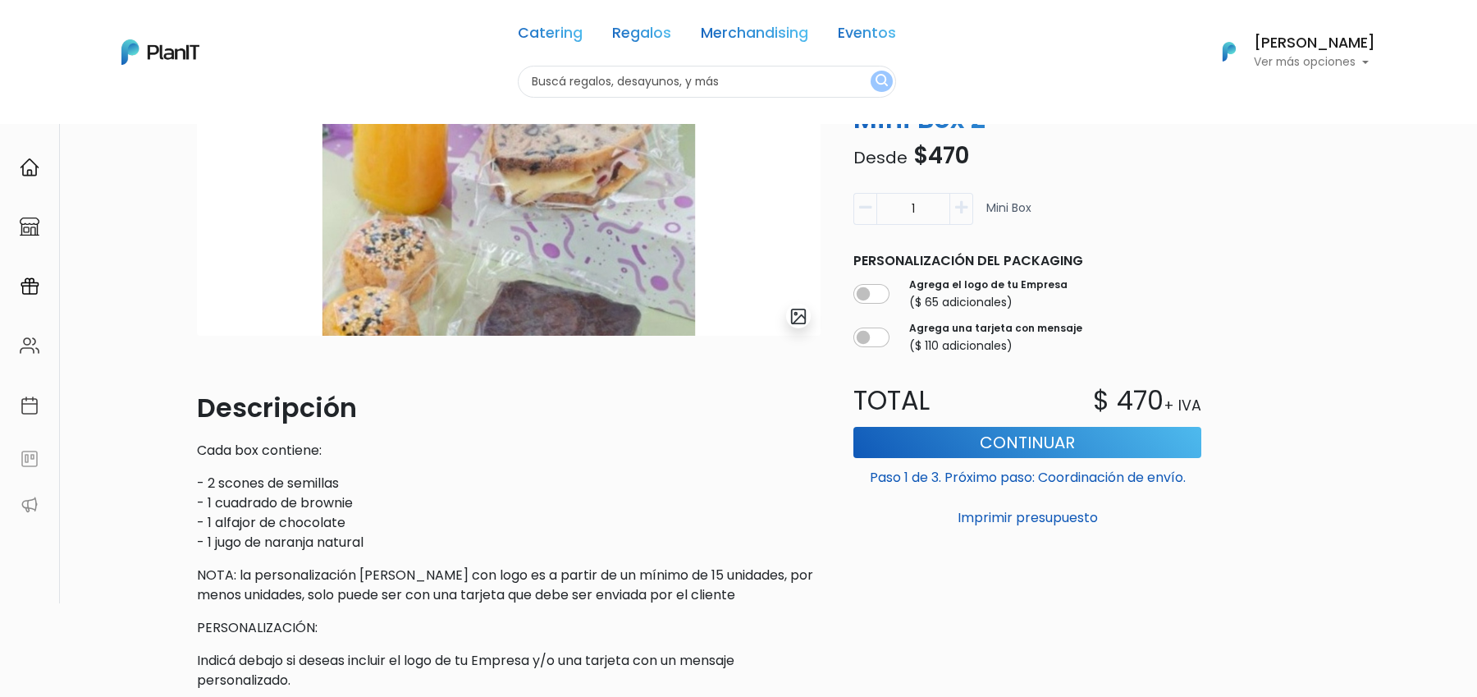
scroll to position [219, 0]
drag, startPoint x: 235, startPoint y: 518, endPoint x: 331, endPoint y: 518, distance: 96.8
click at [331, 518] on p "- 2 scones de semillas - 1 cuadrado de brownie - 1 alfajor de chocolate - 1 jug…" at bounding box center [508, 511] width 623 height 79
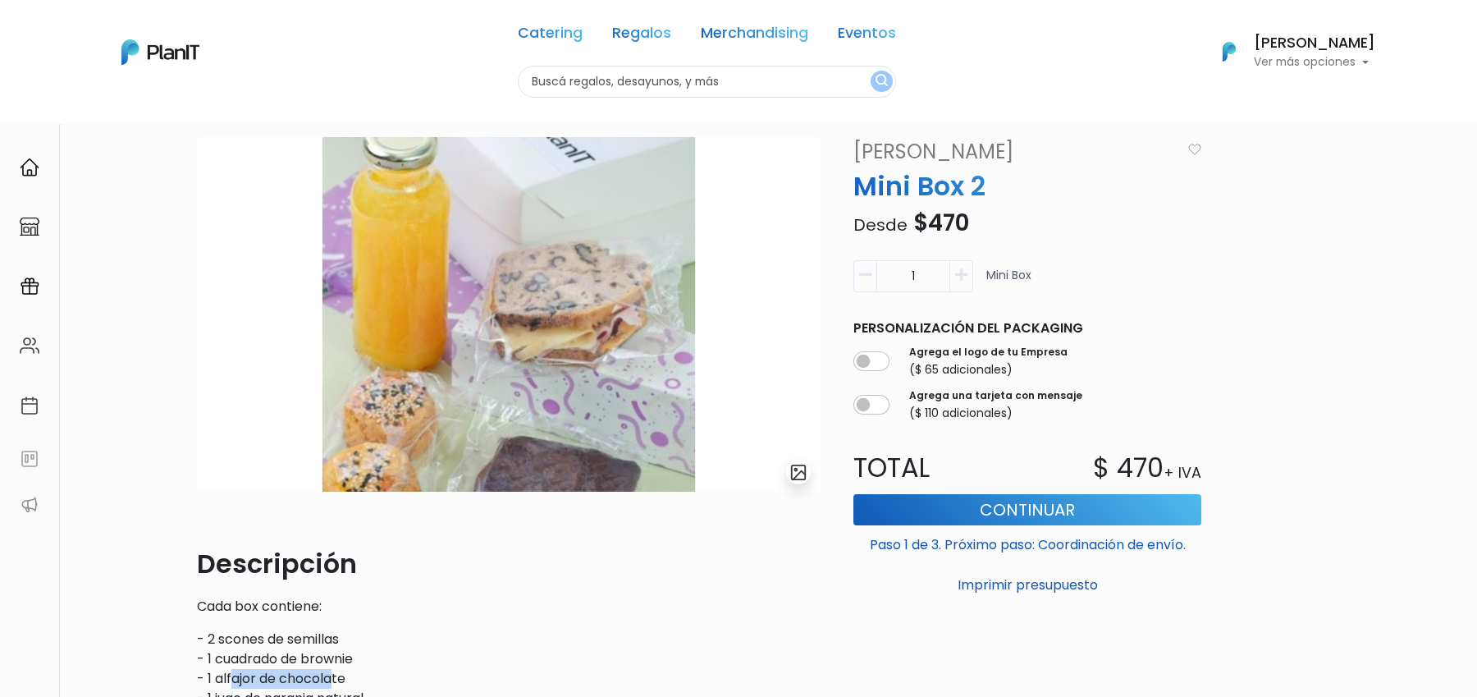
scroll to position [59, 0]
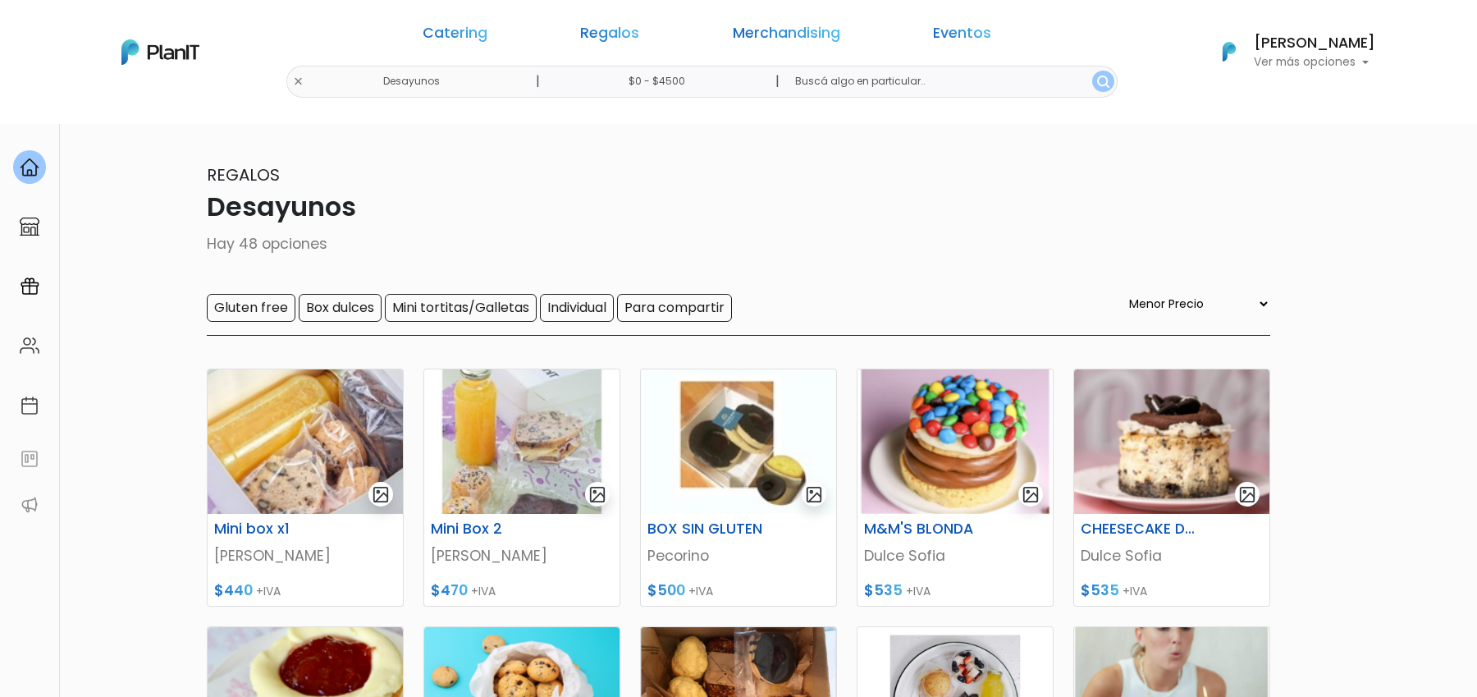
select select "0"
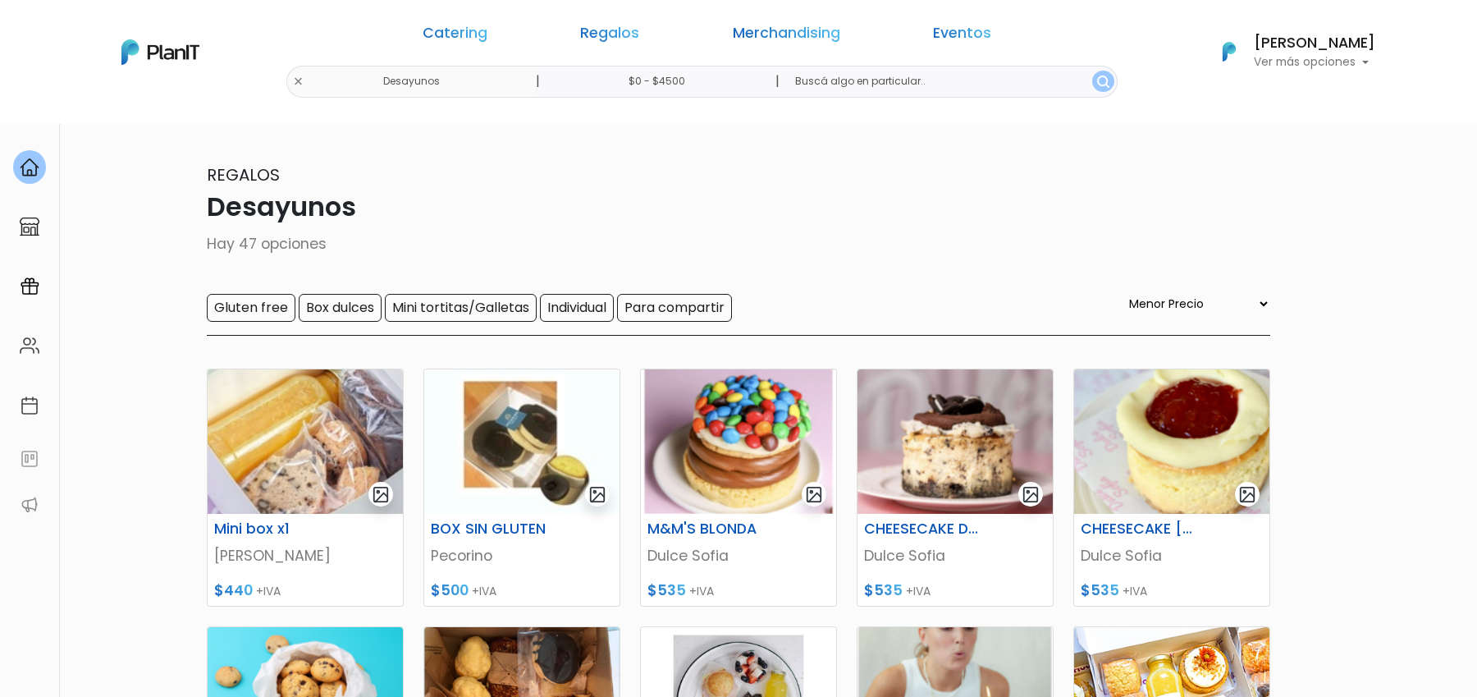
select select "0"
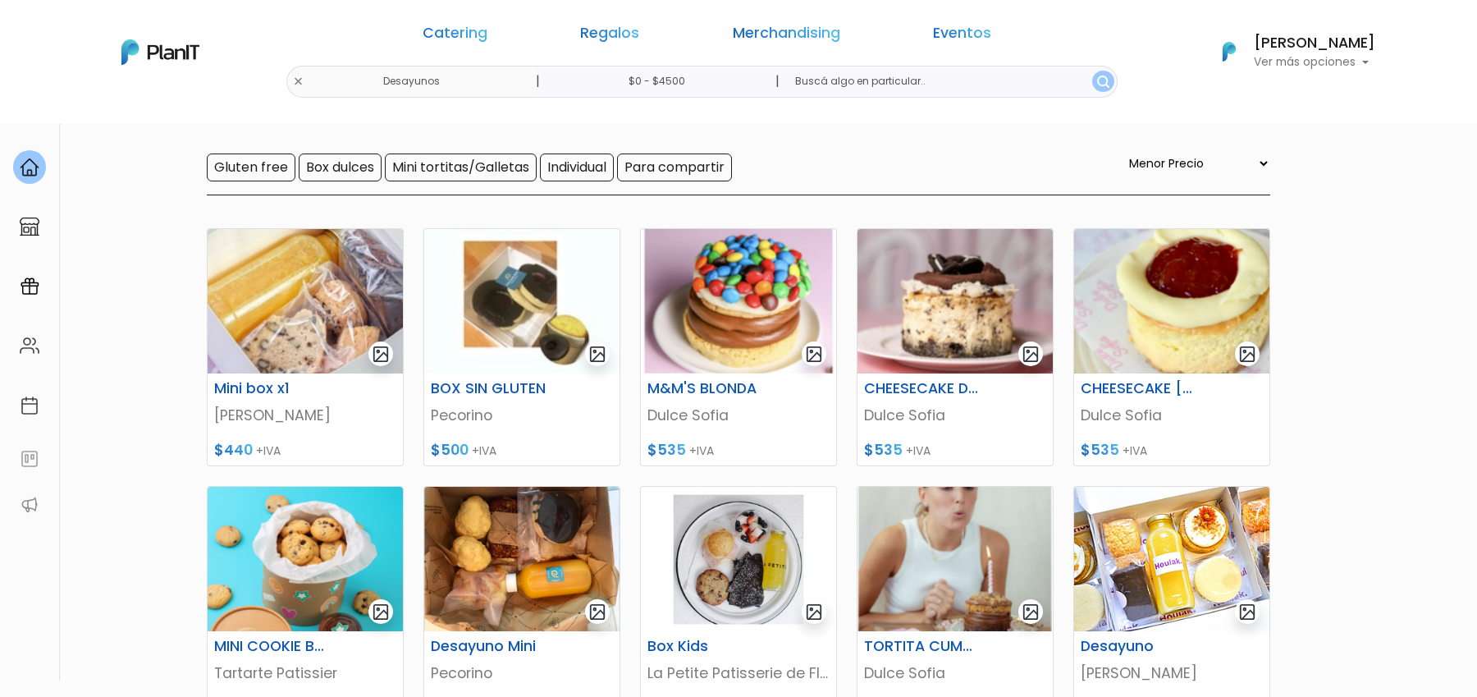
scroll to position [96, 0]
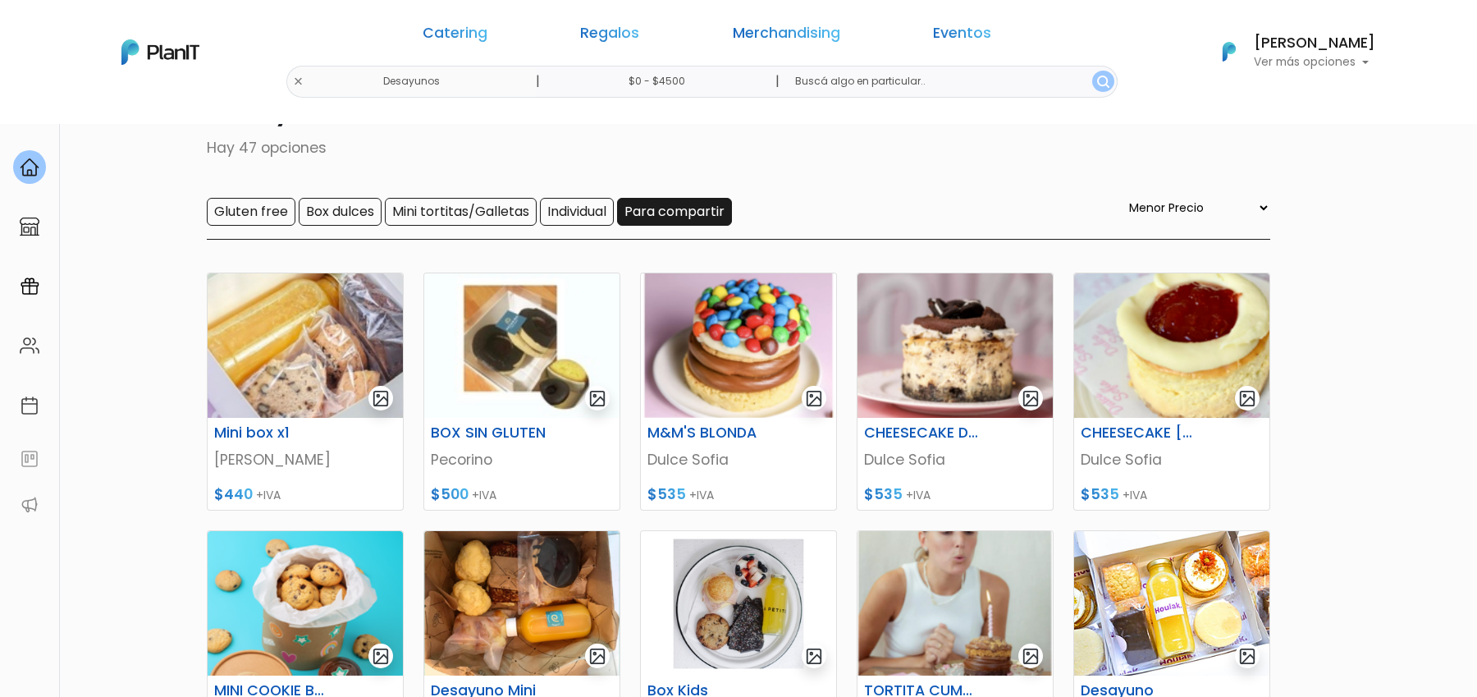
click at [711, 217] on input "Para compartir" at bounding box center [674, 212] width 115 height 28
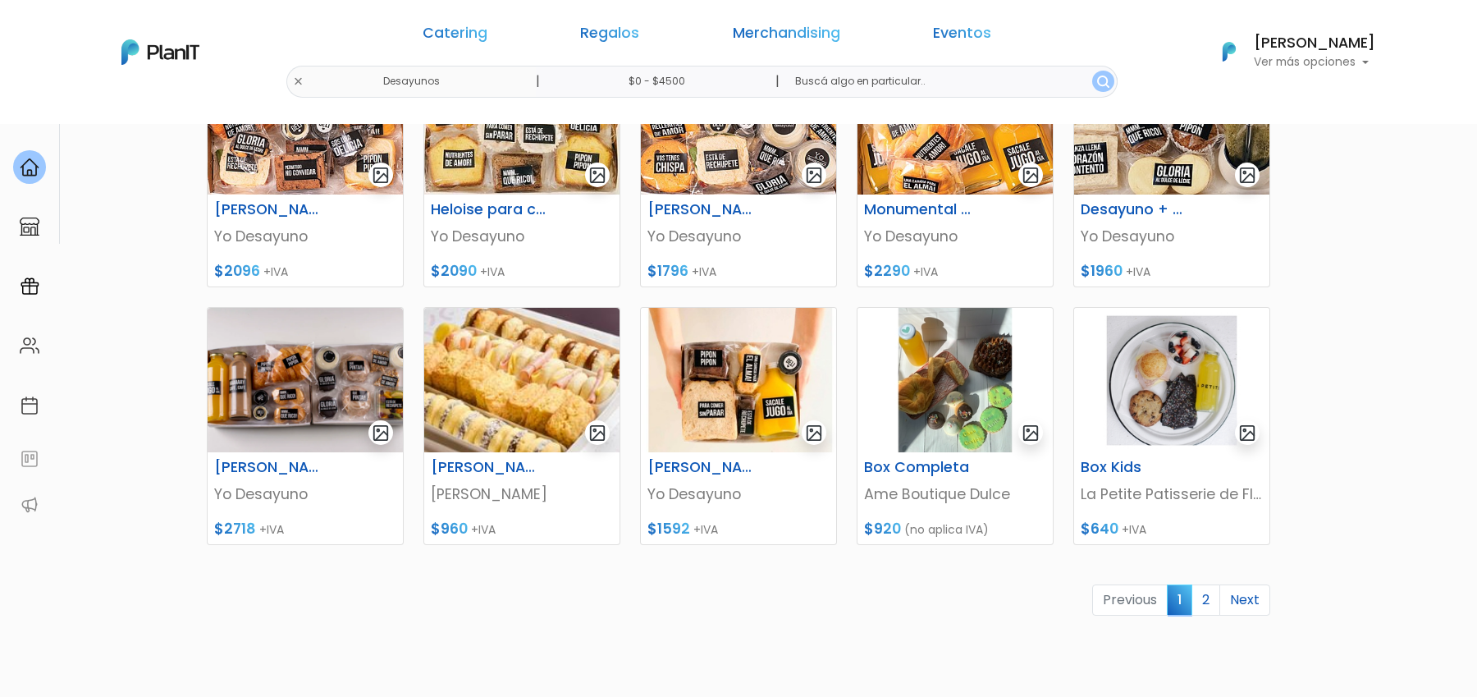
scroll to position [580, 0]
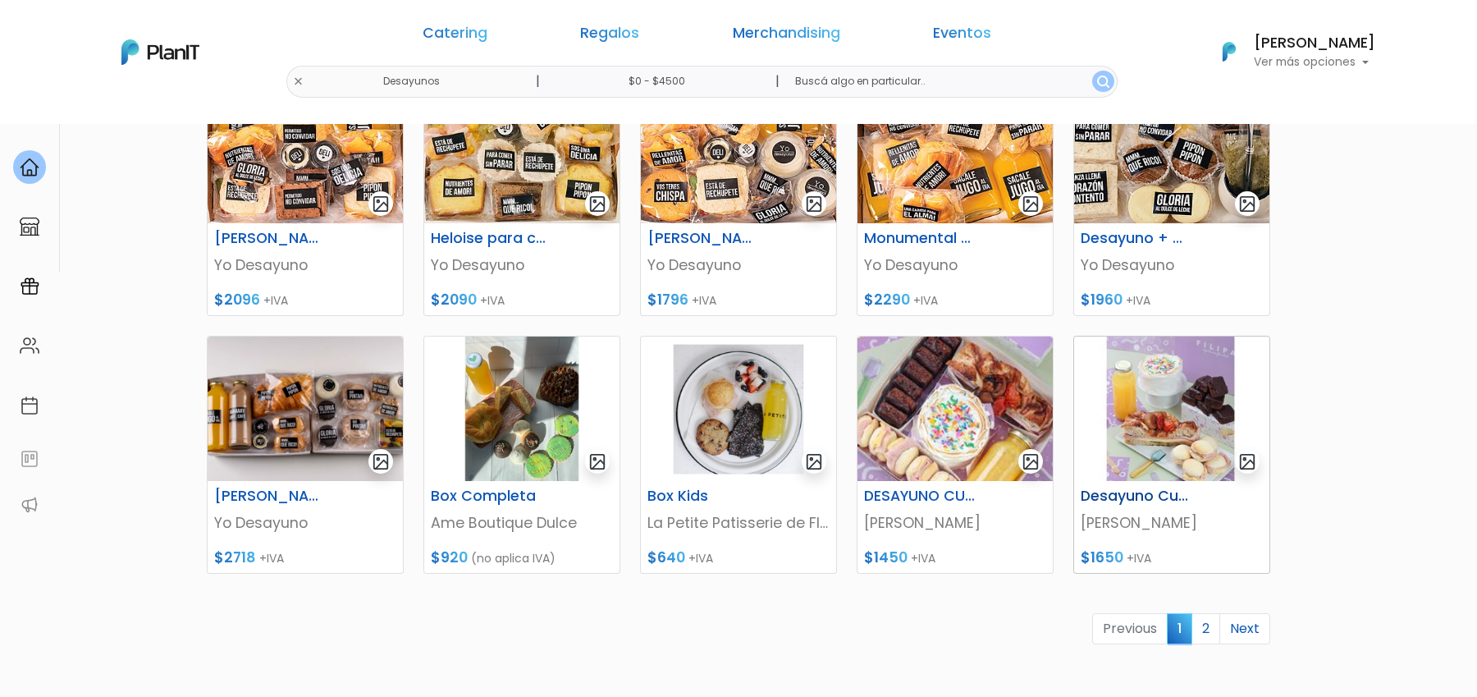
scroll to position [630, 0]
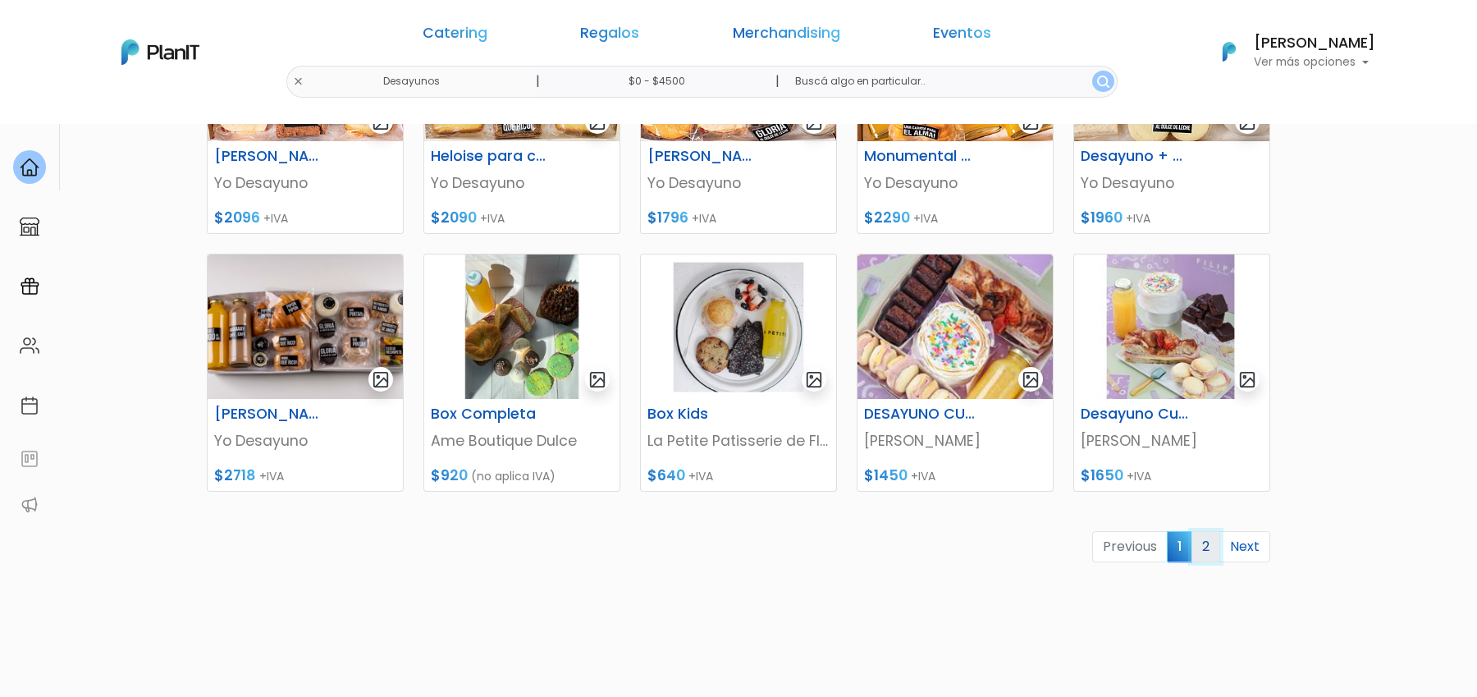
click at [1210, 545] on link "2" at bounding box center [1205, 546] width 29 height 31
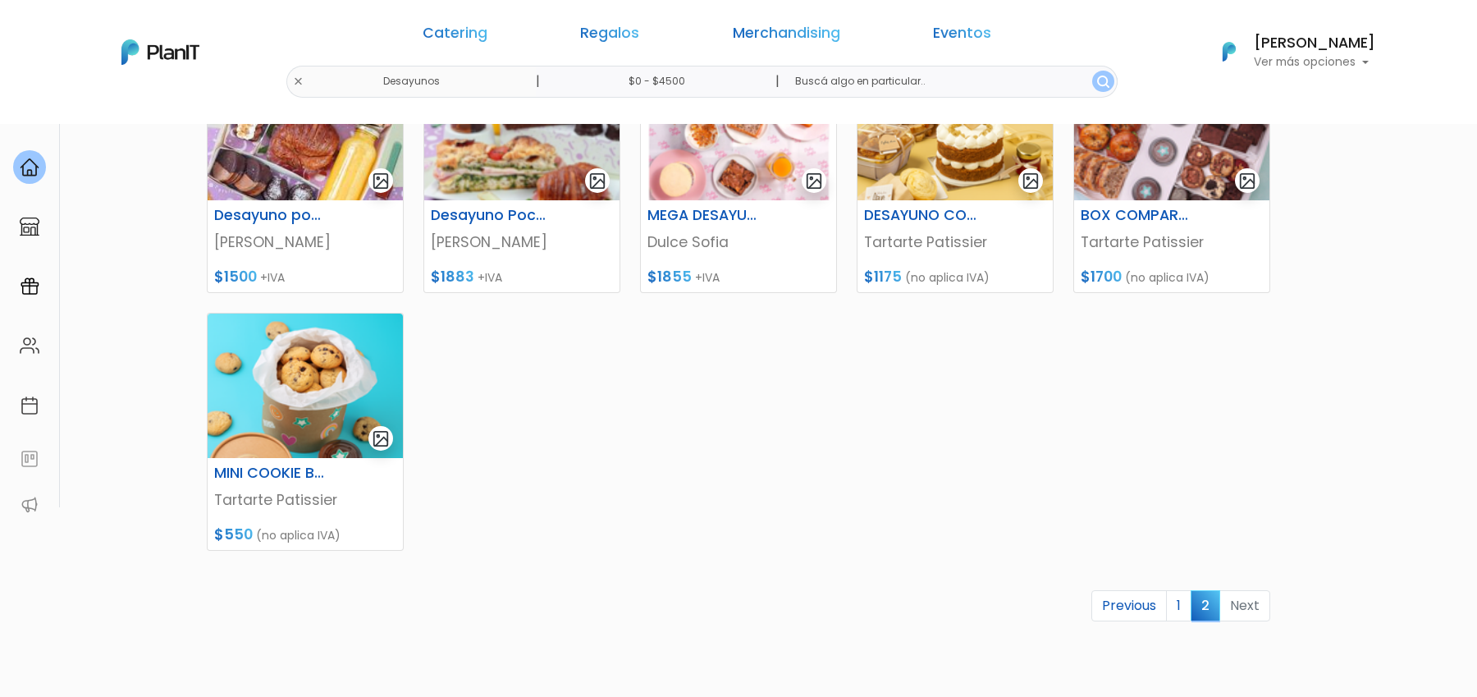
scroll to position [480, 0]
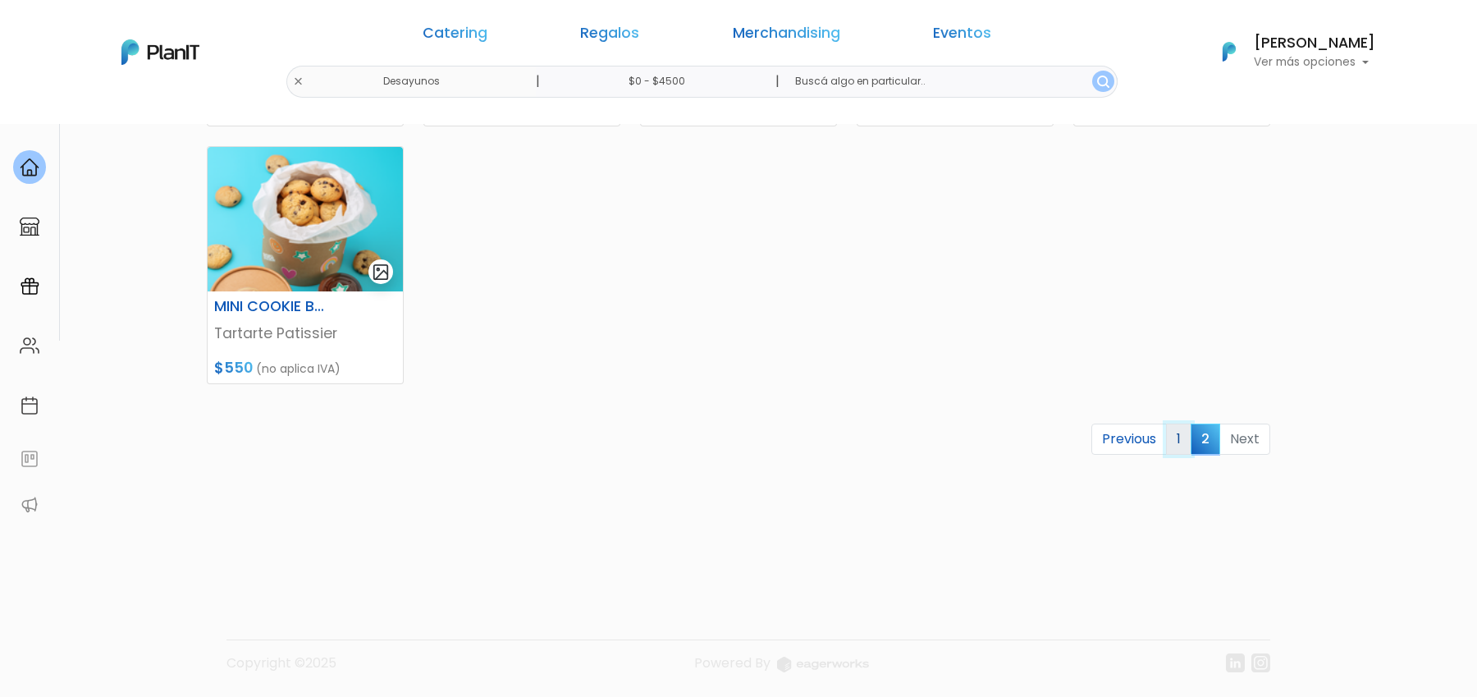
click at [1176, 444] on link "1" at bounding box center [1178, 438] width 25 height 31
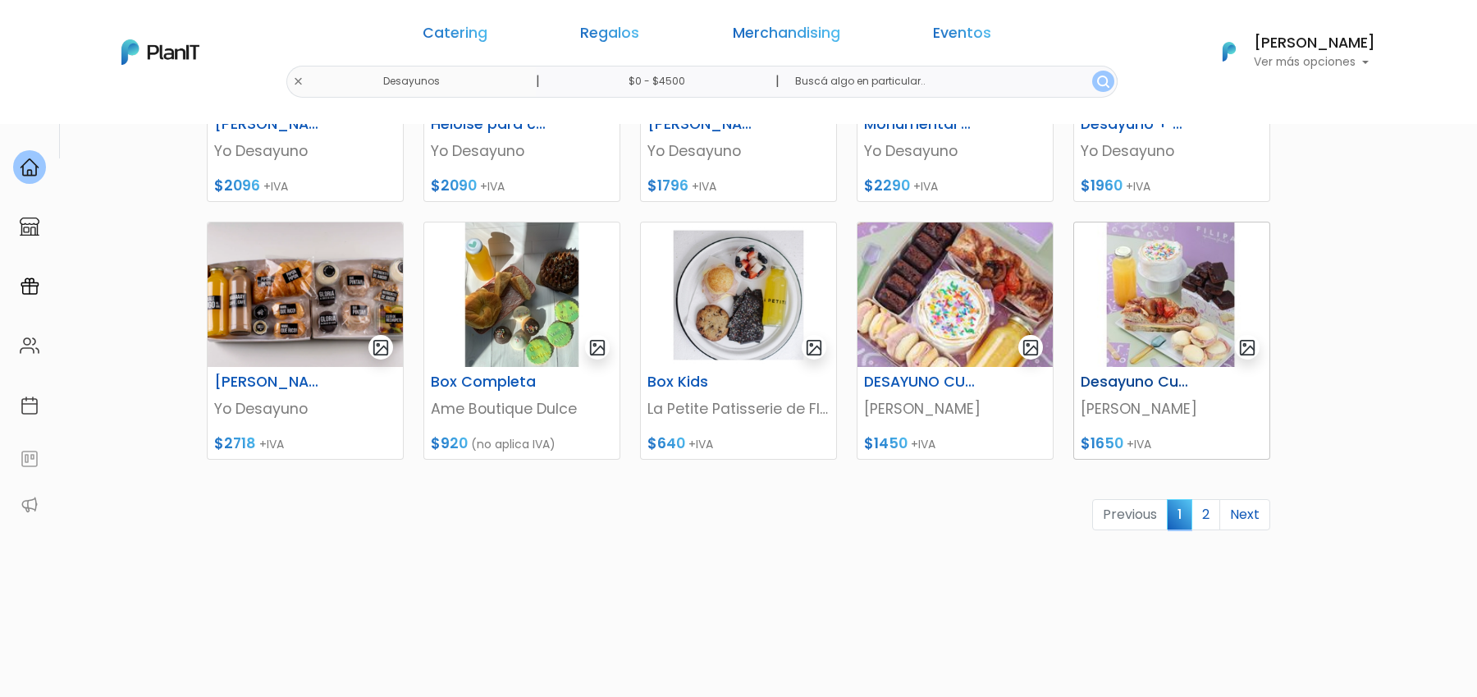
scroll to position [658, 0]
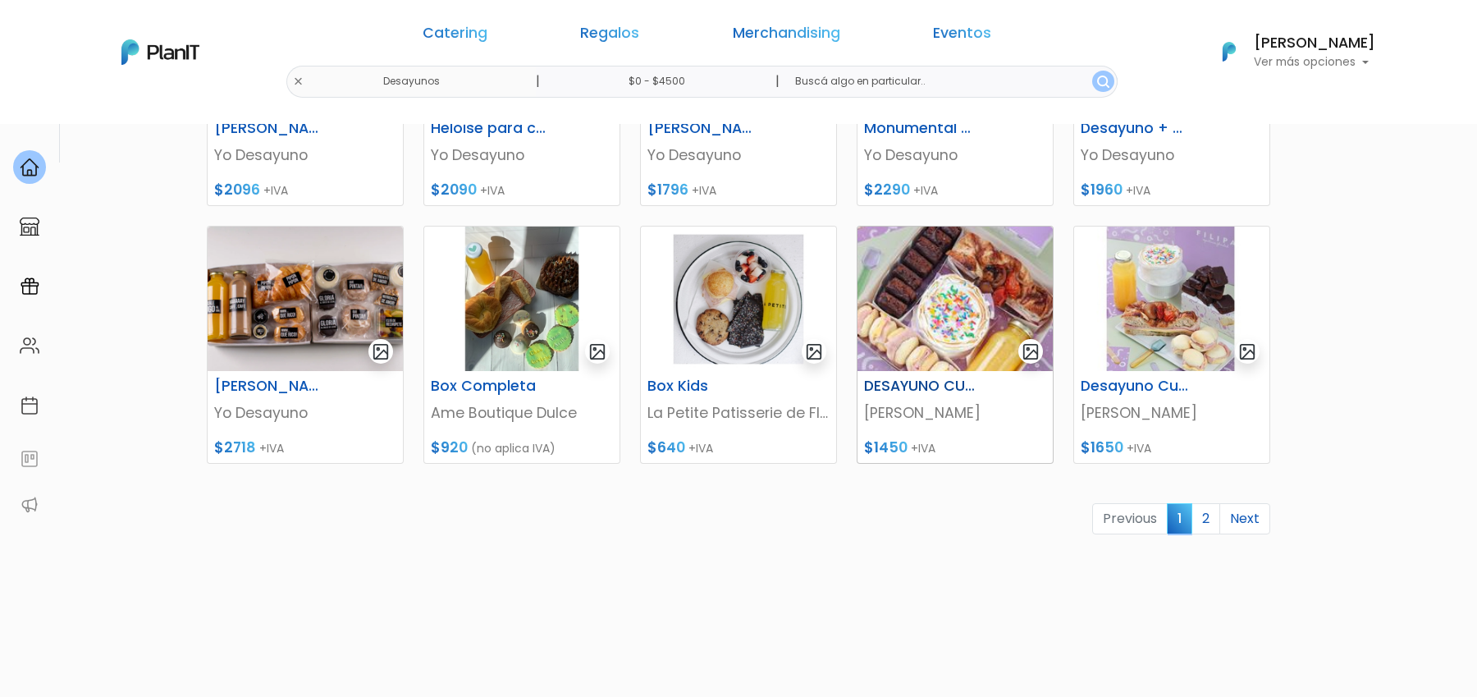
click at [1000, 334] on img at bounding box center [954, 298] width 195 height 144
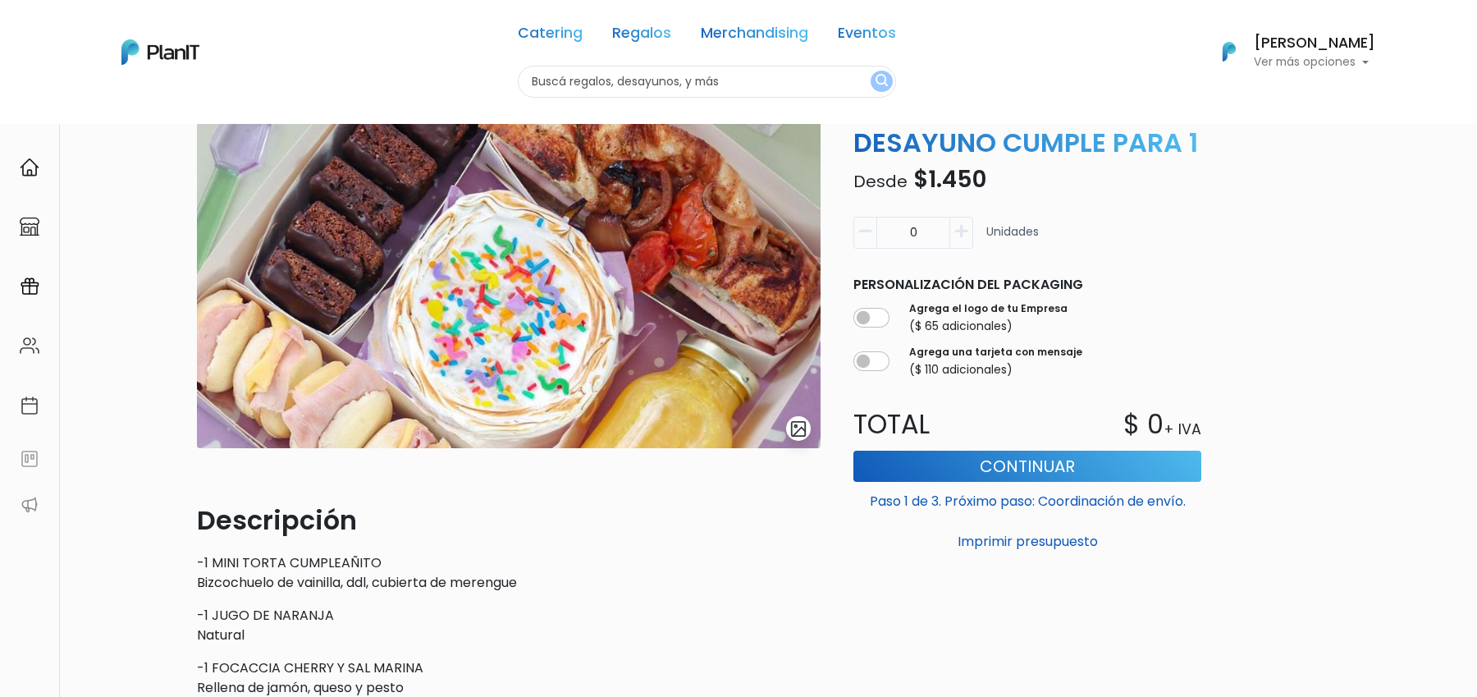
scroll to position [107, 0]
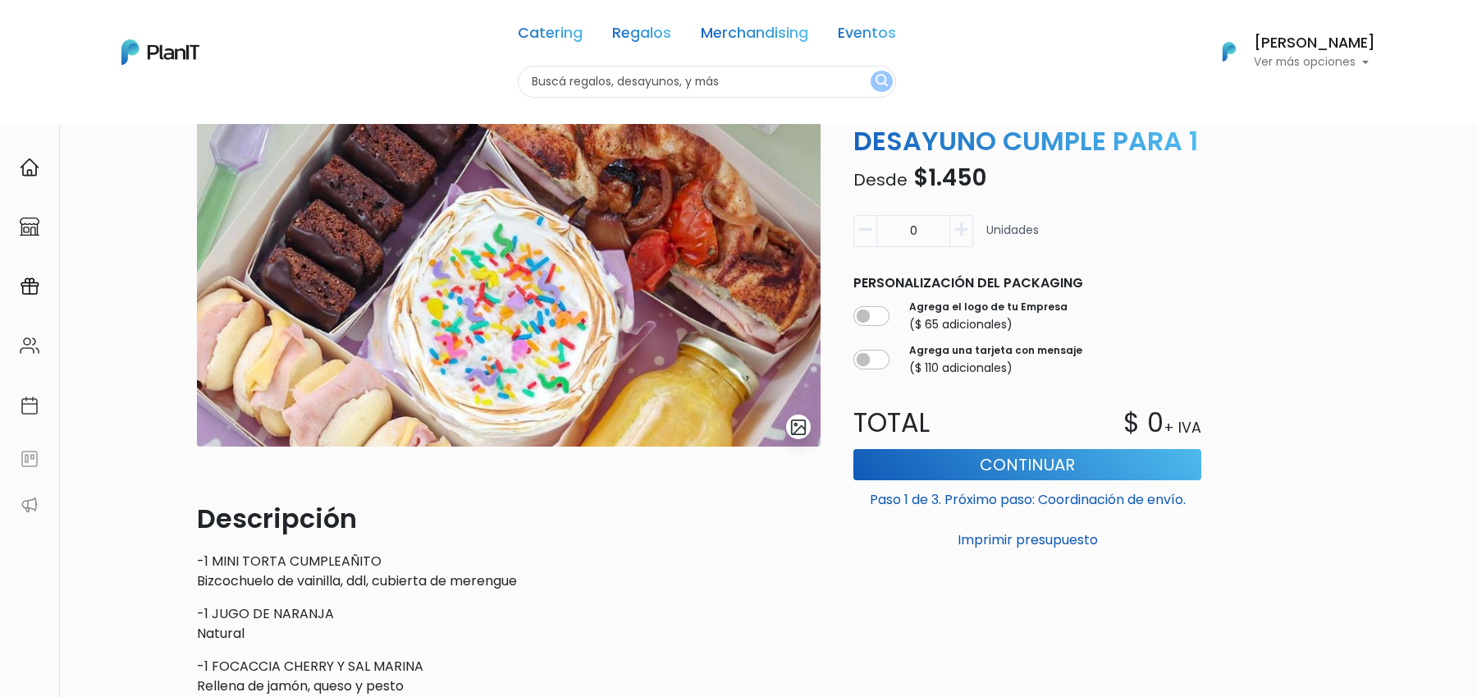
click at [802, 439] on img at bounding box center [508, 269] width 623 height 354
click at [802, 427] on img "submit" at bounding box center [798, 427] width 19 height 19
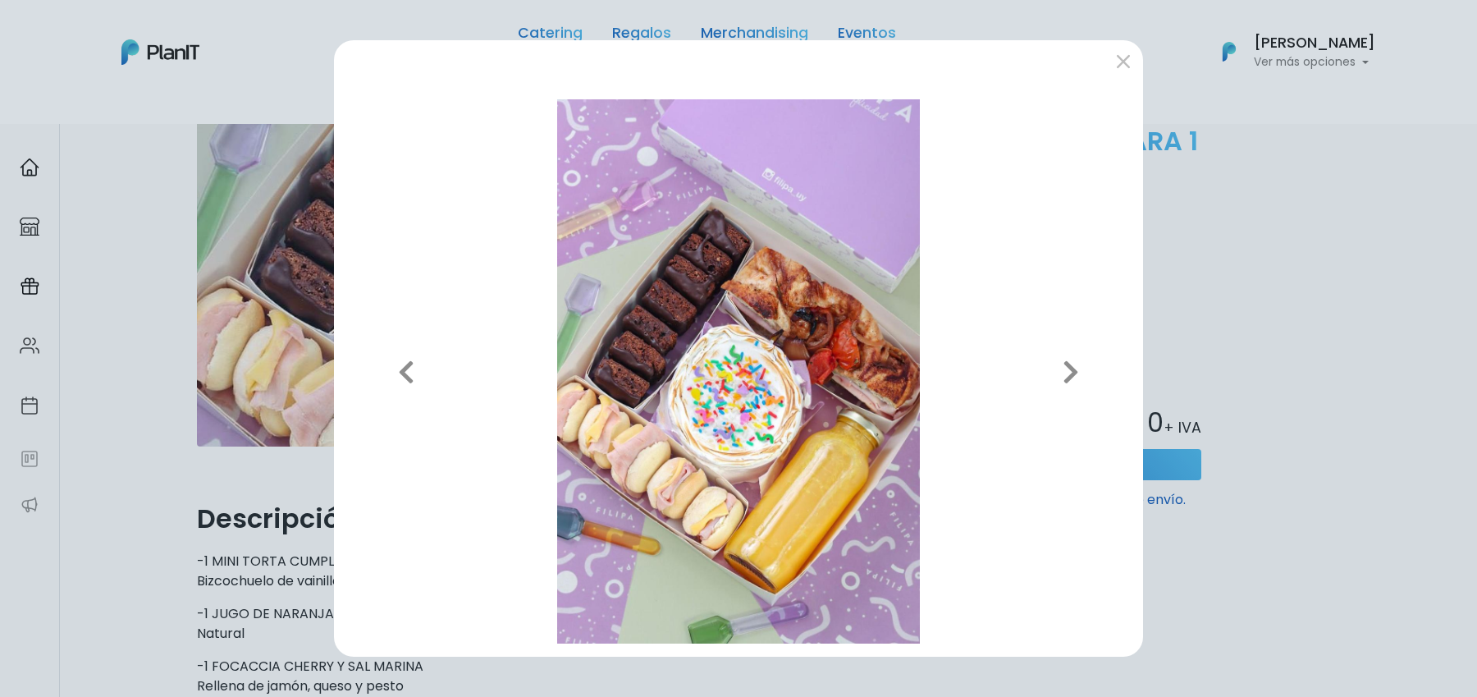
click div "Previous Next"
click button "submit"
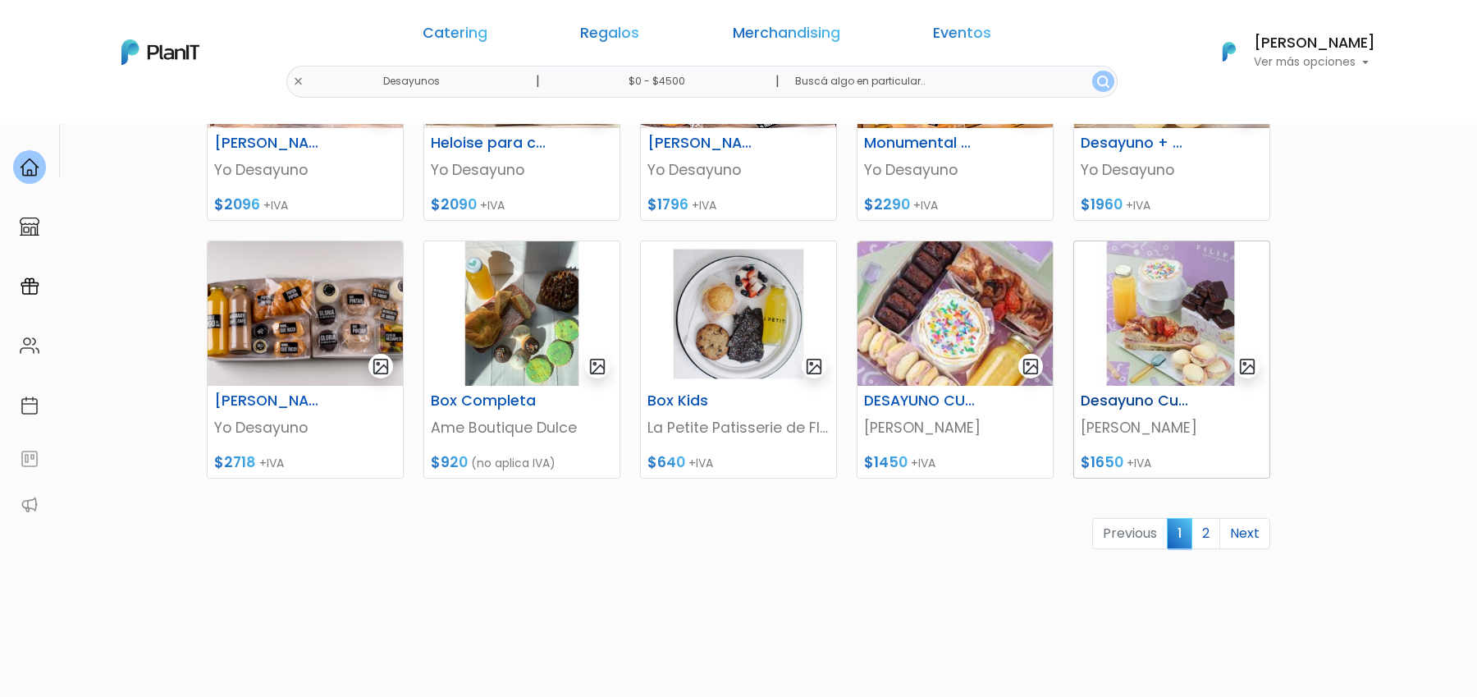
scroll to position [658, 0]
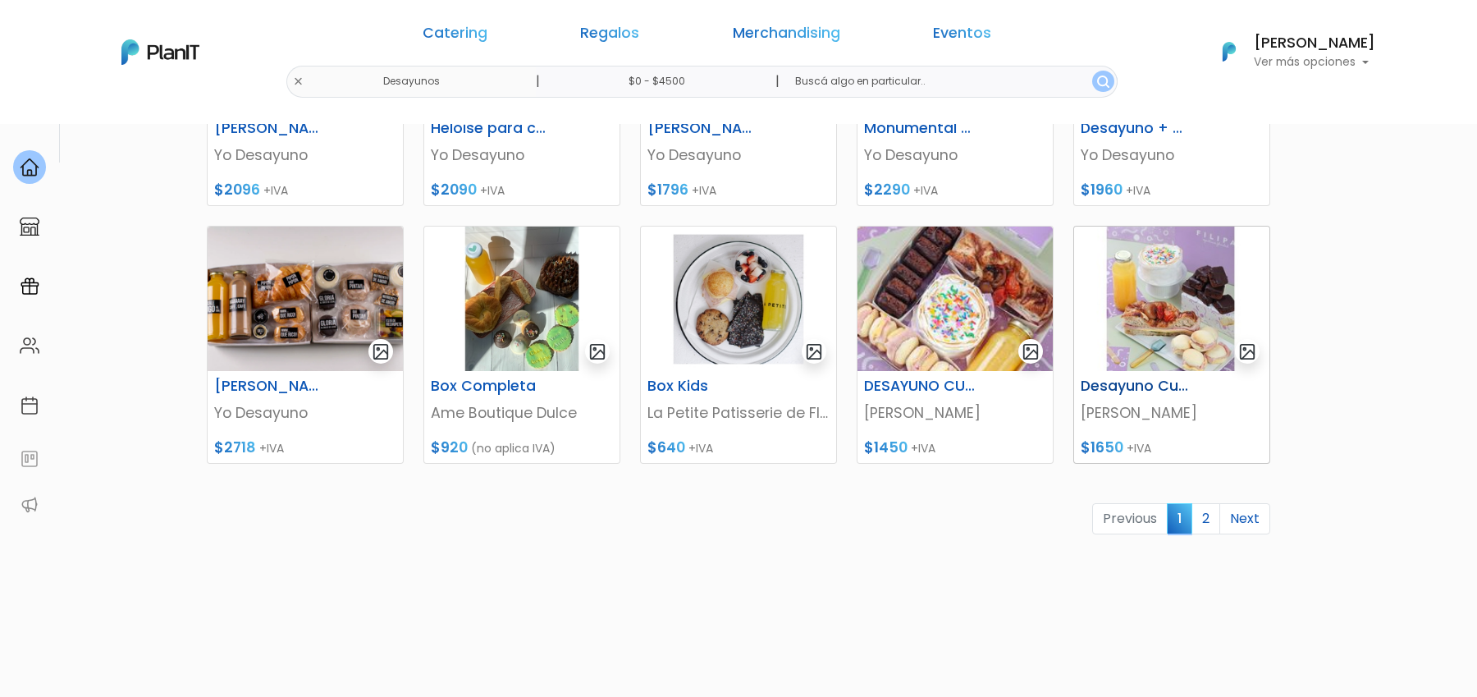
click at [1182, 281] on img at bounding box center [1171, 298] width 195 height 144
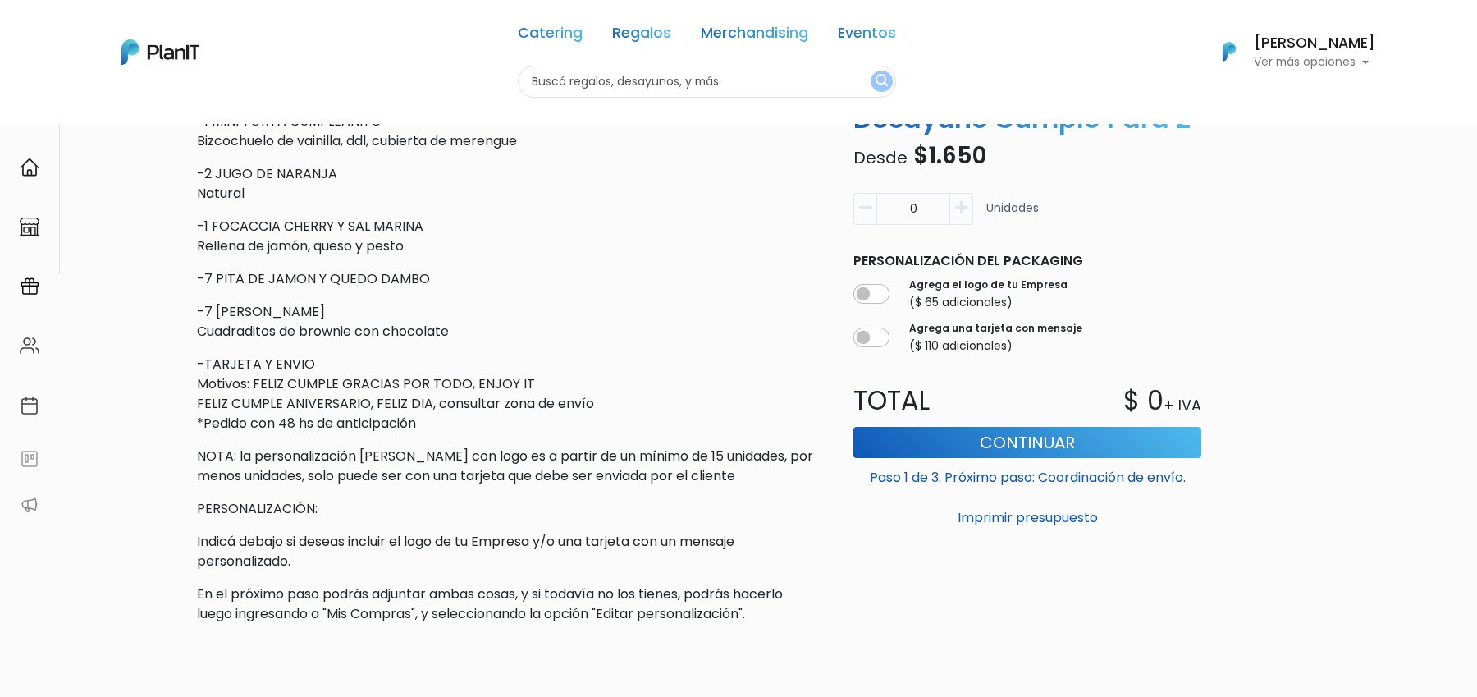
scroll to position [547, 0]
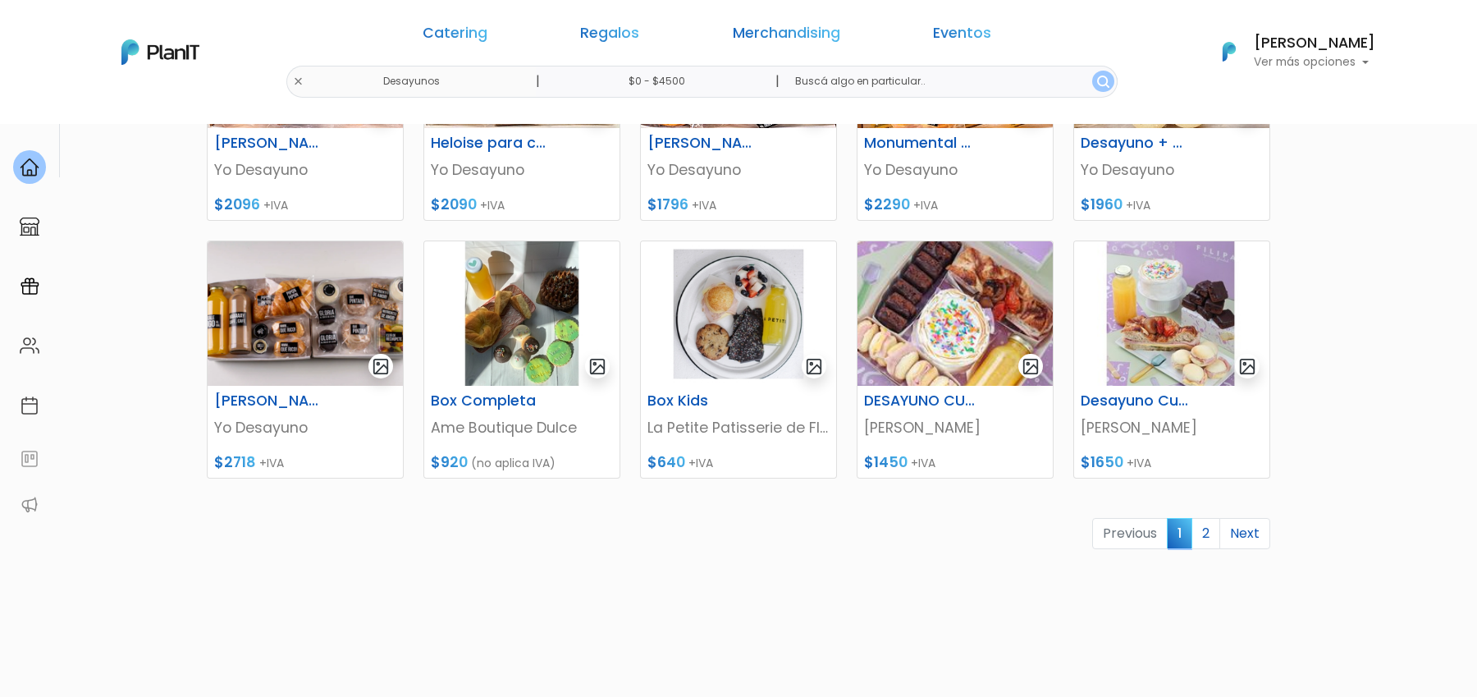
scroll to position [658, 0]
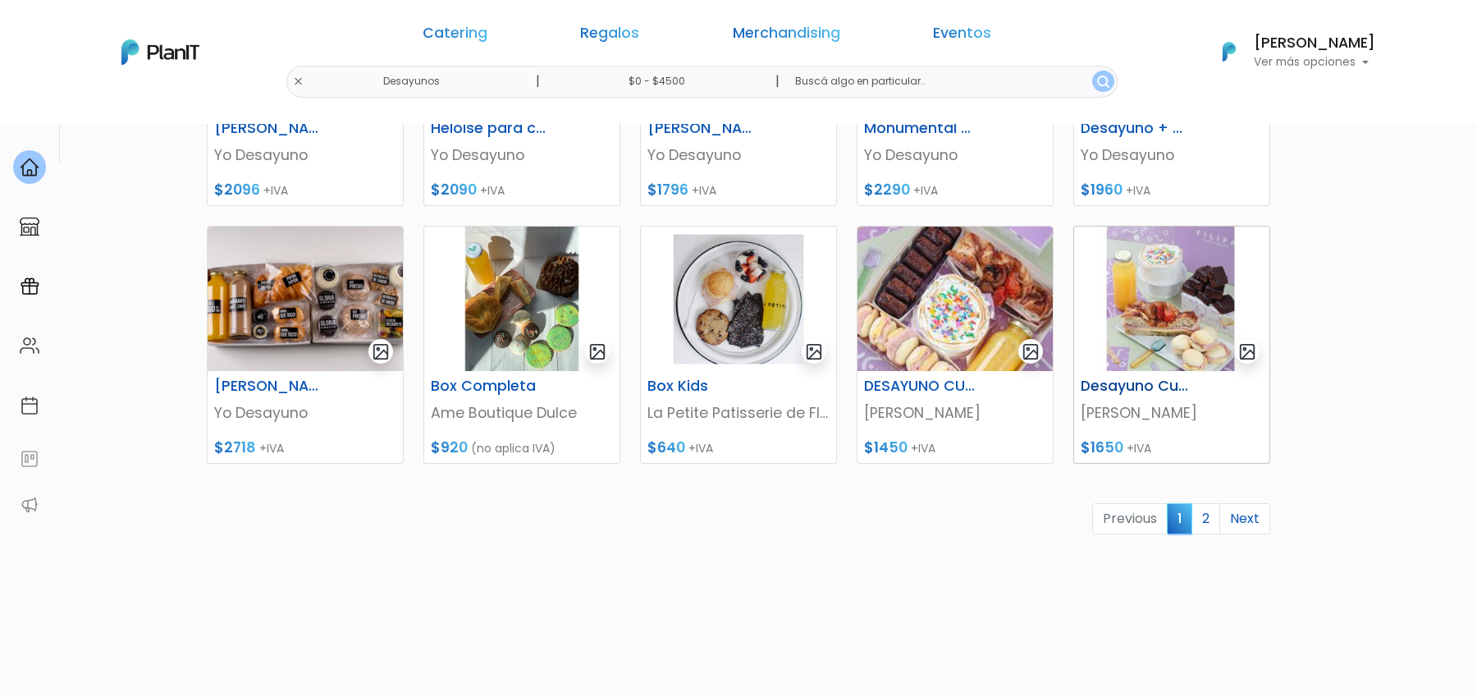
click at [1157, 316] on img at bounding box center [1171, 298] width 195 height 144
click at [1211, 522] on link "2" at bounding box center [1205, 518] width 29 height 31
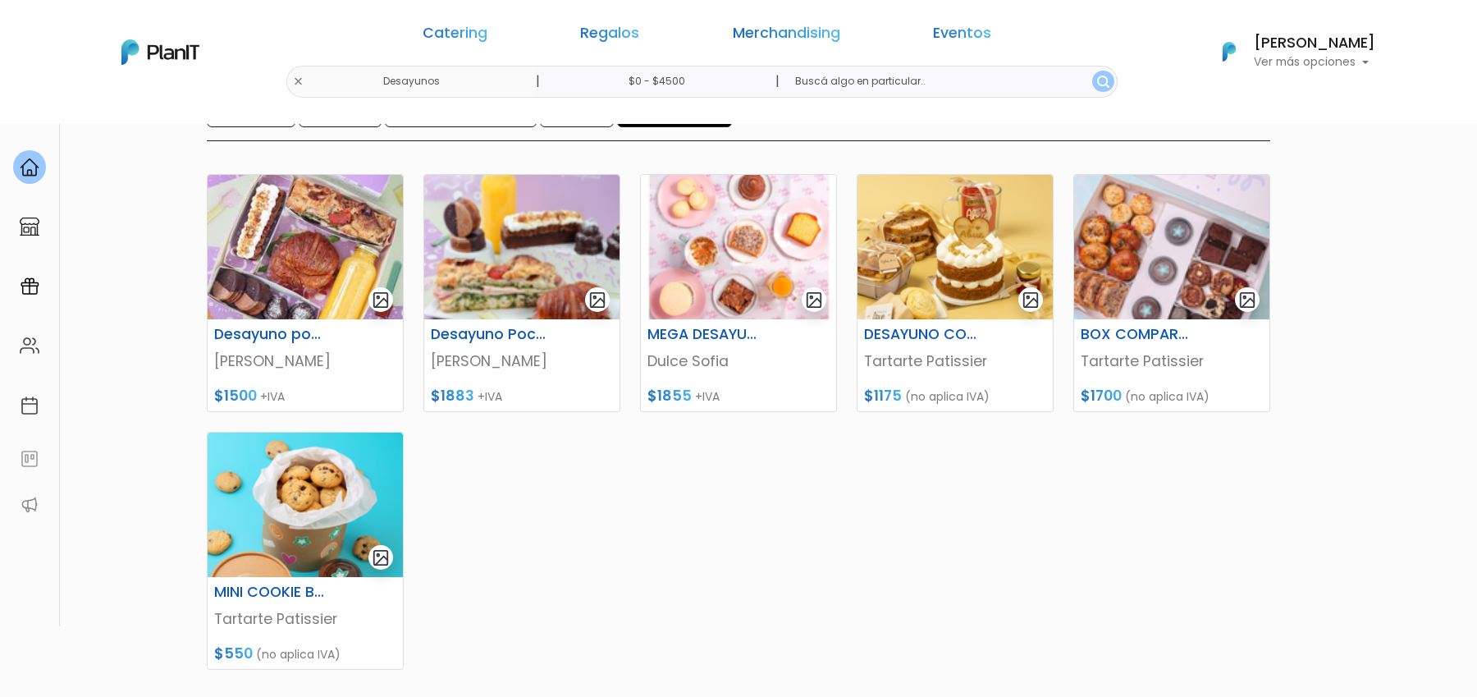
scroll to position [195, 0]
click at [513, 258] on img at bounding box center [521, 246] width 195 height 144
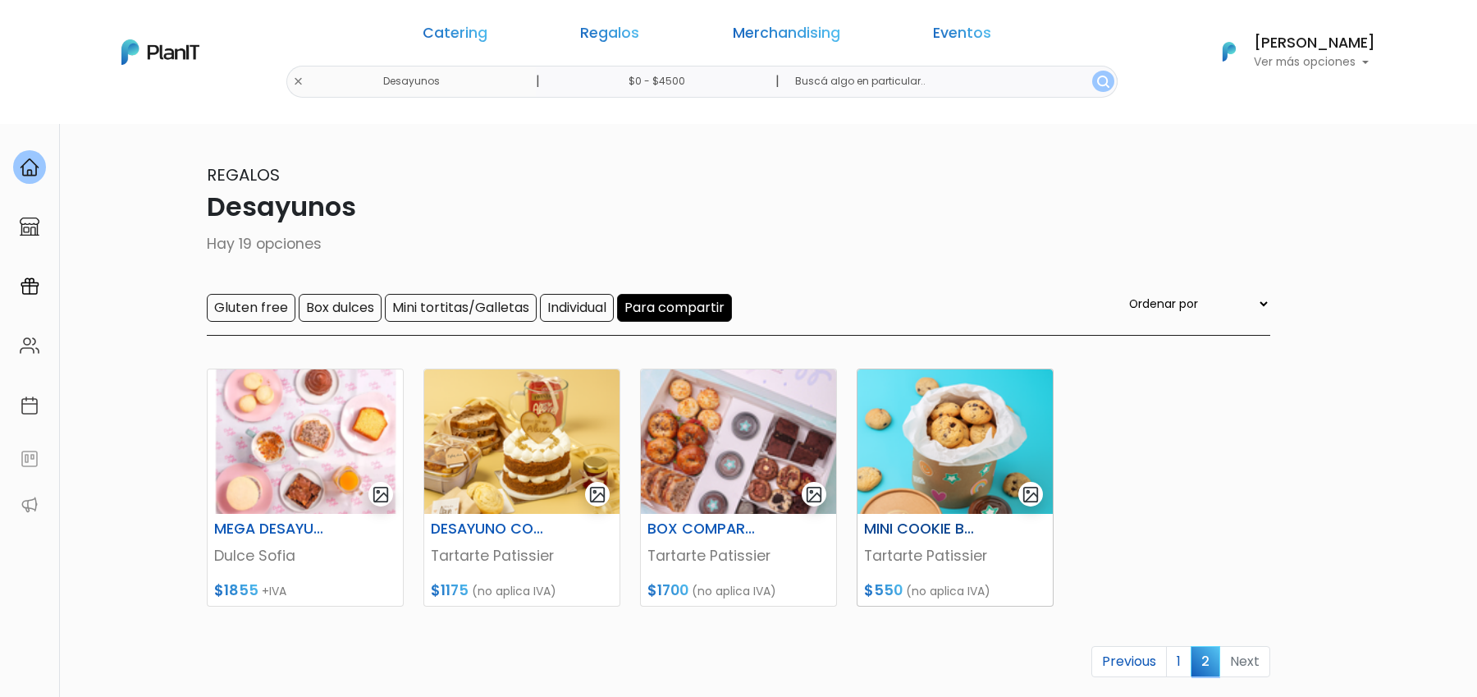
click at [943, 475] on img at bounding box center [954, 441] width 195 height 144
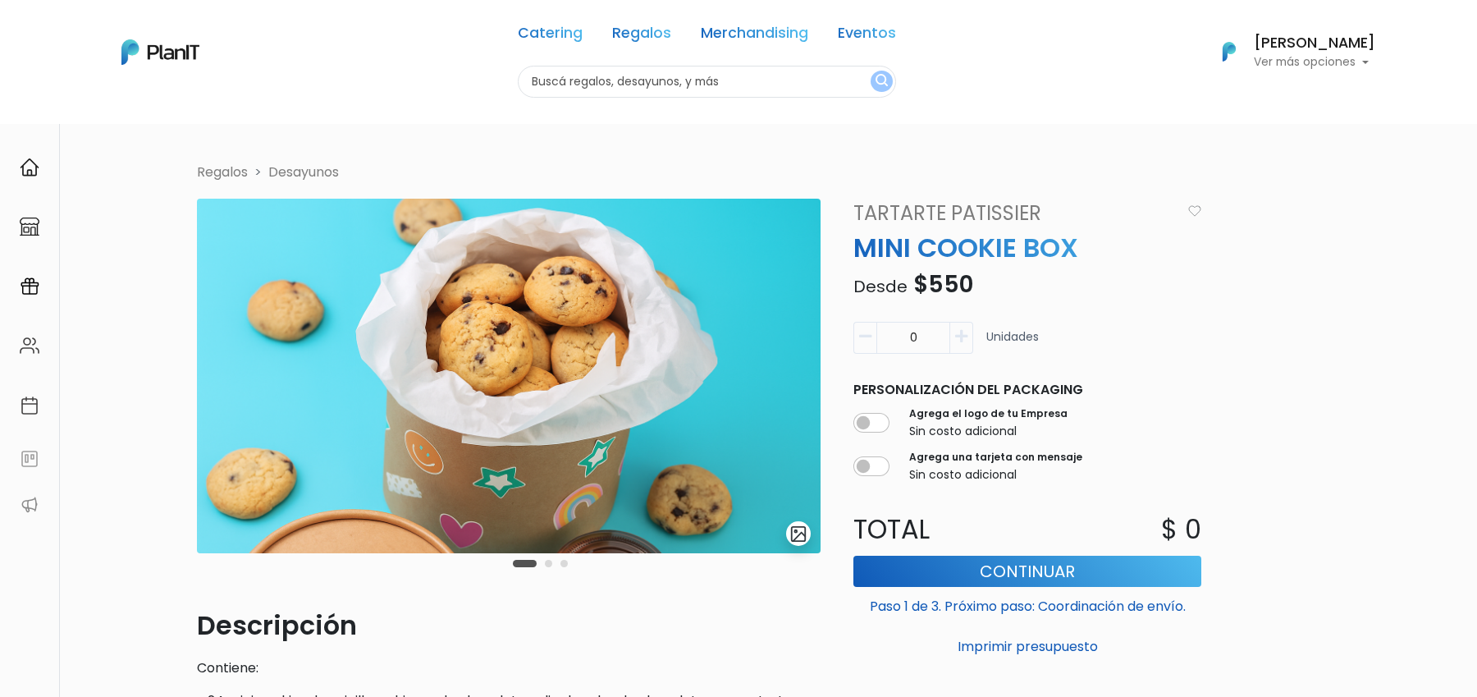
click at [548, 561] on button "Carousel Page 2" at bounding box center [548, 563] width 7 height 7
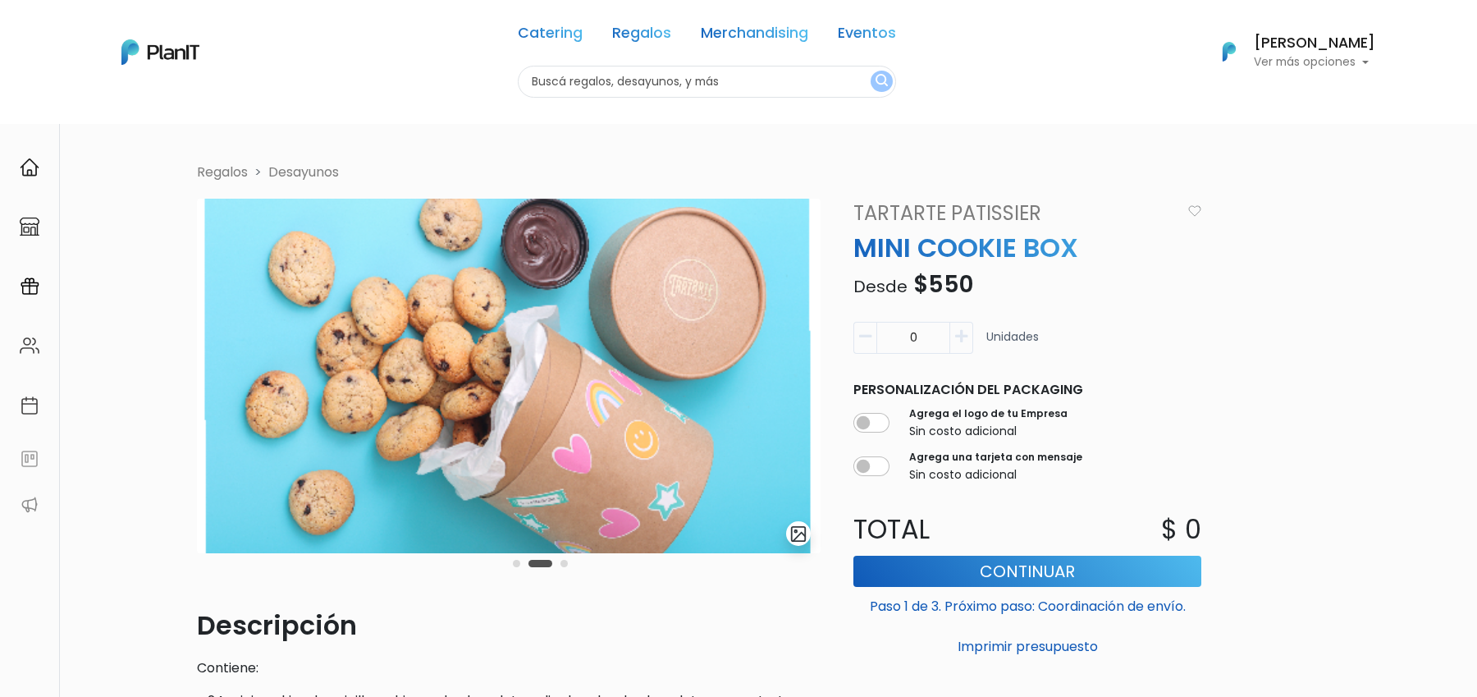
click at [561, 563] on button "Carousel Page 3" at bounding box center [563, 563] width 7 height 7
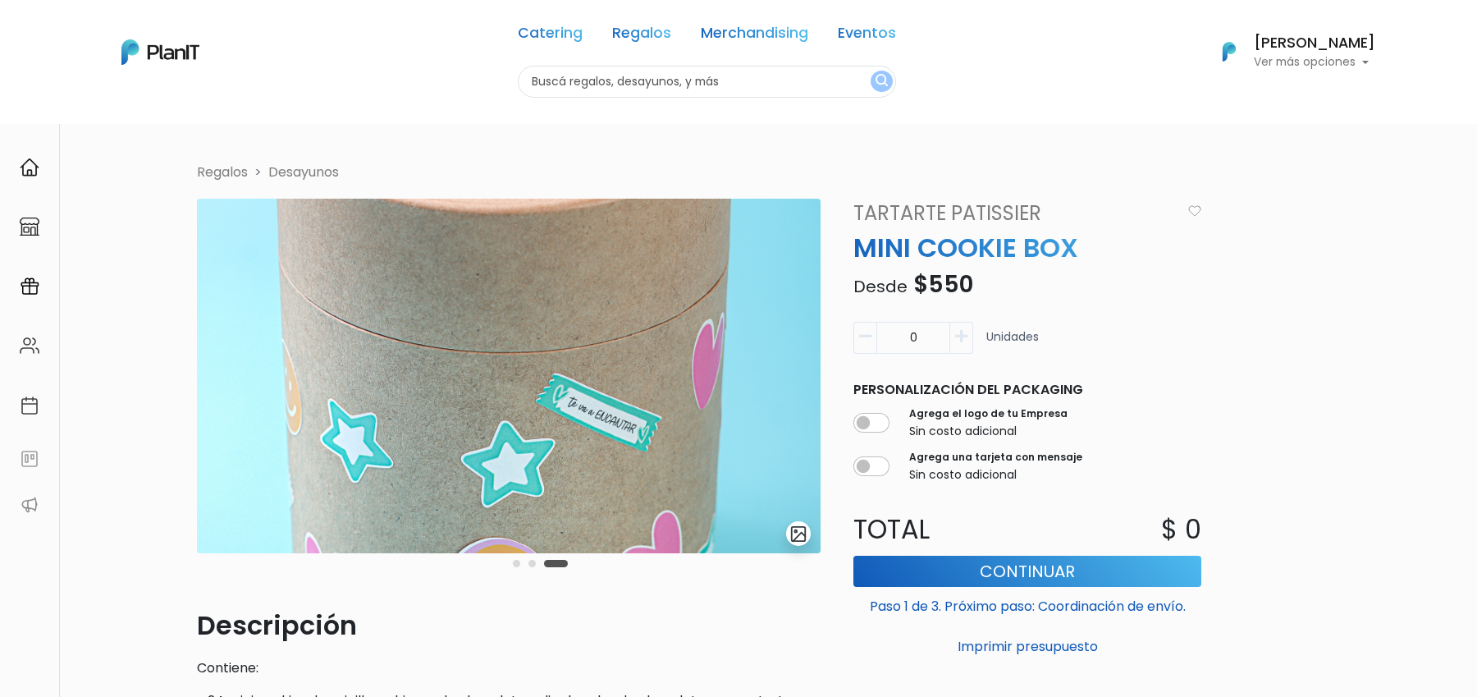
click at [528, 563] on button "Carousel Page 2" at bounding box center [531, 563] width 7 height 7
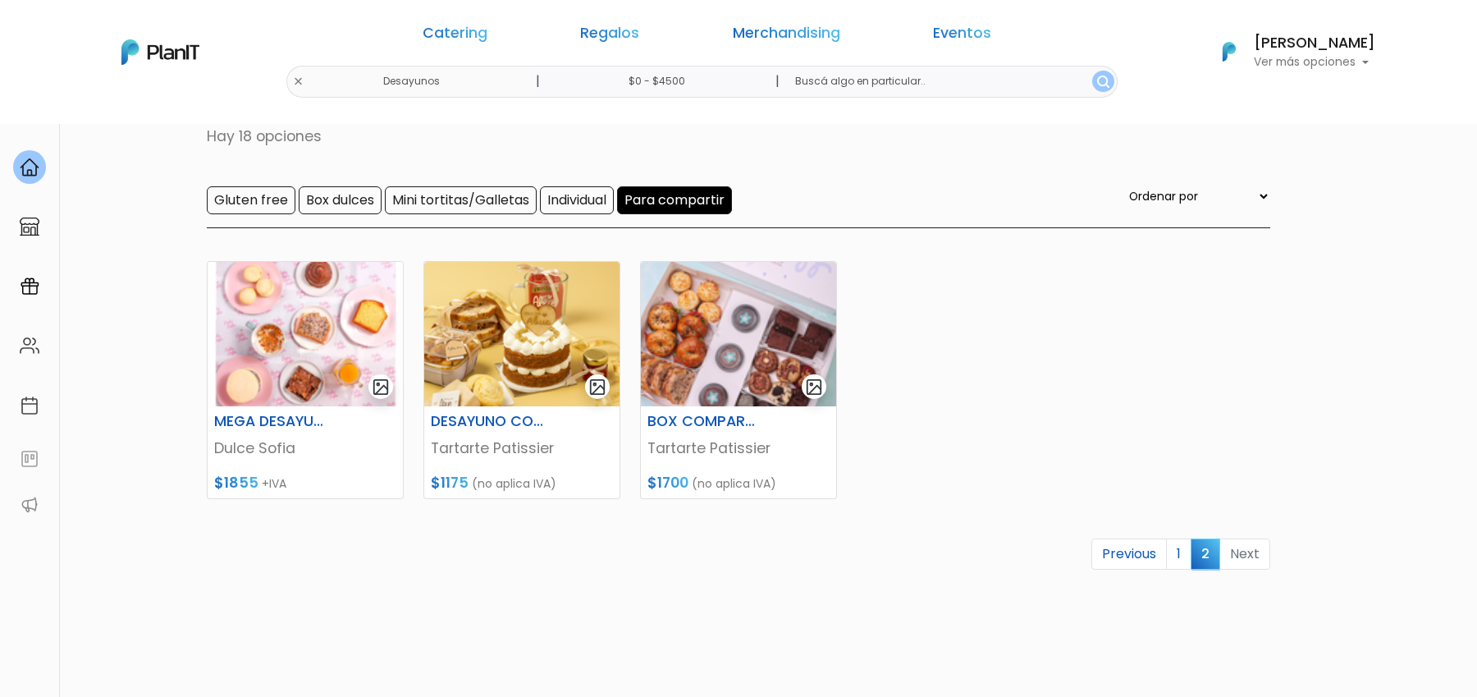
scroll to position [115, 0]
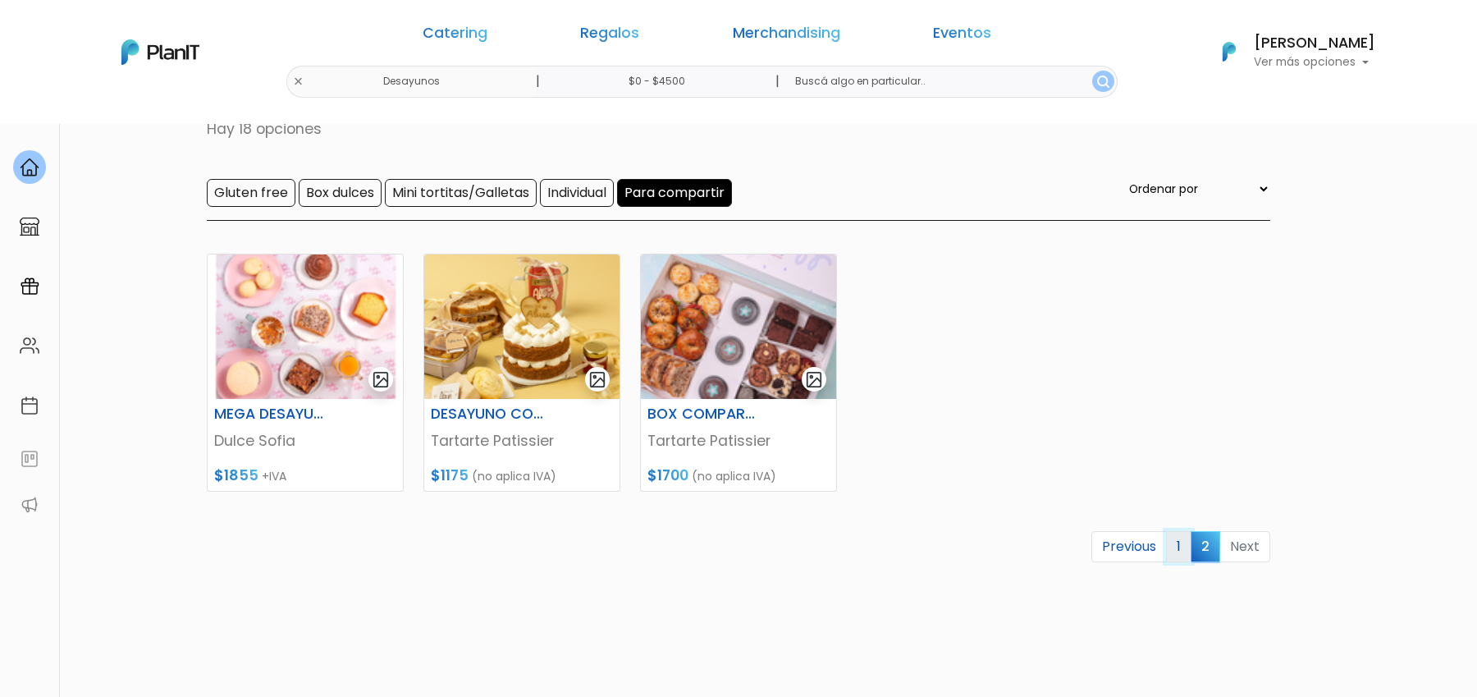
click at [1178, 541] on link "1" at bounding box center [1178, 546] width 25 height 31
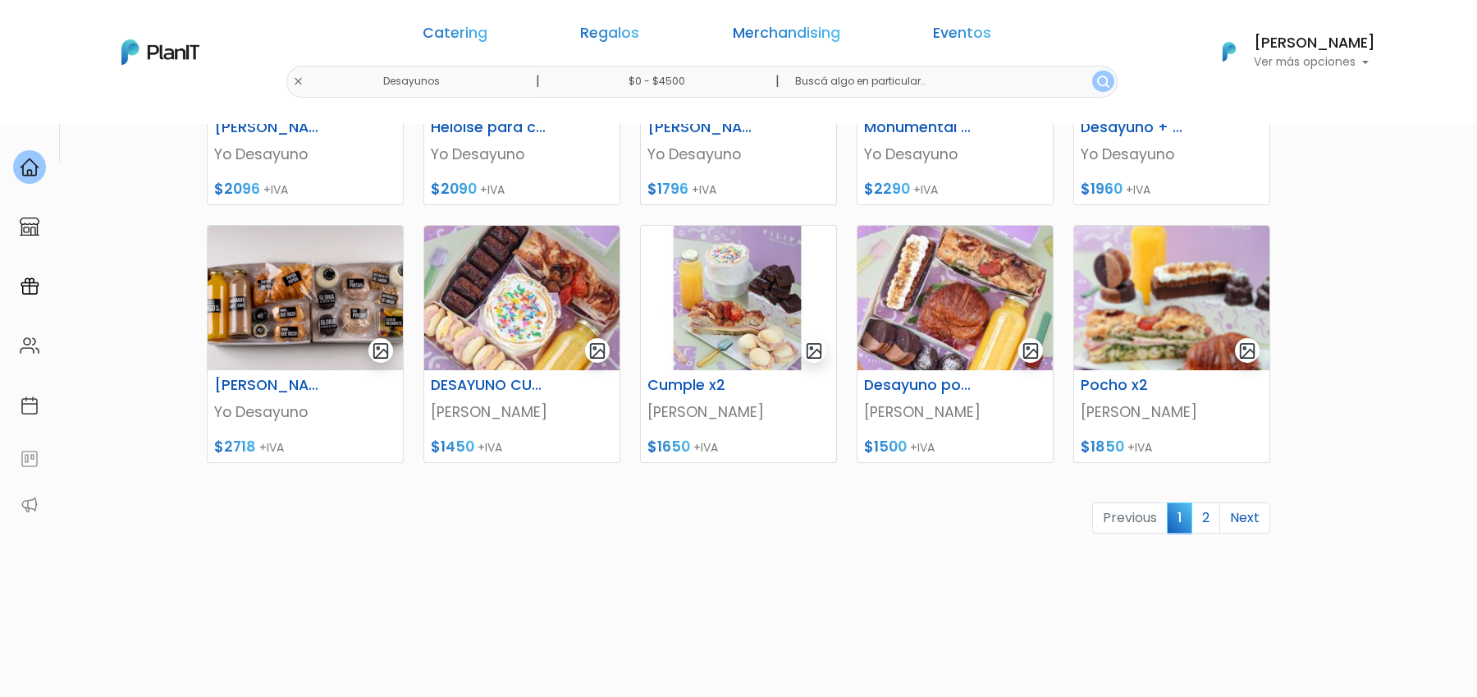
scroll to position [675, 0]
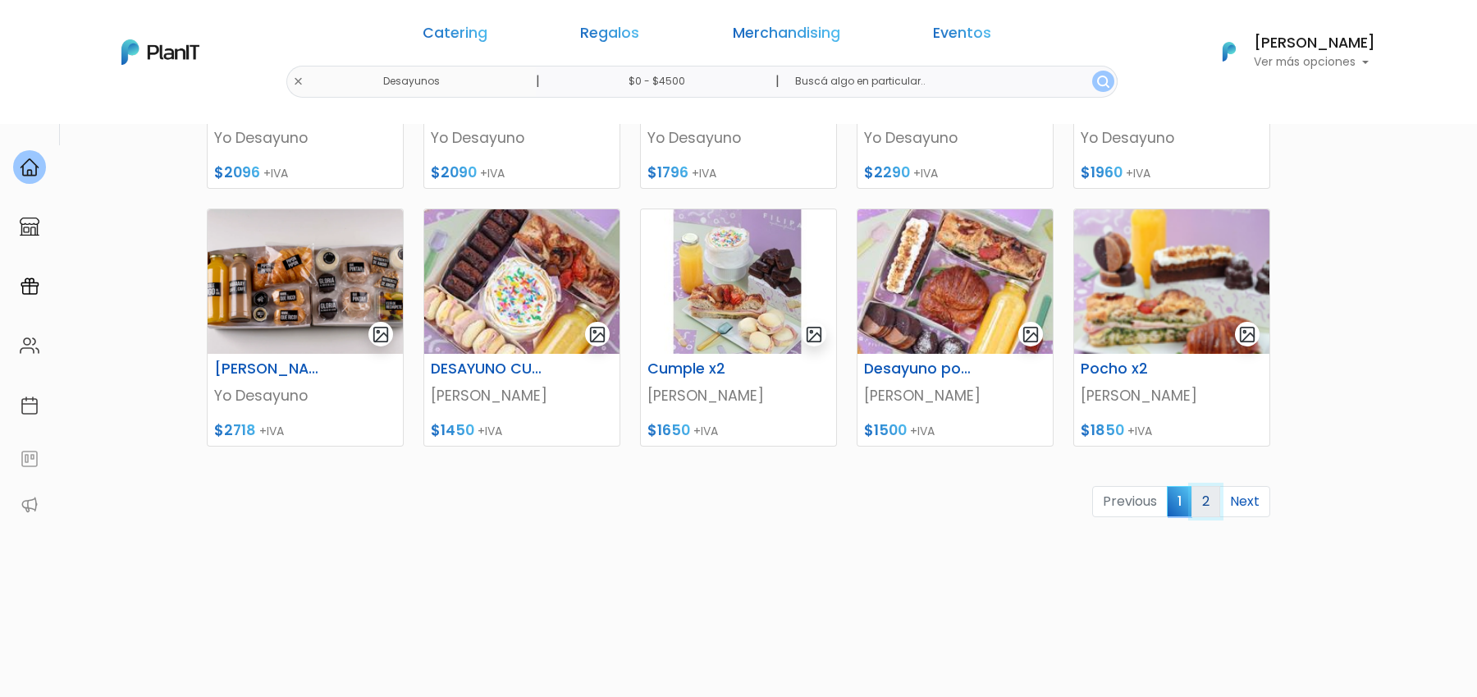
click at [1211, 513] on link "2" at bounding box center [1205, 501] width 29 height 31
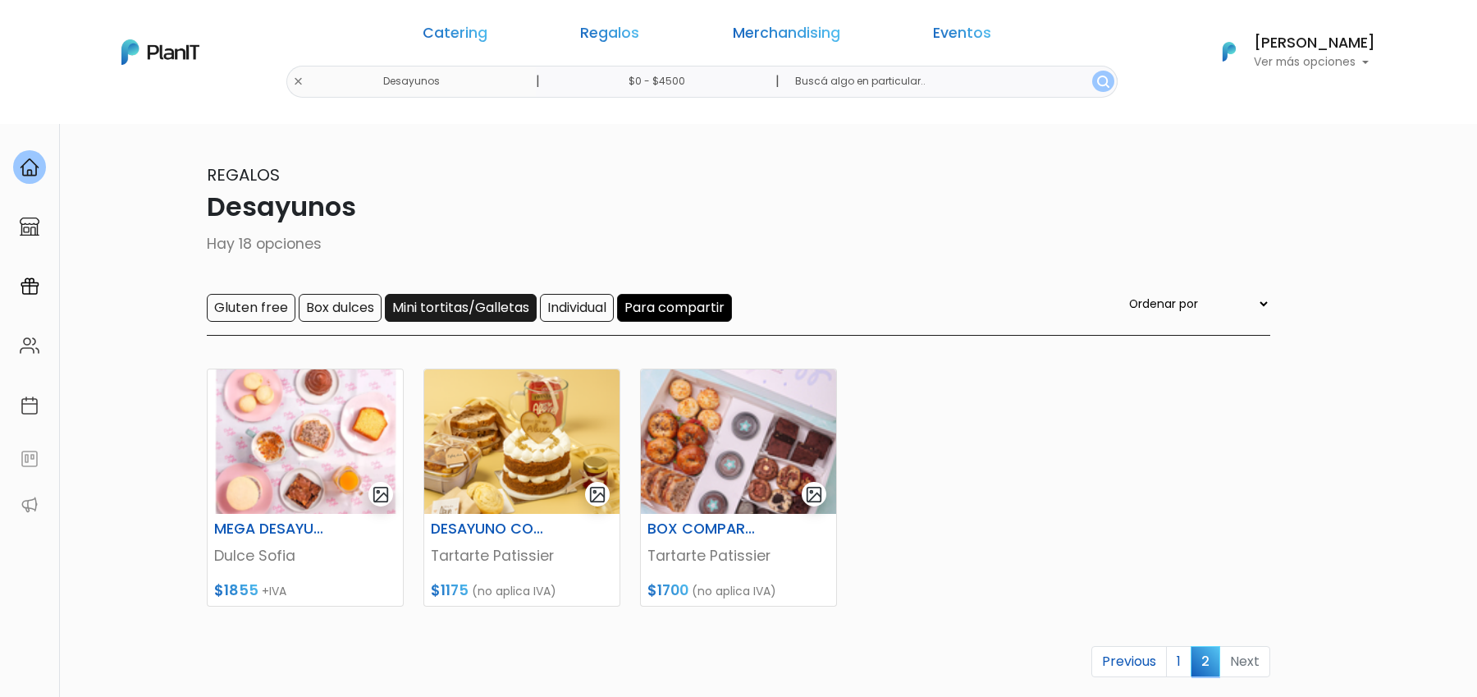
click at [473, 312] on input "Mini tortitas/Galletas" at bounding box center [461, 308] width 152 height 28
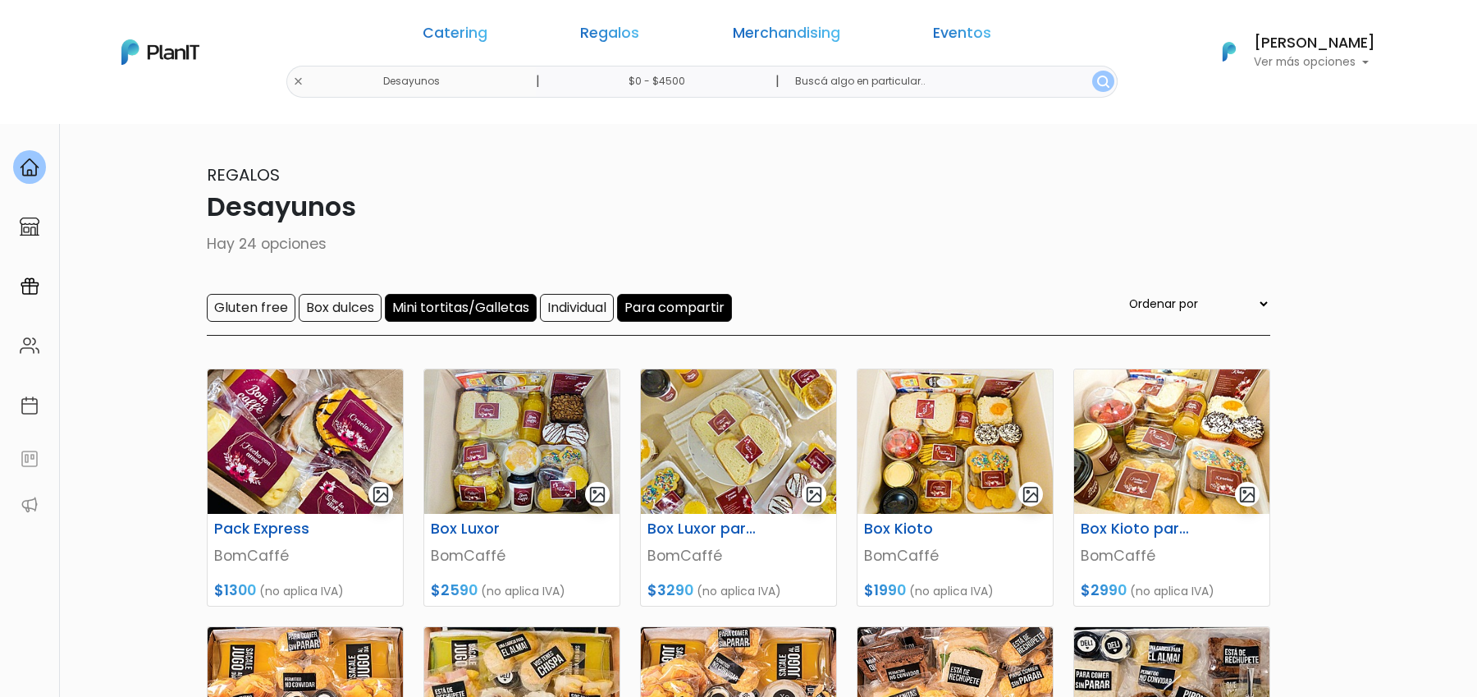
drag, startPoint x: 0, startPoint y: 0, endPoint x: 701, endPoint y: 307, distance: 764.8
click at [701, 308] on input "Para compartir" at bounding box center [674, 308] width 115 height 28
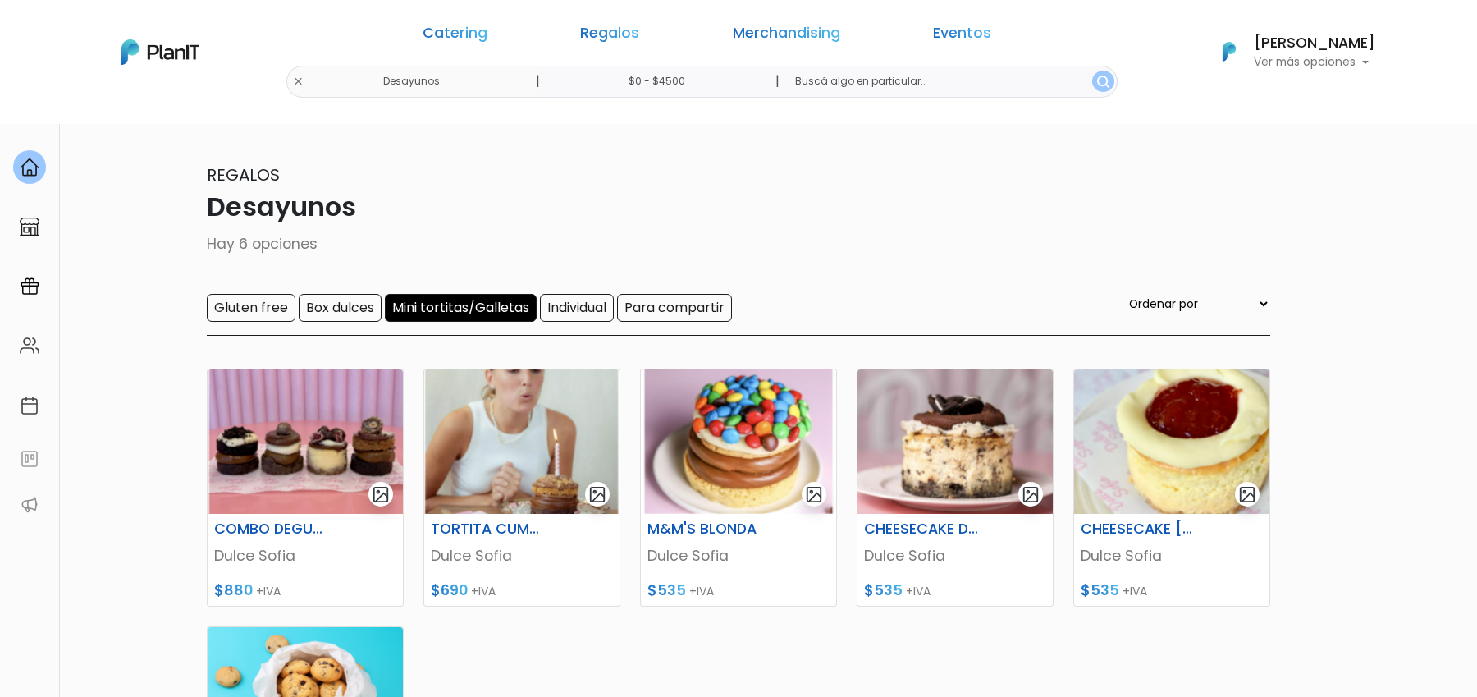
click at [506, 311] on input "Mini tortitas/Galletas" at bounding box center [461, 308] width 152 height 28
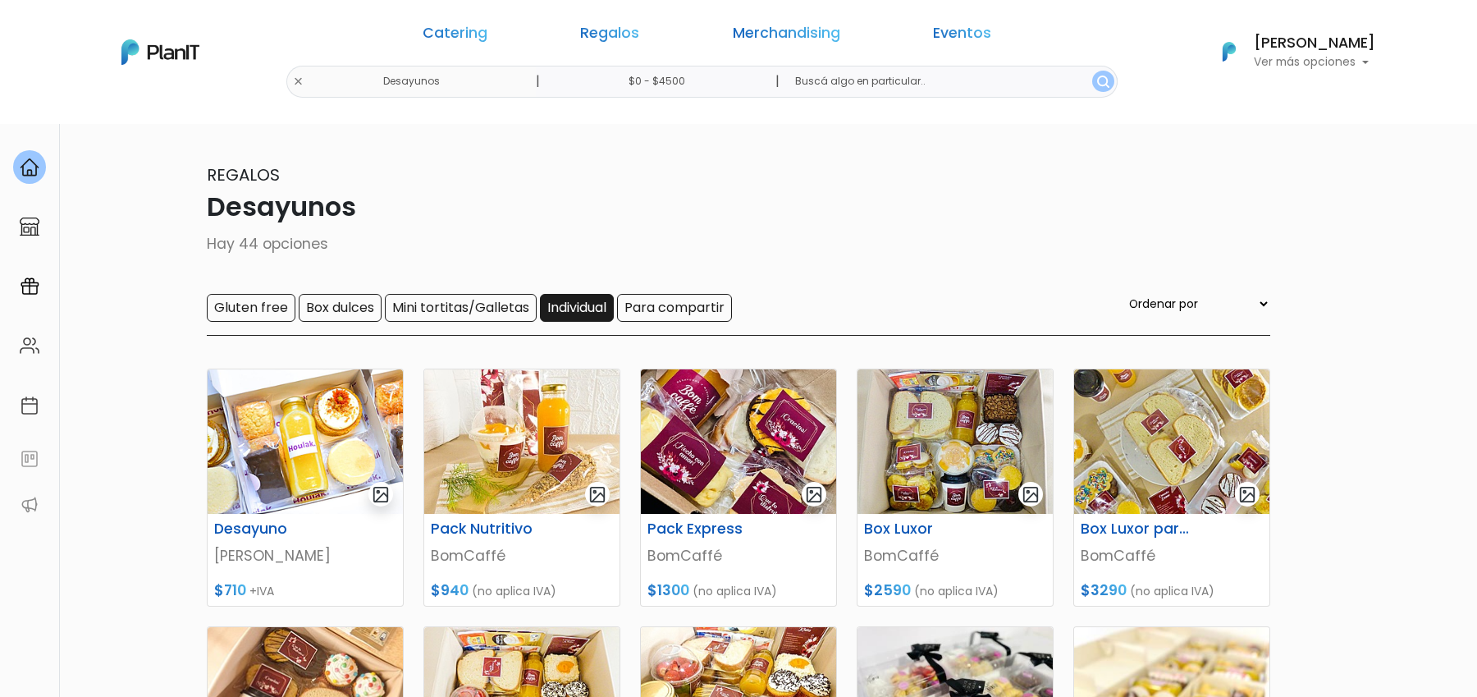
click at [553, 307] on input "Individual" at bounding box center [577, 308] width 74 height 28
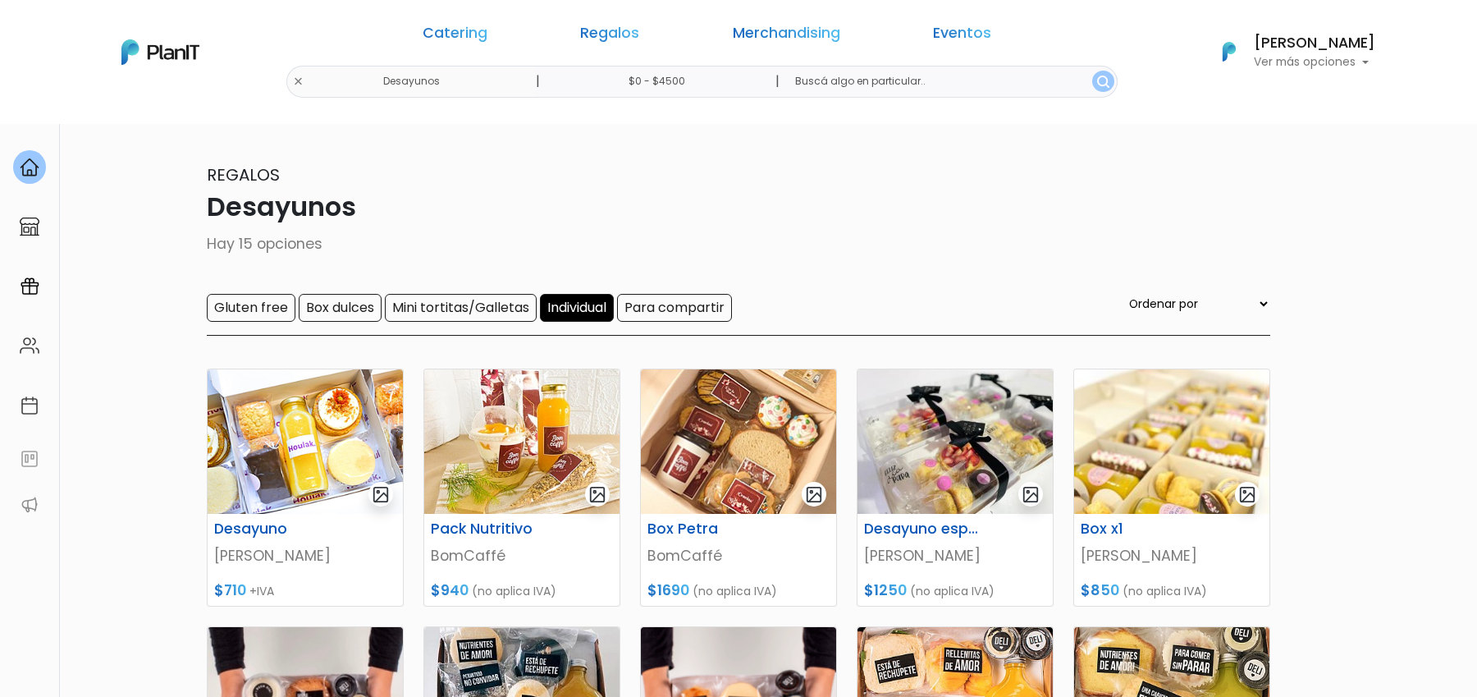
click at [596, 300] on input "Individual" at bounding box center [577, 308] width 74 height 28
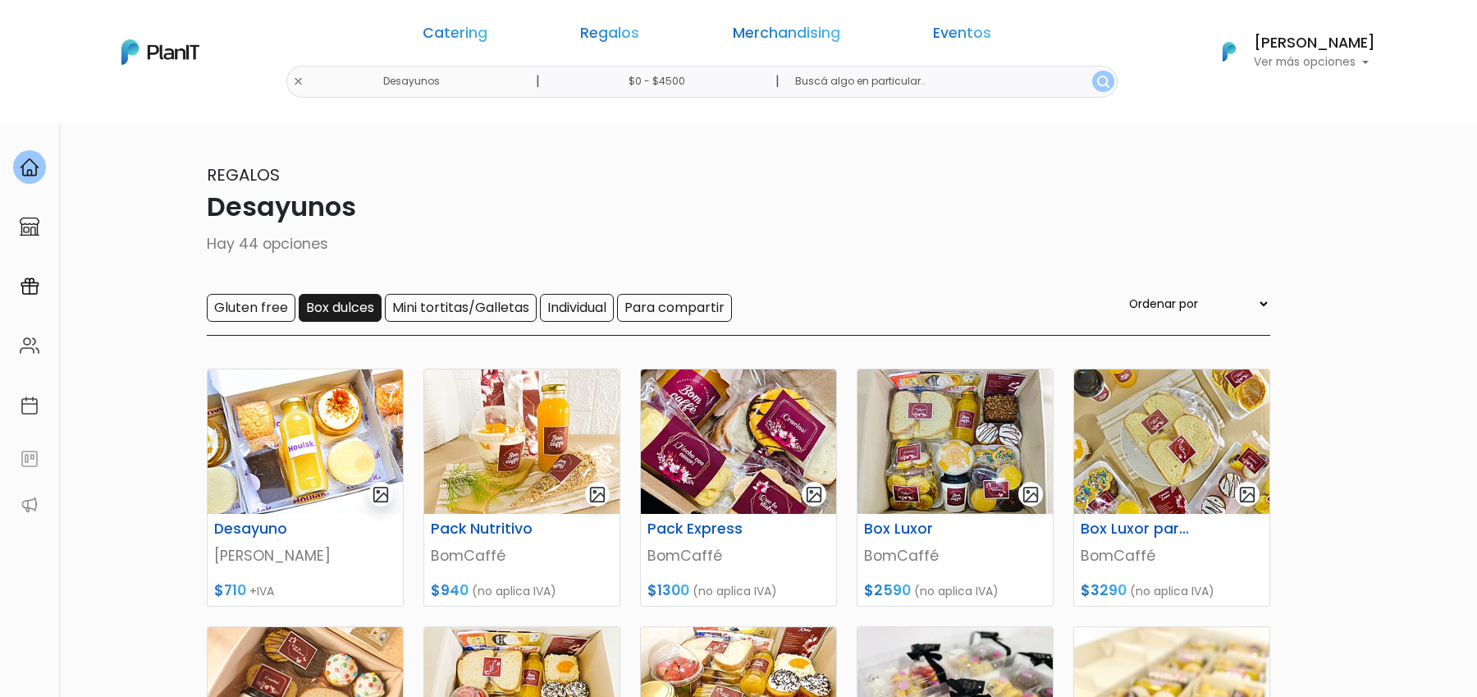
click at [327, 313] on input "Box dulces" at bounding box center [340, 308] width 83 height 28
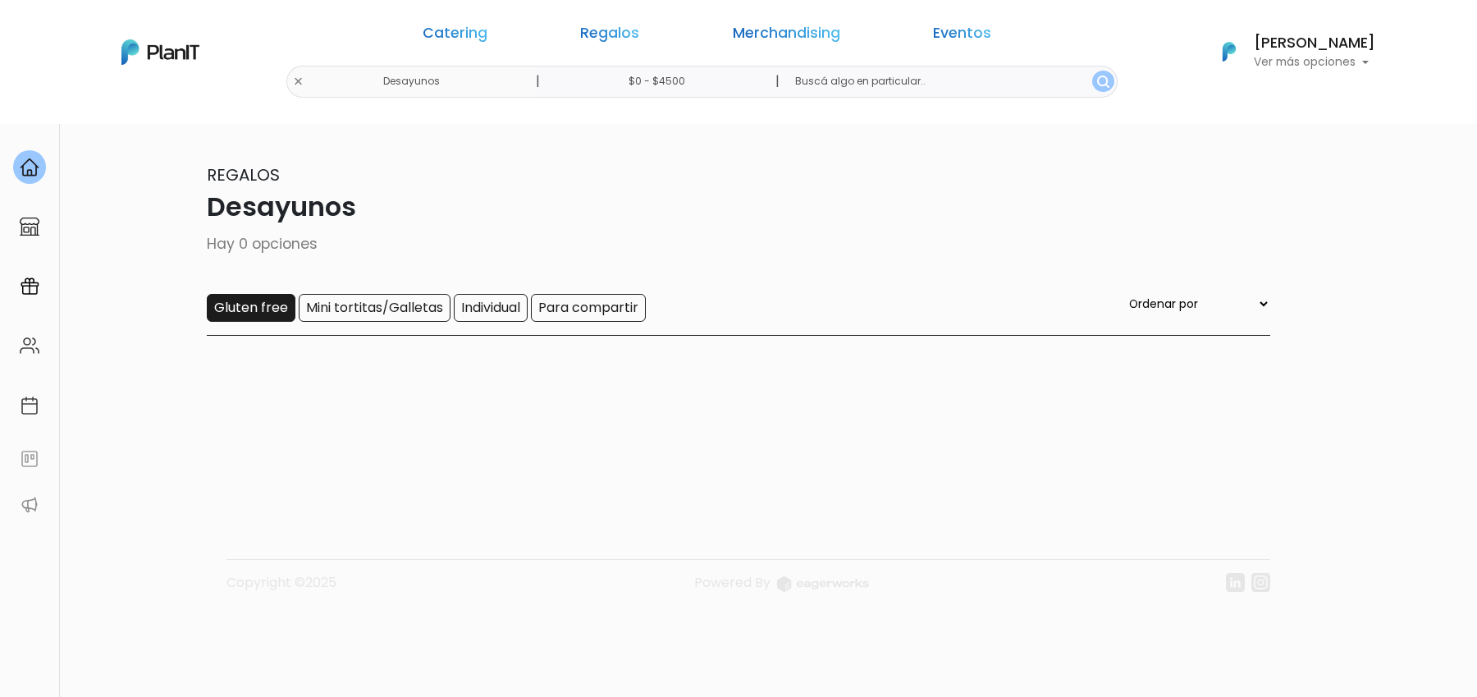
click at [239, 306] on input "Gluten free" at bounding box center [251, 308] width 89 height 28
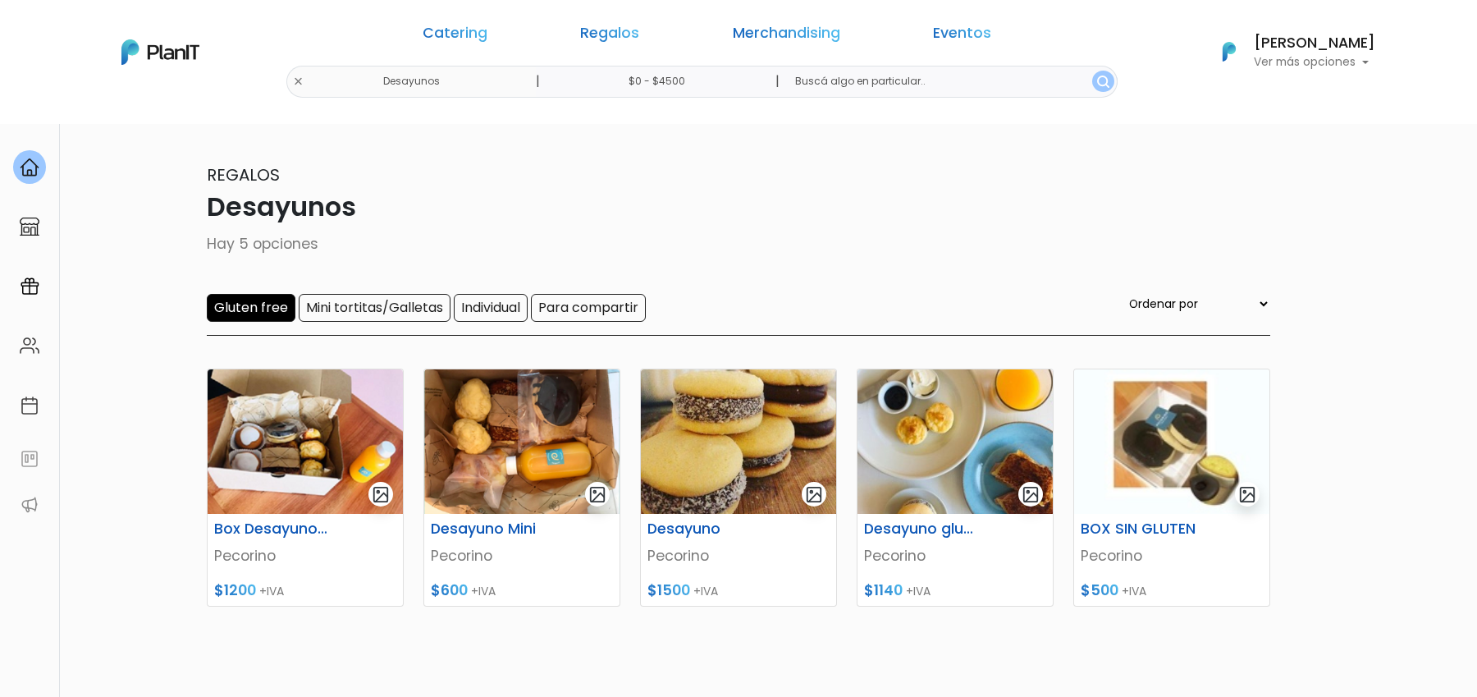
click at [258, 319] on input "Gluten free" at bounding box center [251, 308] width 89 height 28
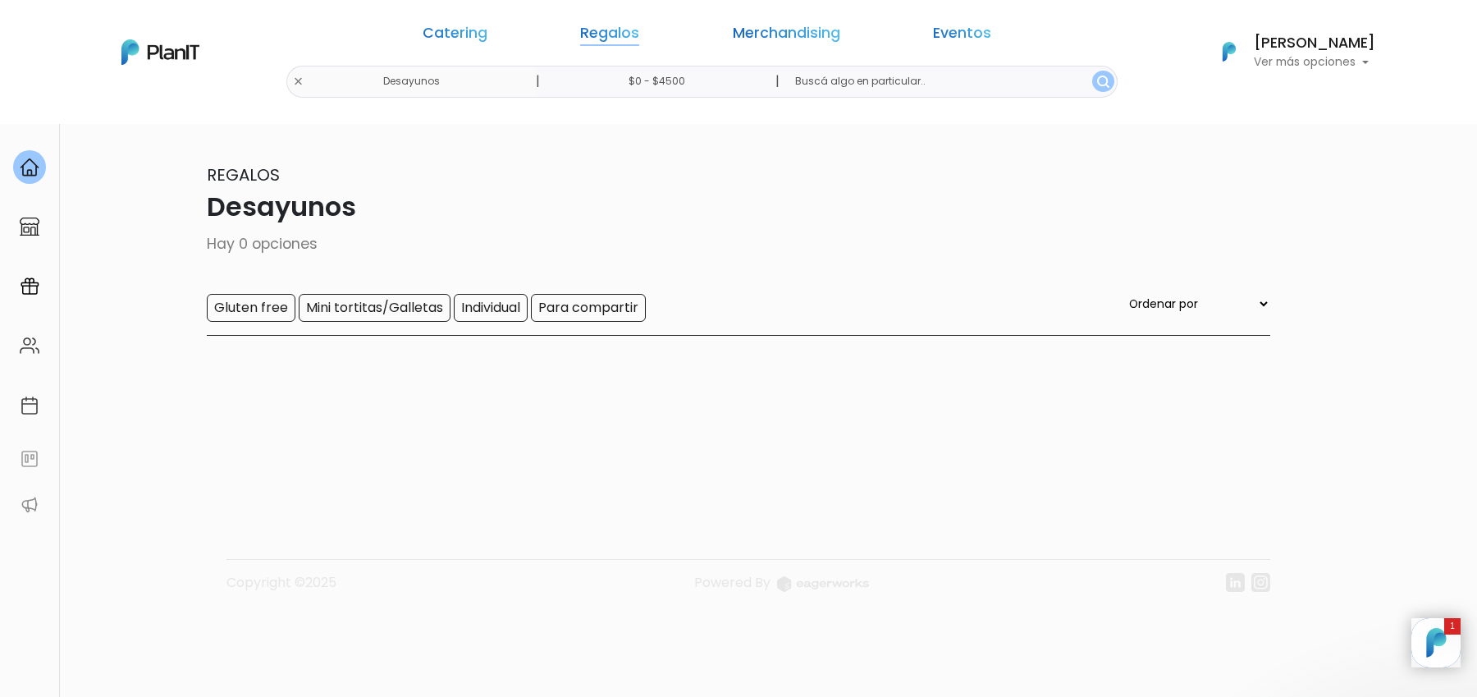
click at [637, 38] on link "Regalos" at bounding box center [609, 36] width 59 height 20
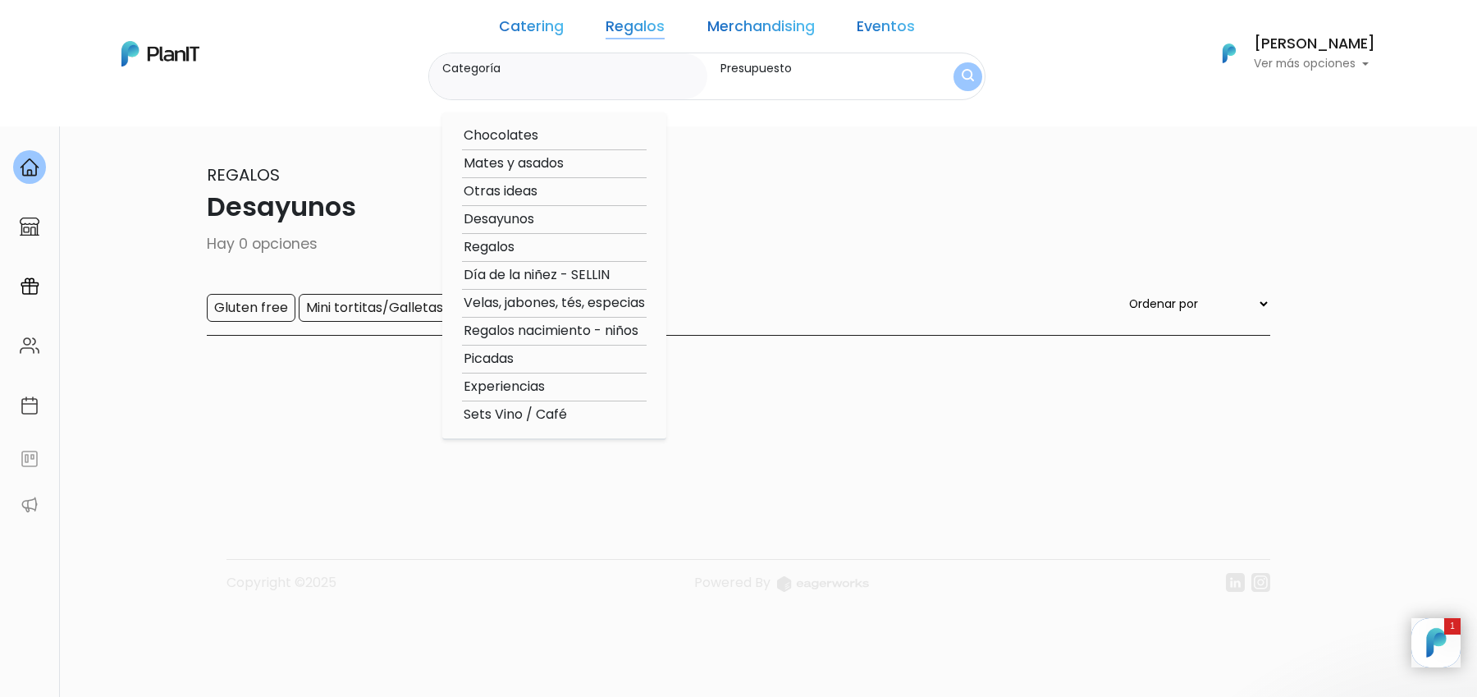
click at [526, 191] on option "Otras ideas" at bounding box center [554, 191] width 185 height 21
type input "Otras ideas"
type input "$0 - $4500"
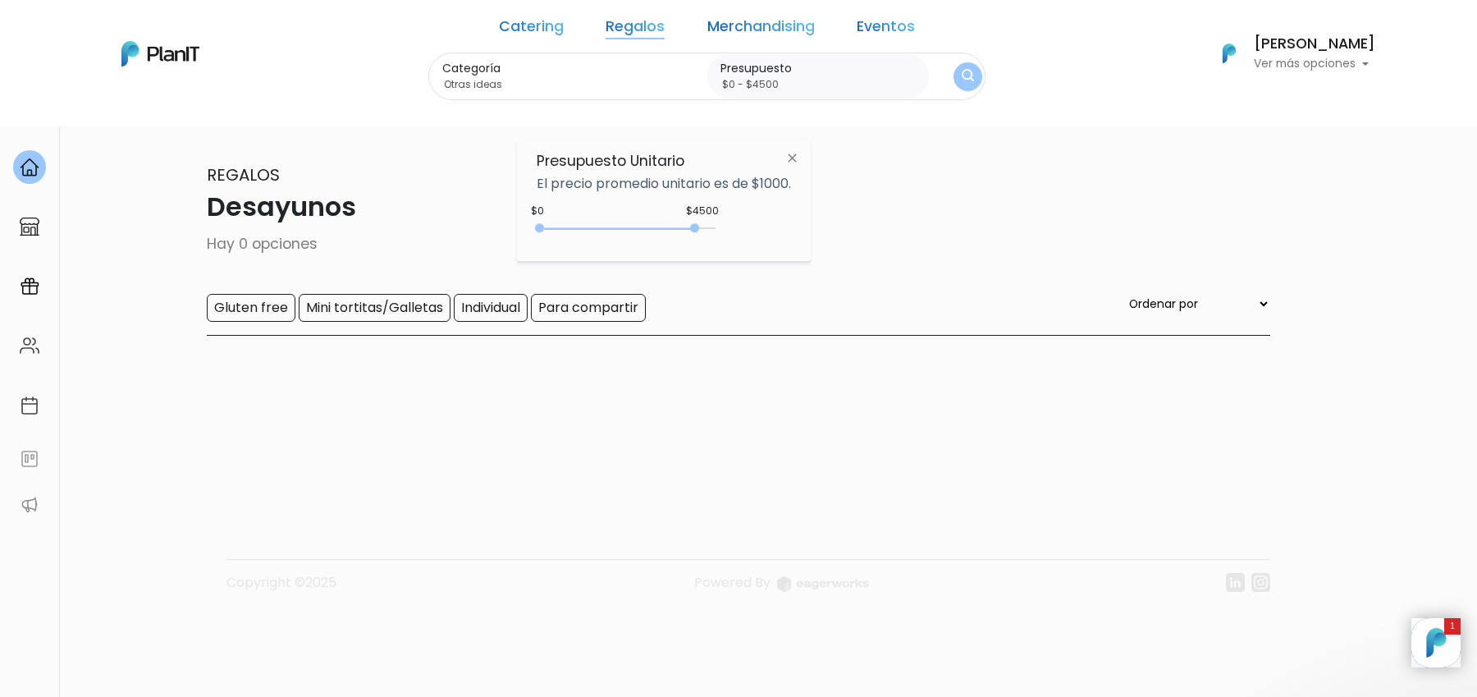
click at [953, 80] on button "submit" at bounding box center [967, 76] width 29 height 29
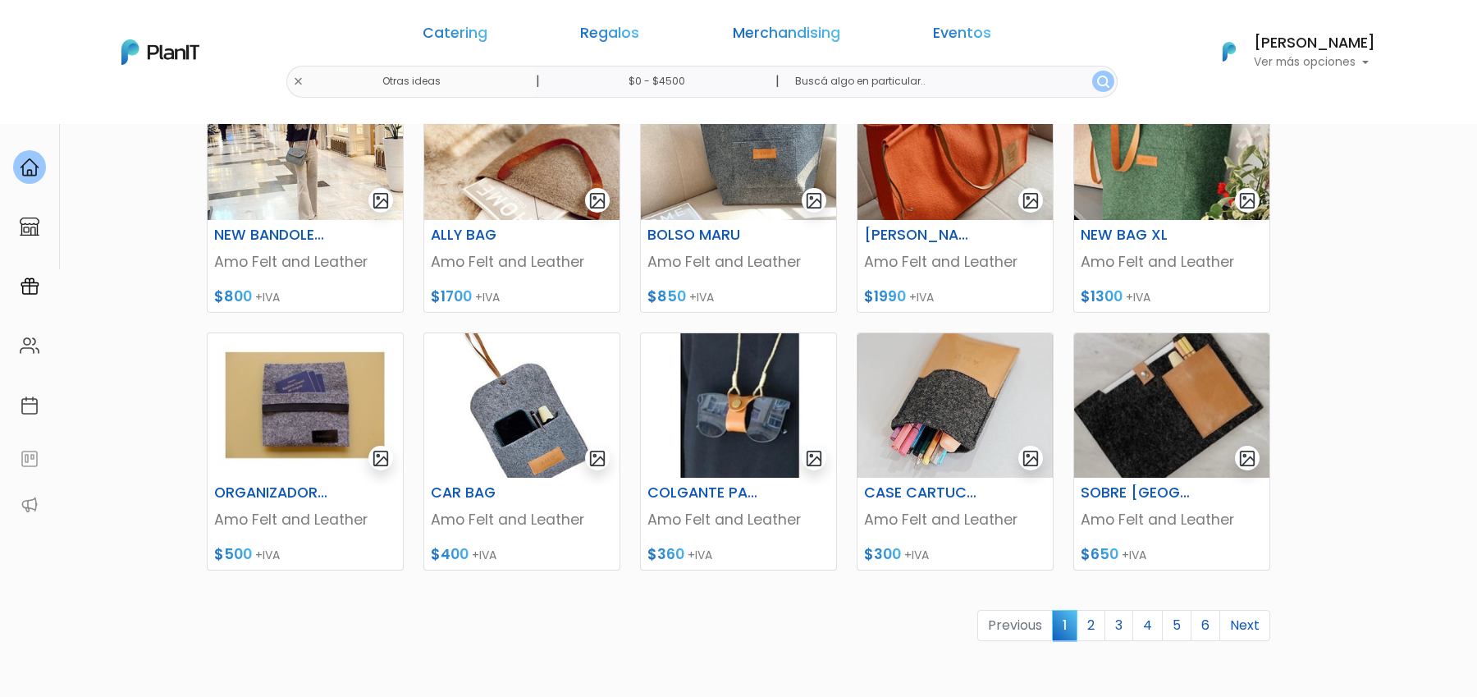
scroll to position [563, 0]
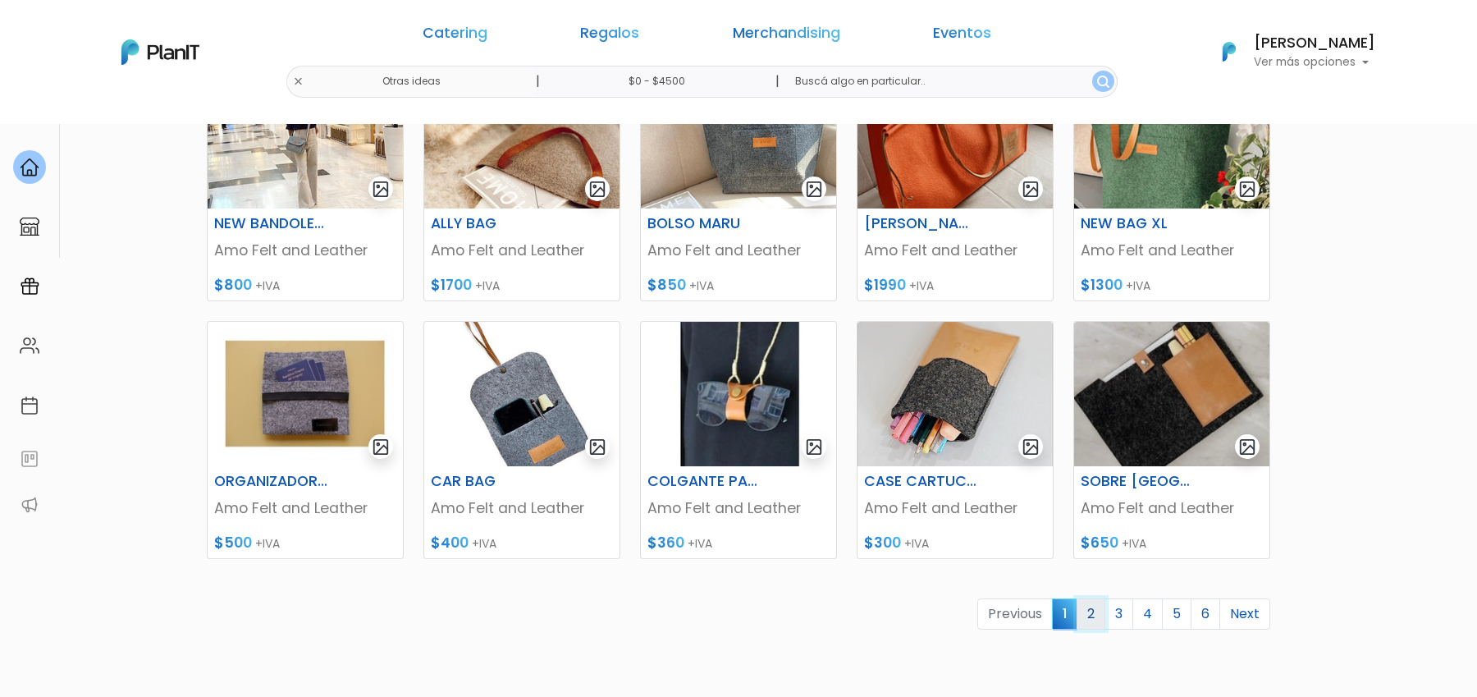
click at [1101, 614] on link "2" at bounding box center [1090, 613] width 29 height 31
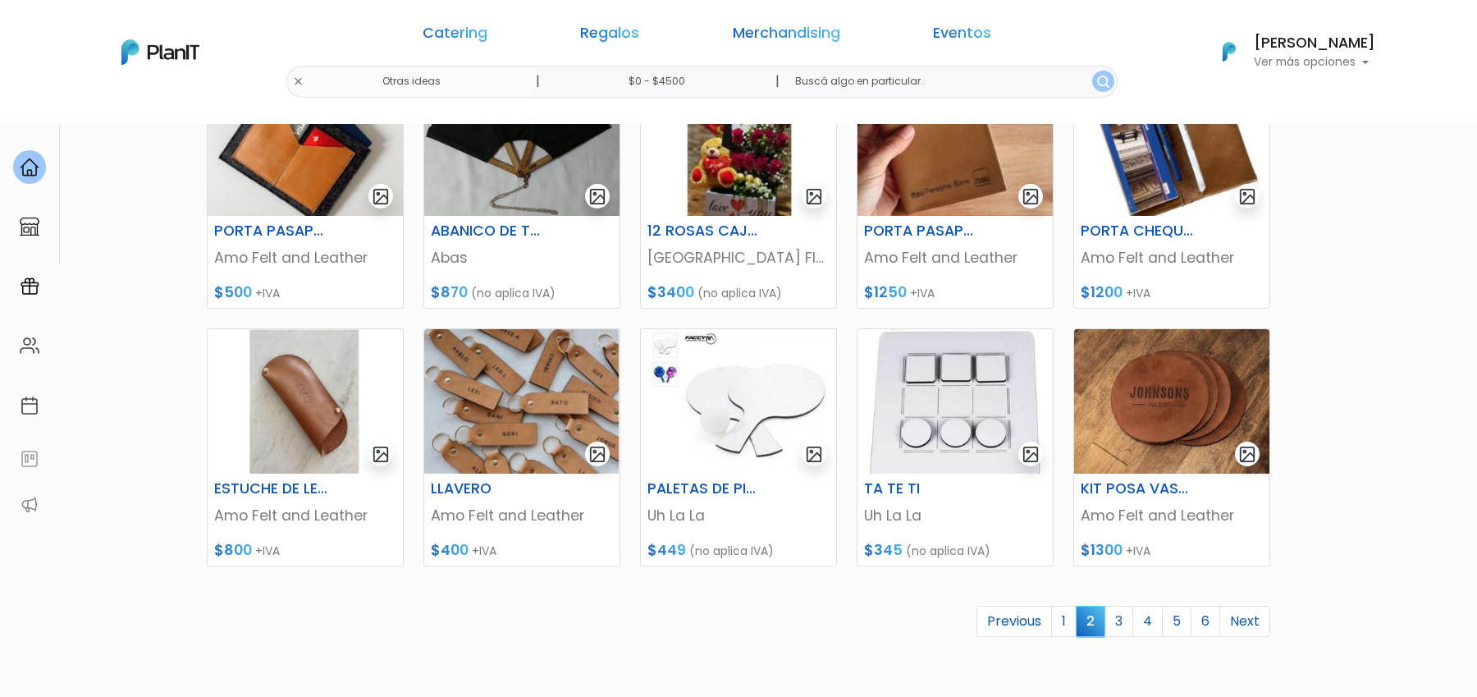
scroll to position [738, 0]
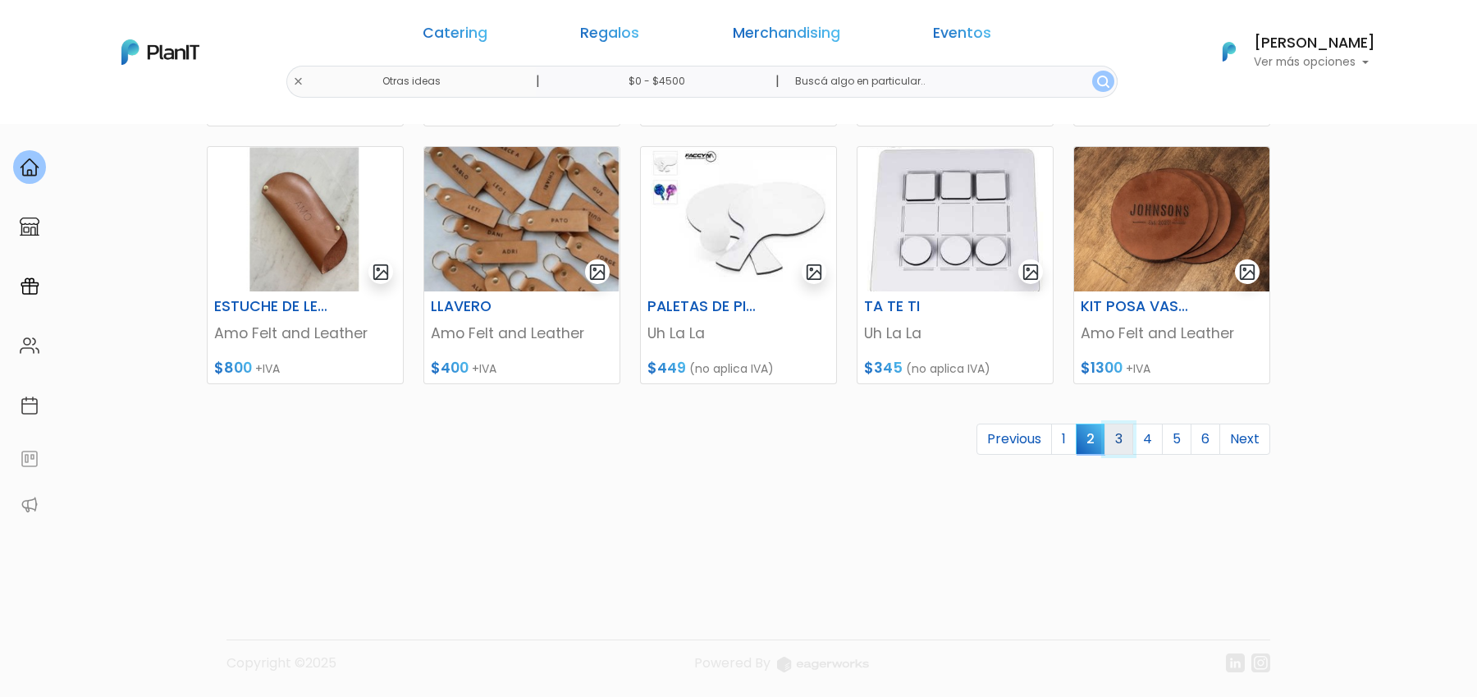
click at [1121, 439] on link "3" at bounding box center [1118, 438] width 29 height 31
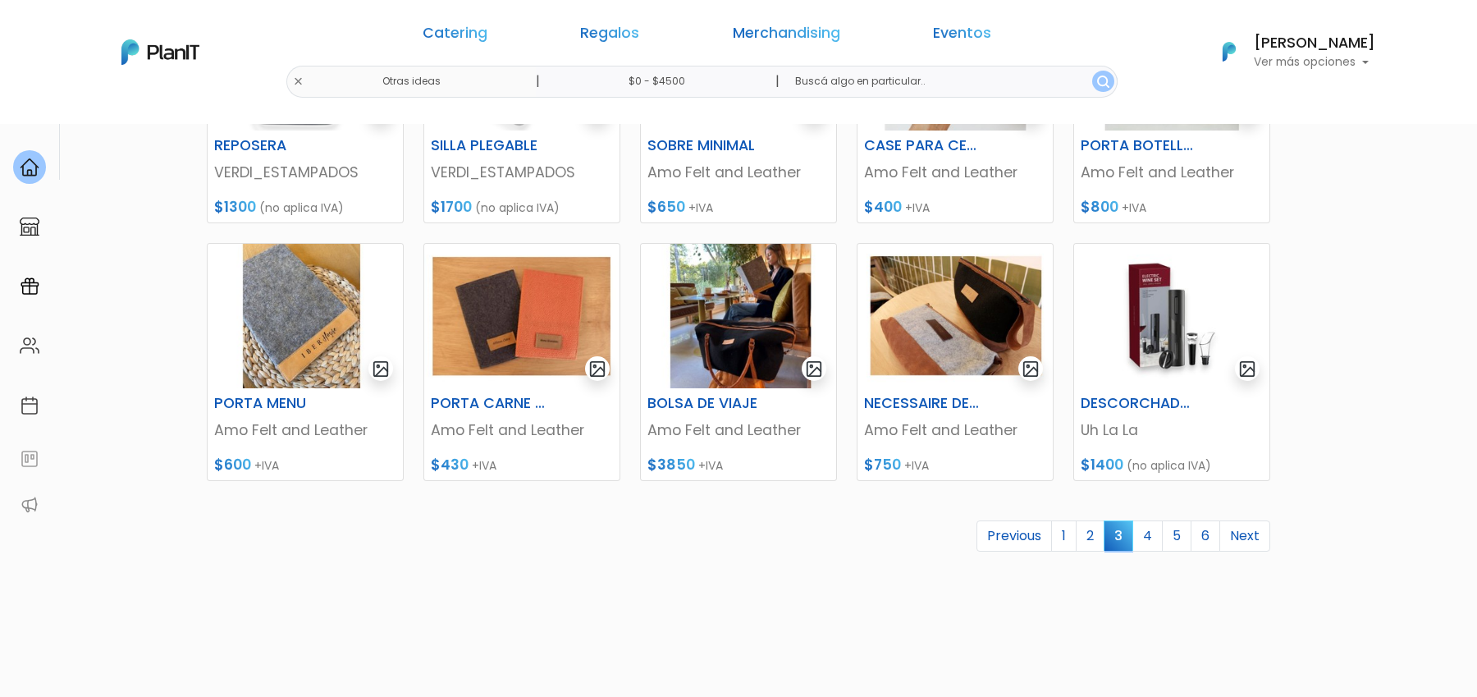
click at [1155, 539] on link "4" at bounding box center [1147, 535] width 30 height 31
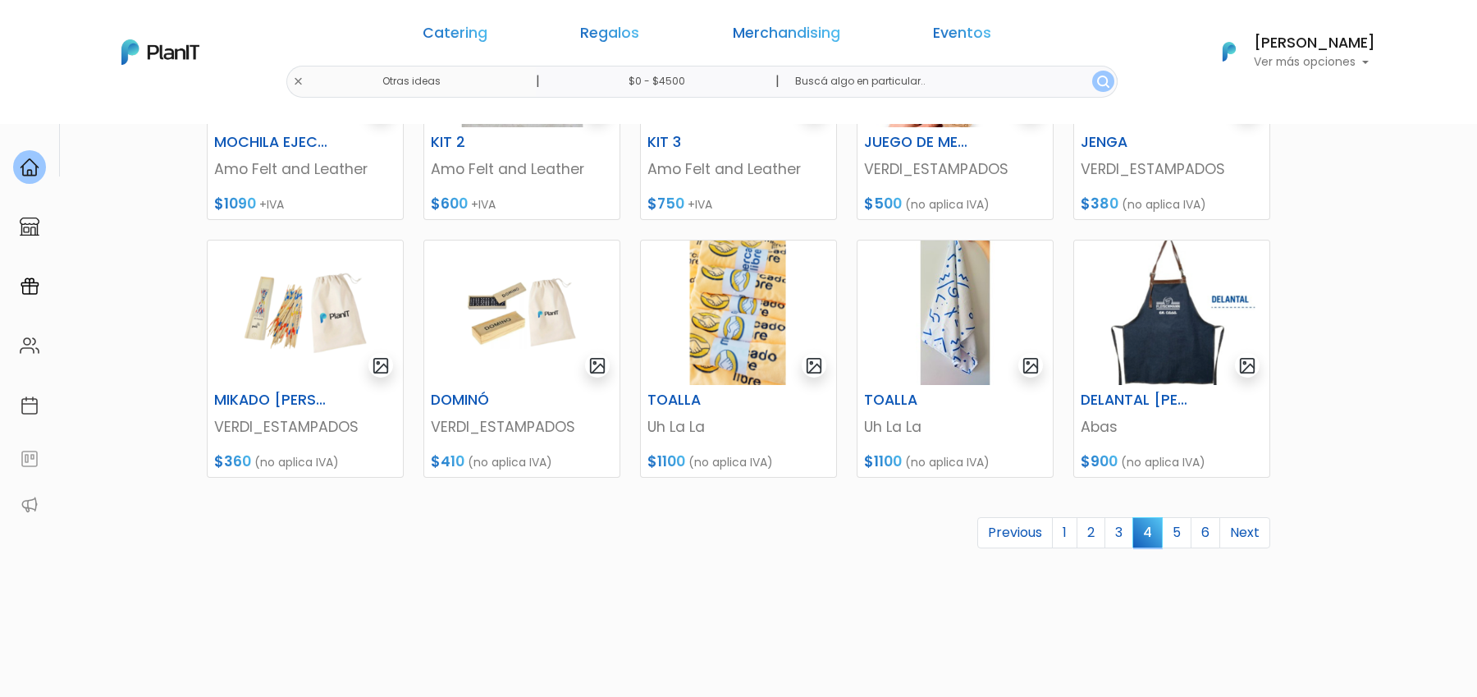
scroll to position [679, 0]
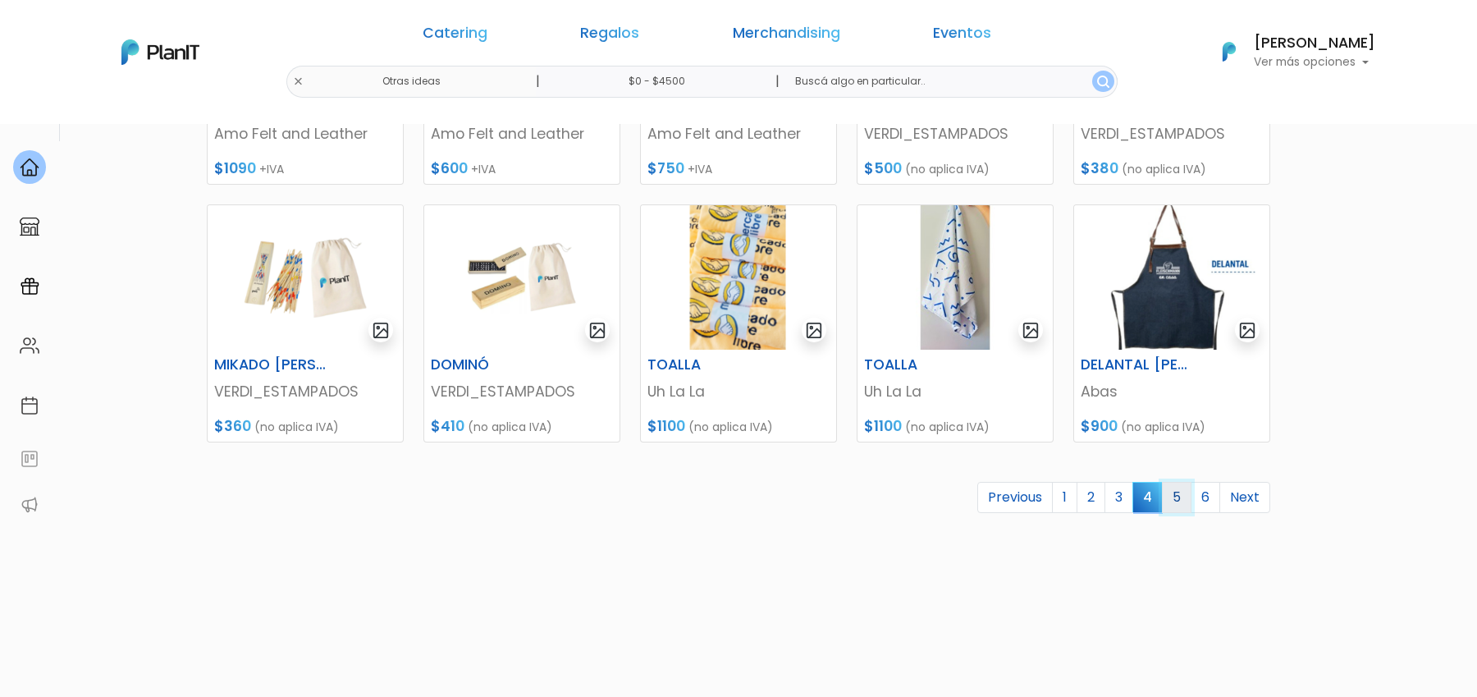
click at [1177, 496] on link "5" at bounding box center [1177, 497] width 30 height 31
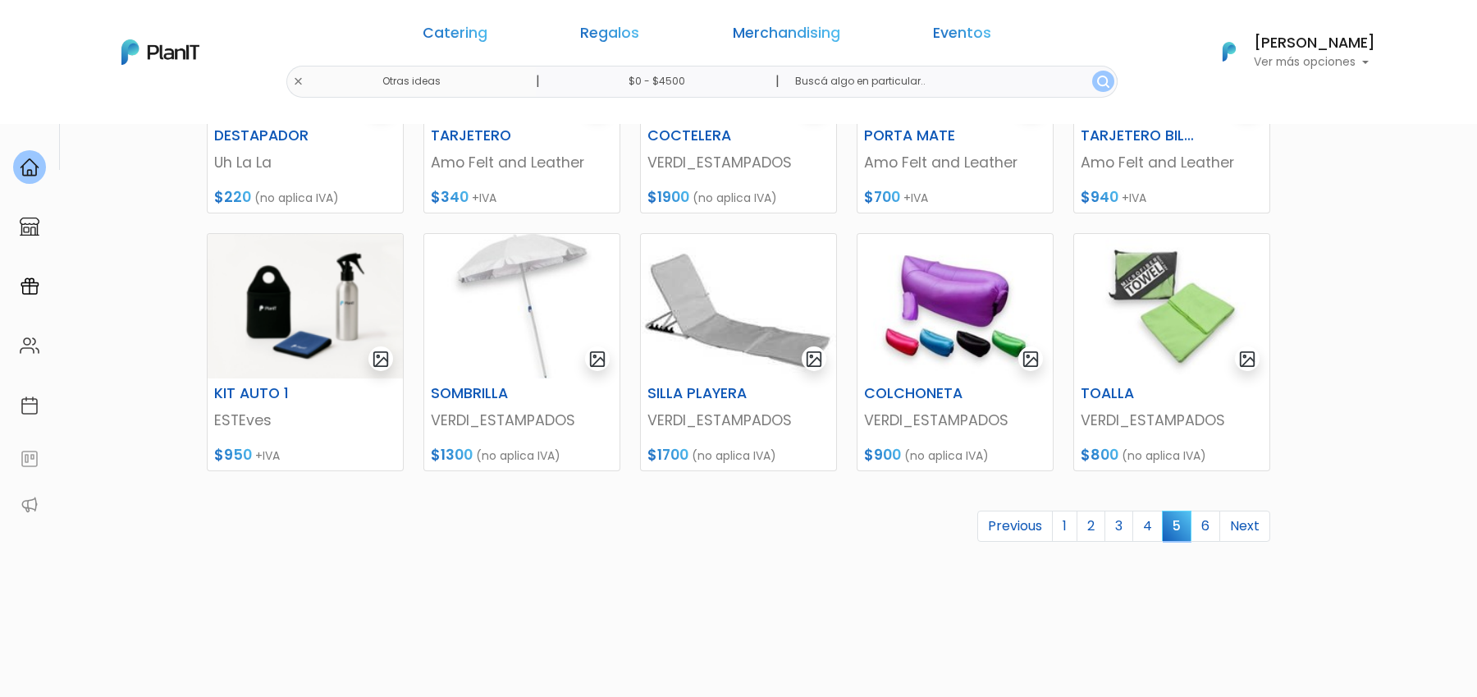
scroll to position [678, 0]
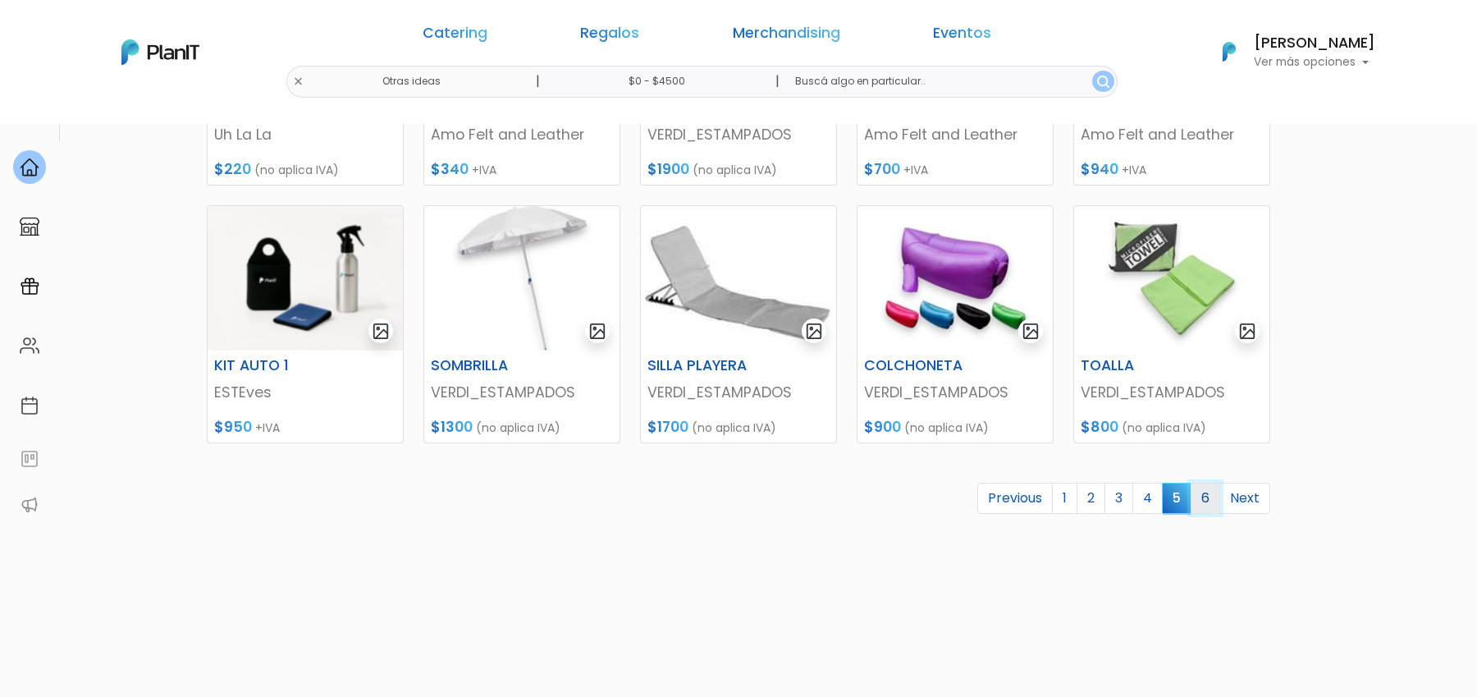
click at [1208, 506] on link "6" at bounding box center [1205, 497] width 30 height 31
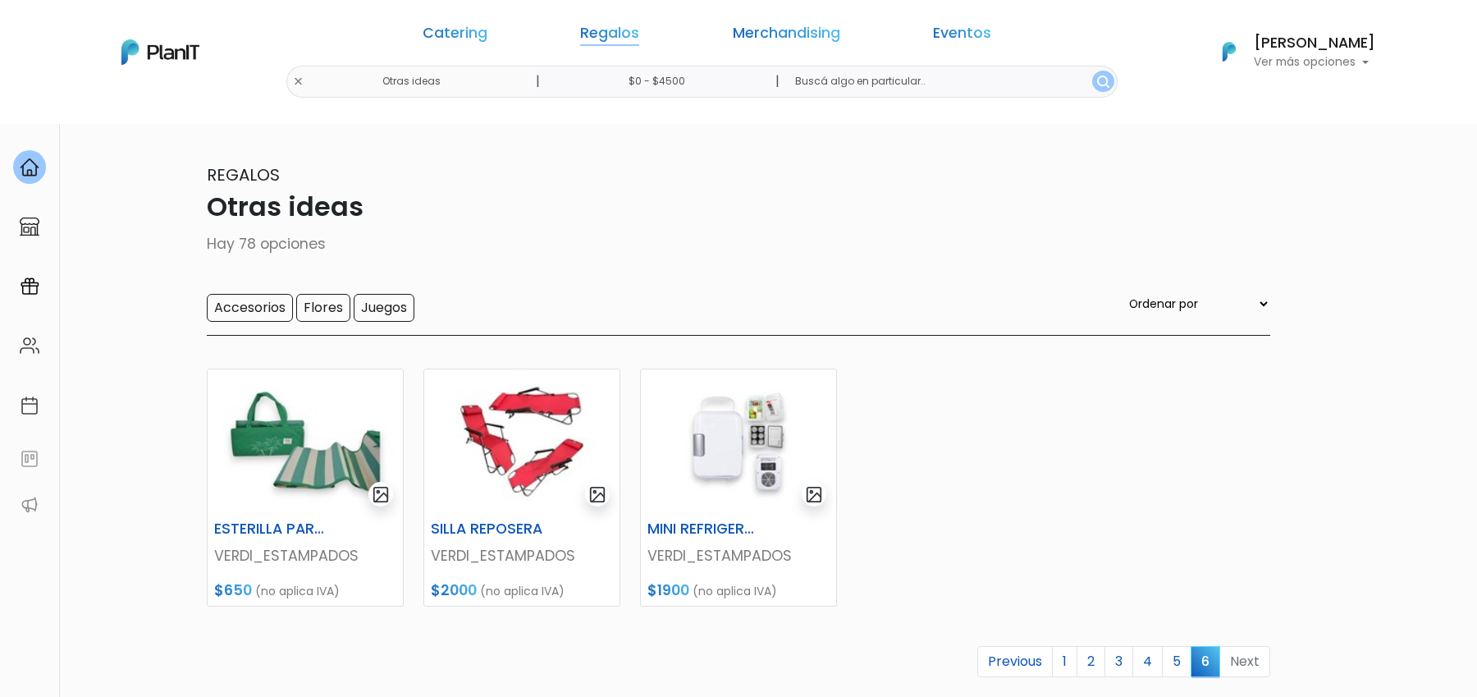
click at [639, 41] on link "Regalos" at bounding box center [609, 36] width 59 height 20
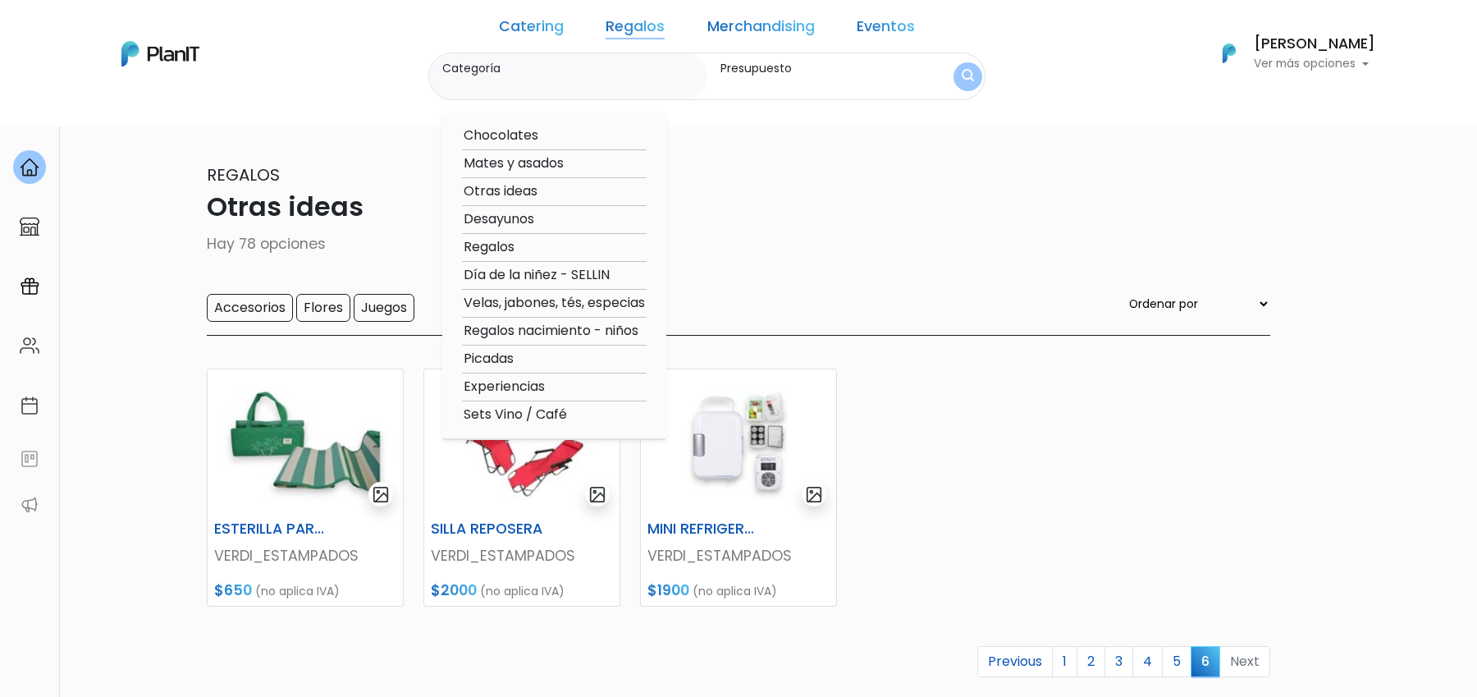
click at [529, 246] on option "Regalos" at bounding box center [554, 247] width 185 height 21
type input "Regalos"
type input "$0 - $4500"
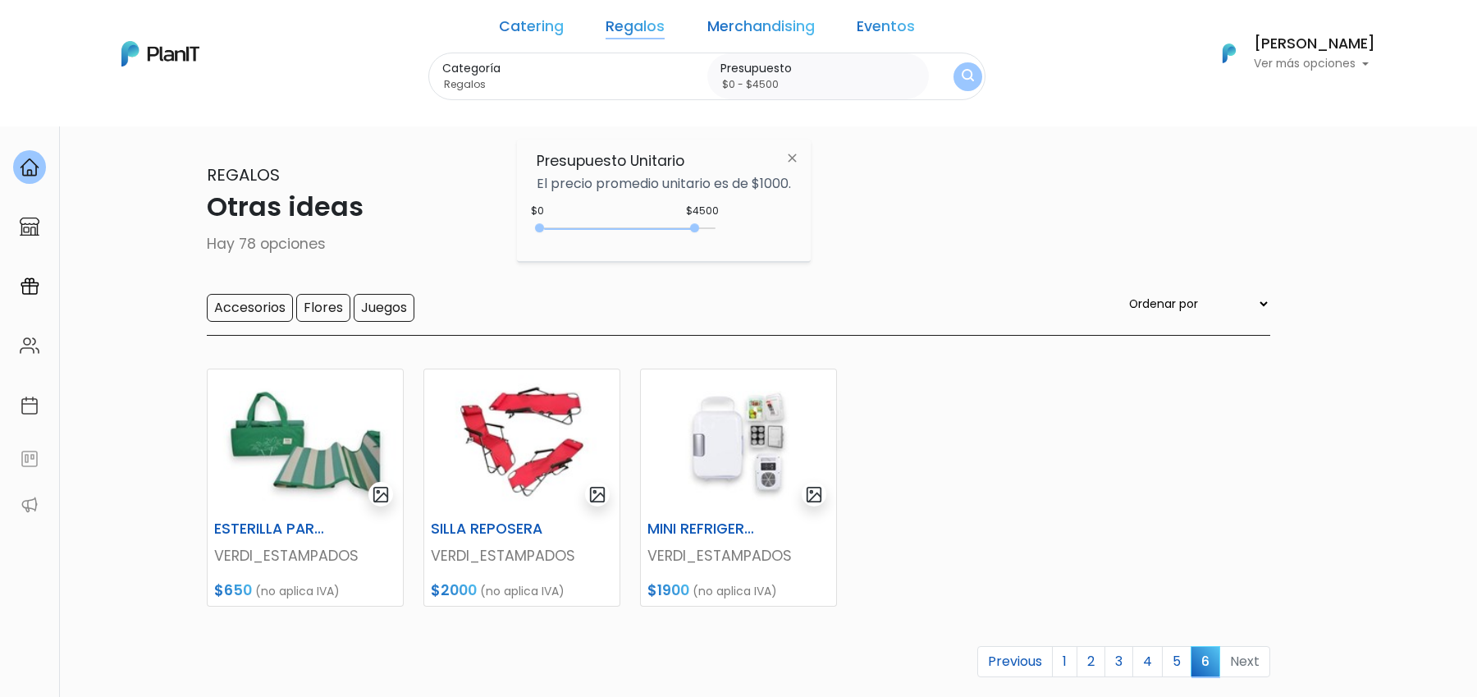
click at [961, 80] on img "submit" at bounding box center [967, 77] width 12 height 16
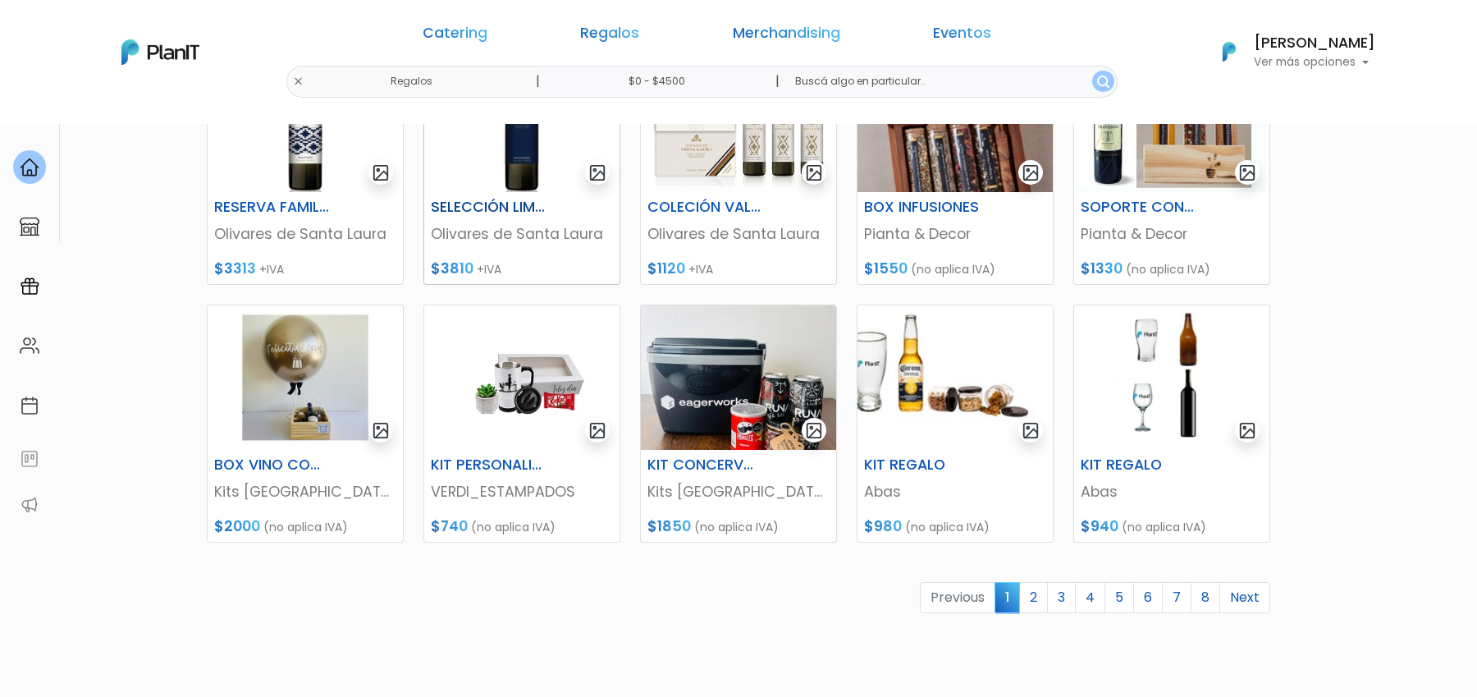
scroll to position [581, 0]
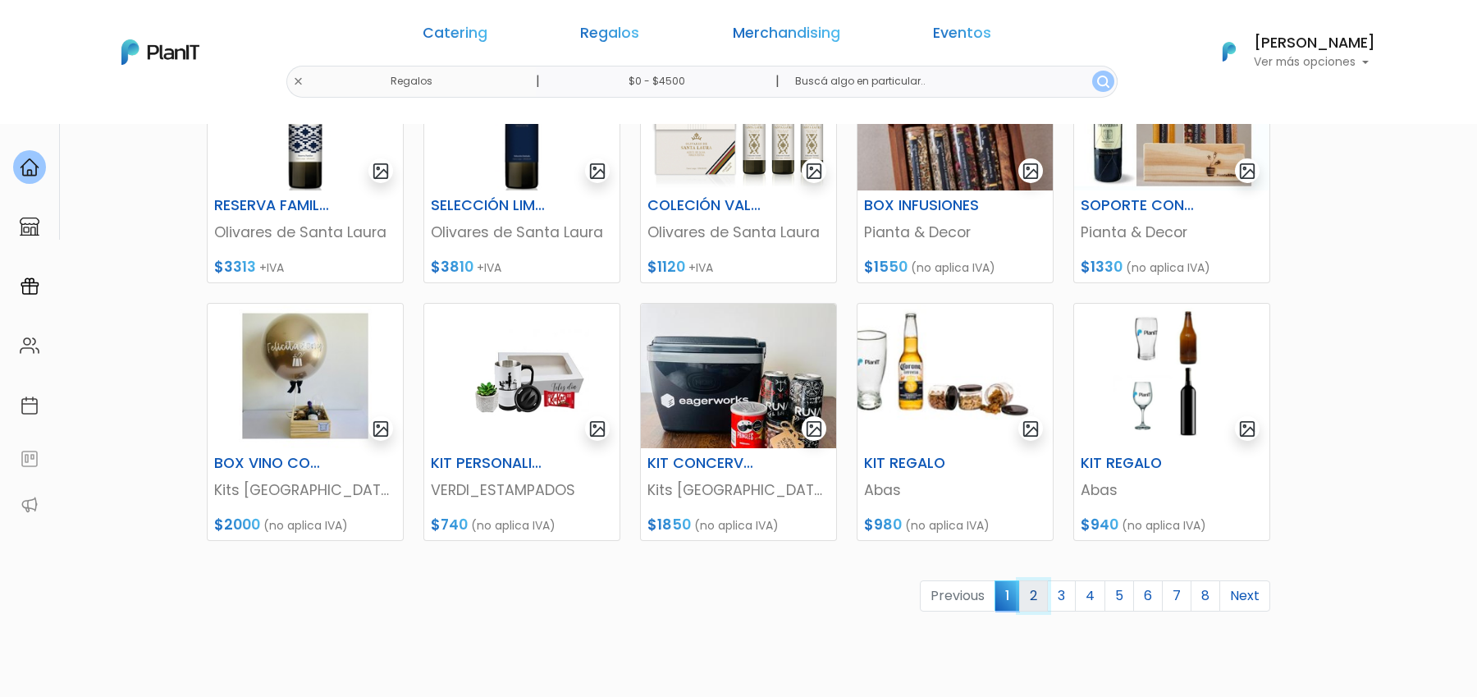
click at [1038, 599] on link "2" at bounding box center [1033, 595] width 29 height 31
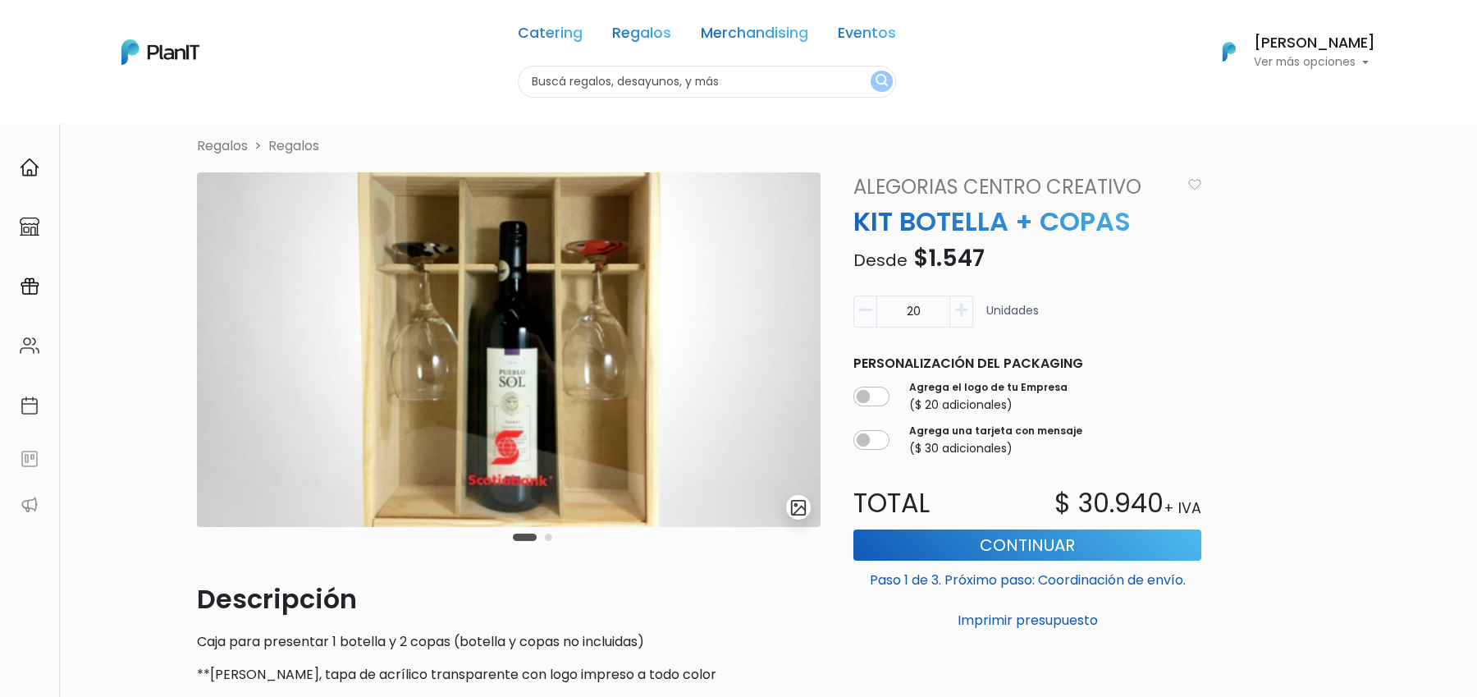
scroll to position [25, 0]
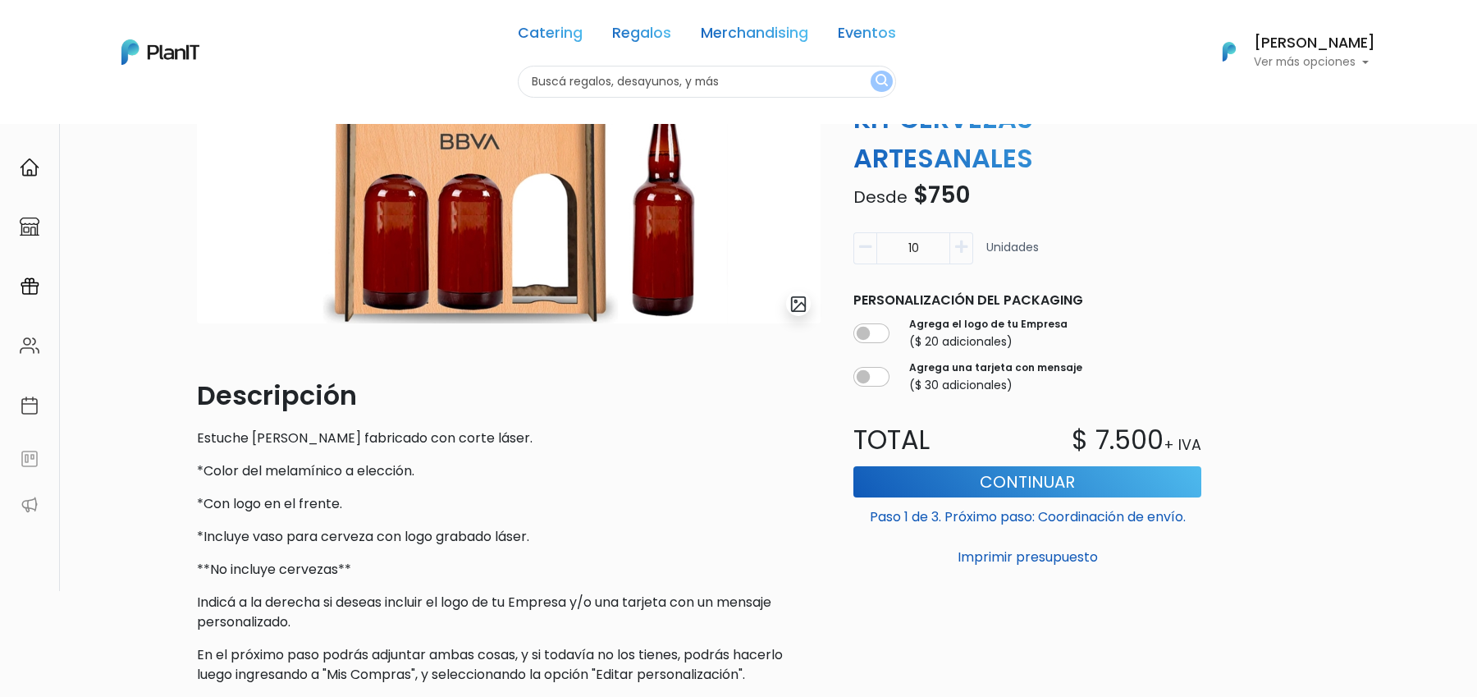
scroll to position [74, 0]
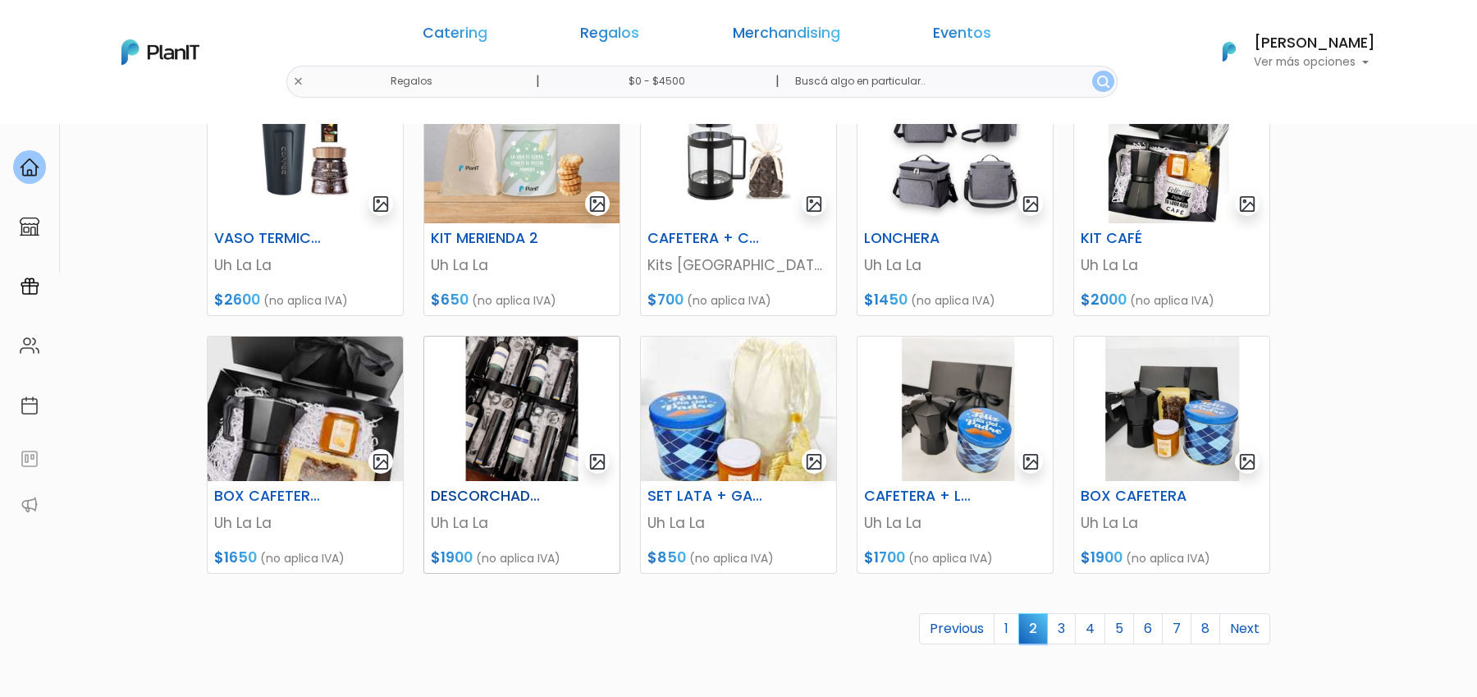
scroll to position [570, 0]
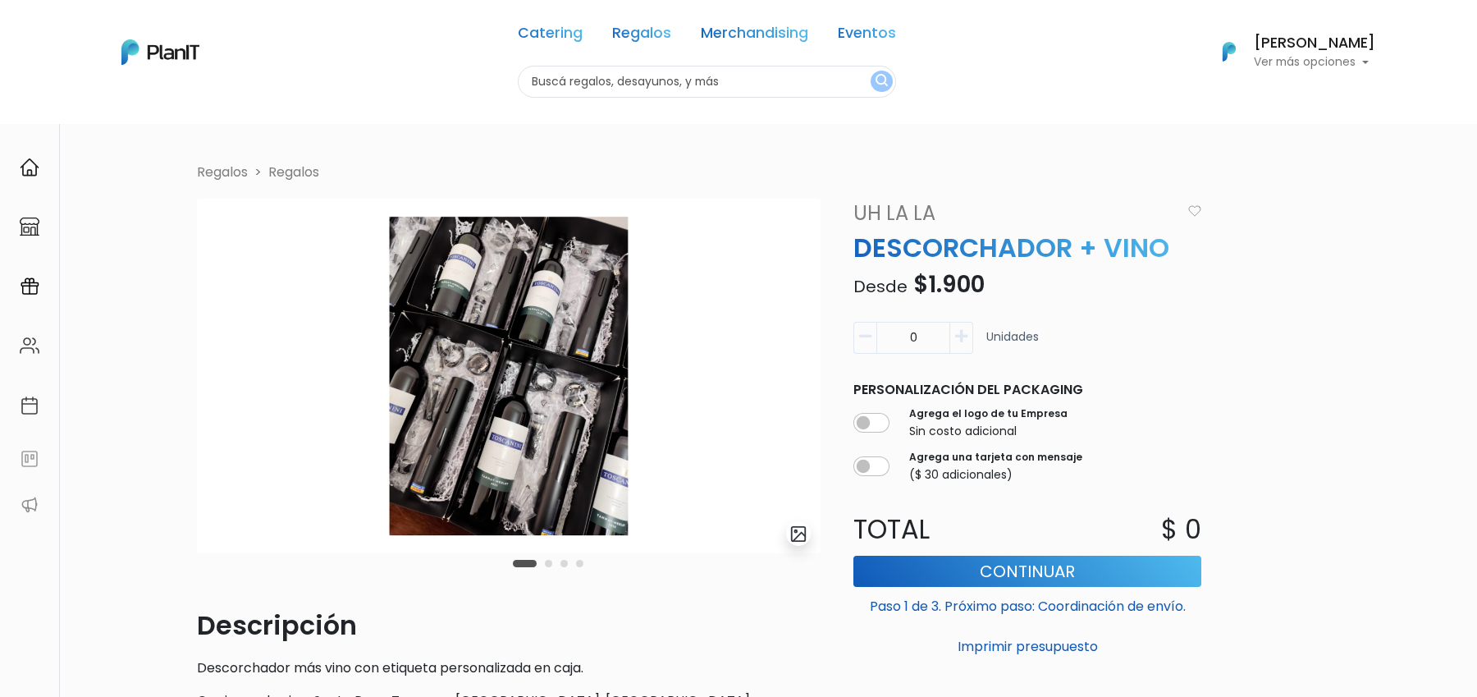
click at [799, 534] on img "submit" at bounding box center [798, 533] width 19 height 19
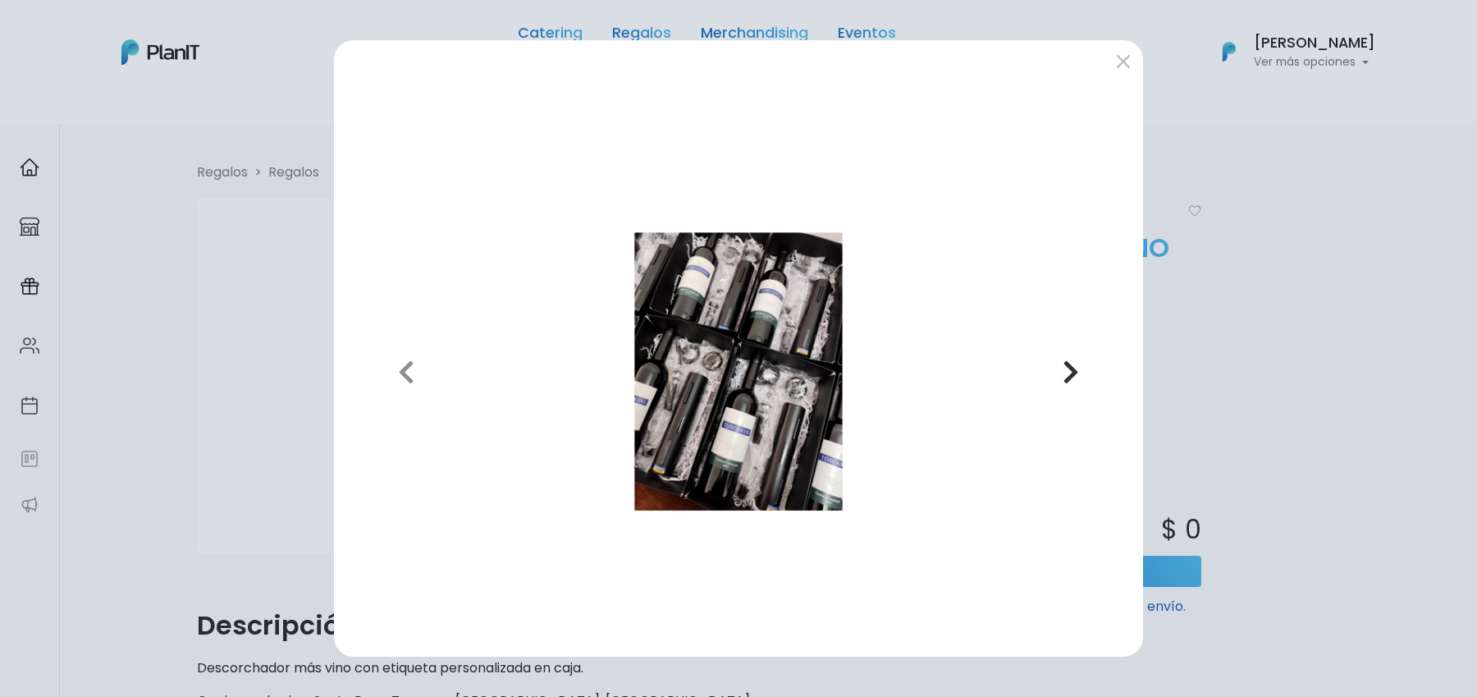
click at [1059, 380] on button "Next" at bounding box center [1070, 370] width 117 height 543
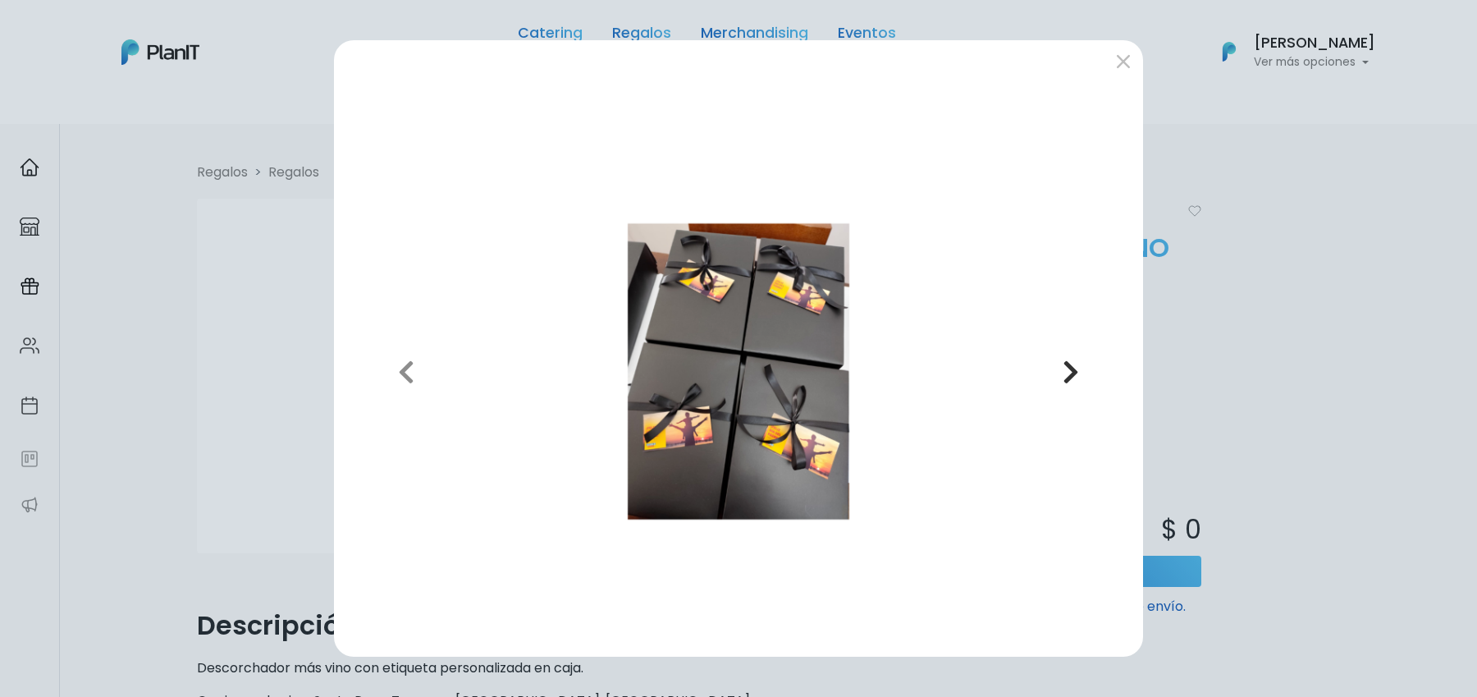
click at [1059, 380] on button "Next" at bounding box center [1070, 370] width 117 height 543
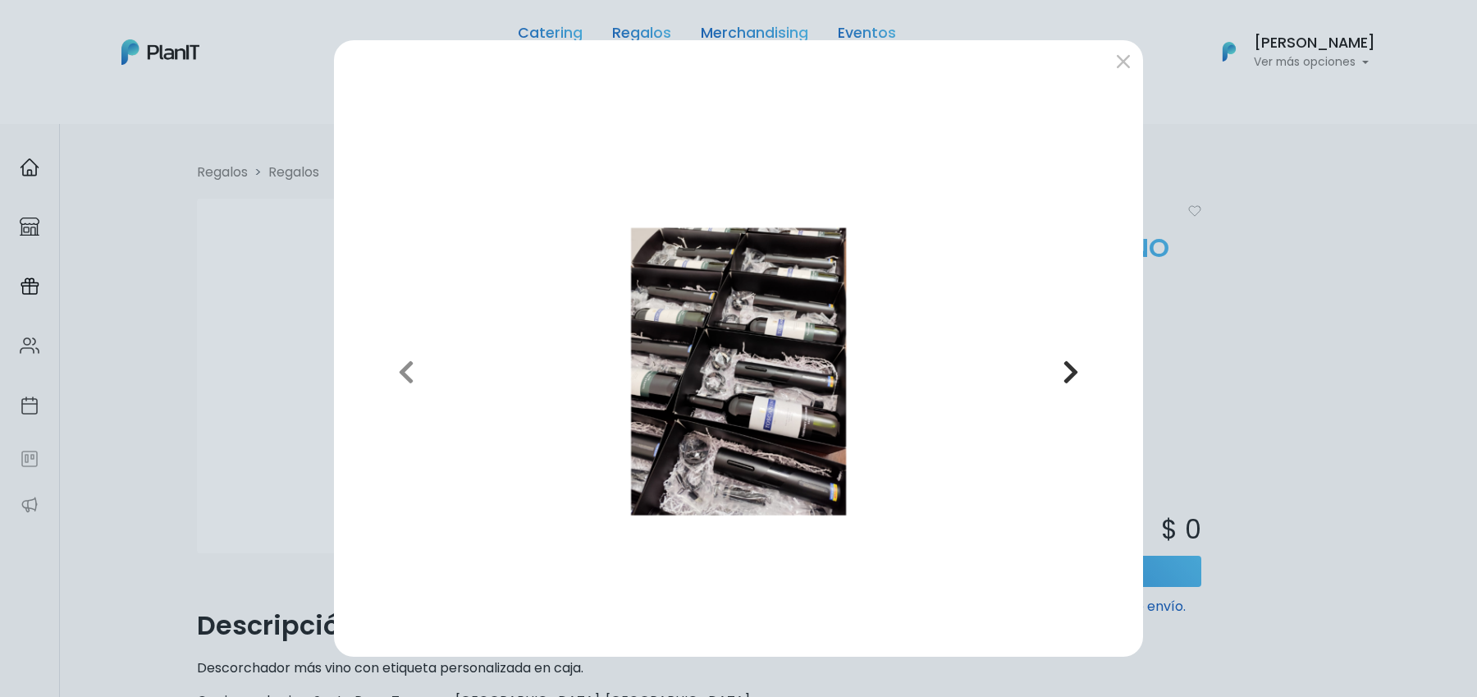
click at [1059, 380] on button "Next" at bounding box center [1070, 370] width 117 height 543
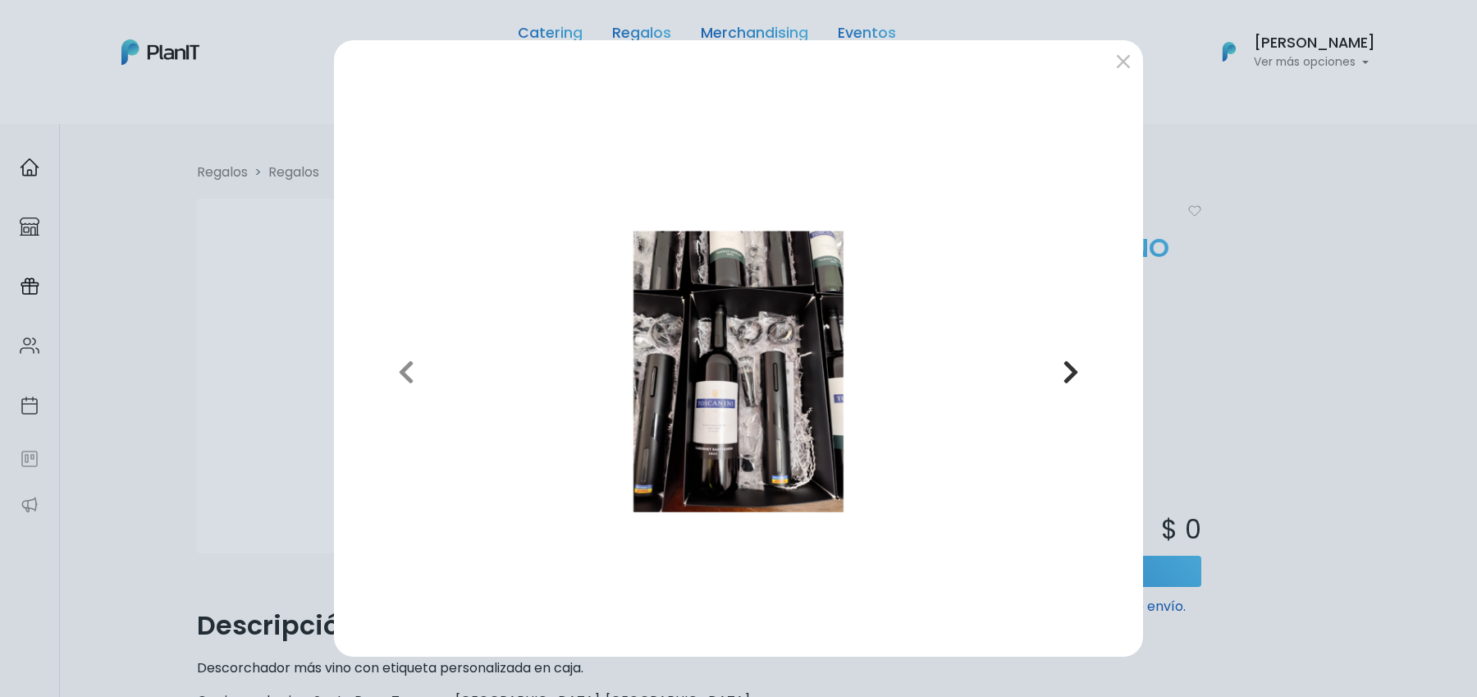
click at [1054, 381] on button "Next" at bounding box center [1070, 370] width 117 height 543
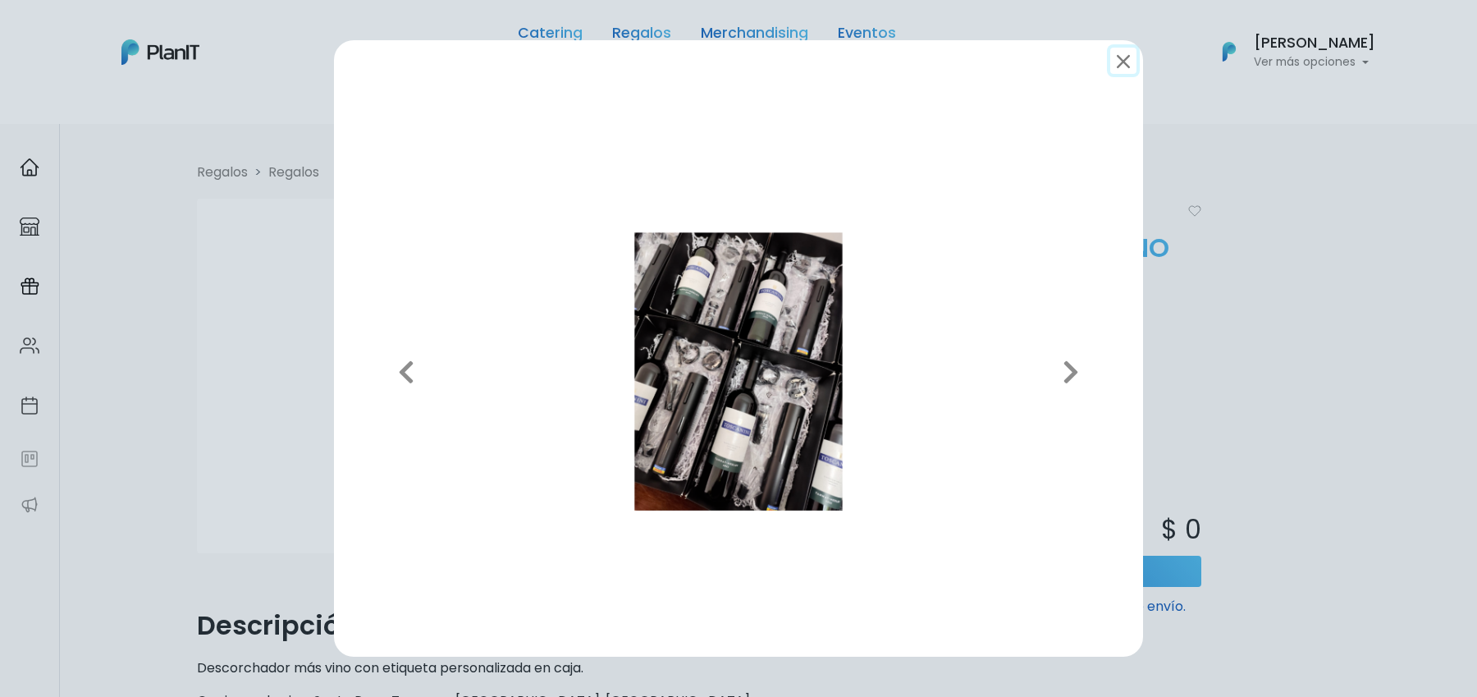
click at [1124, 66] on button "submit" at bounding box center [1123, 61] width 26 height 26
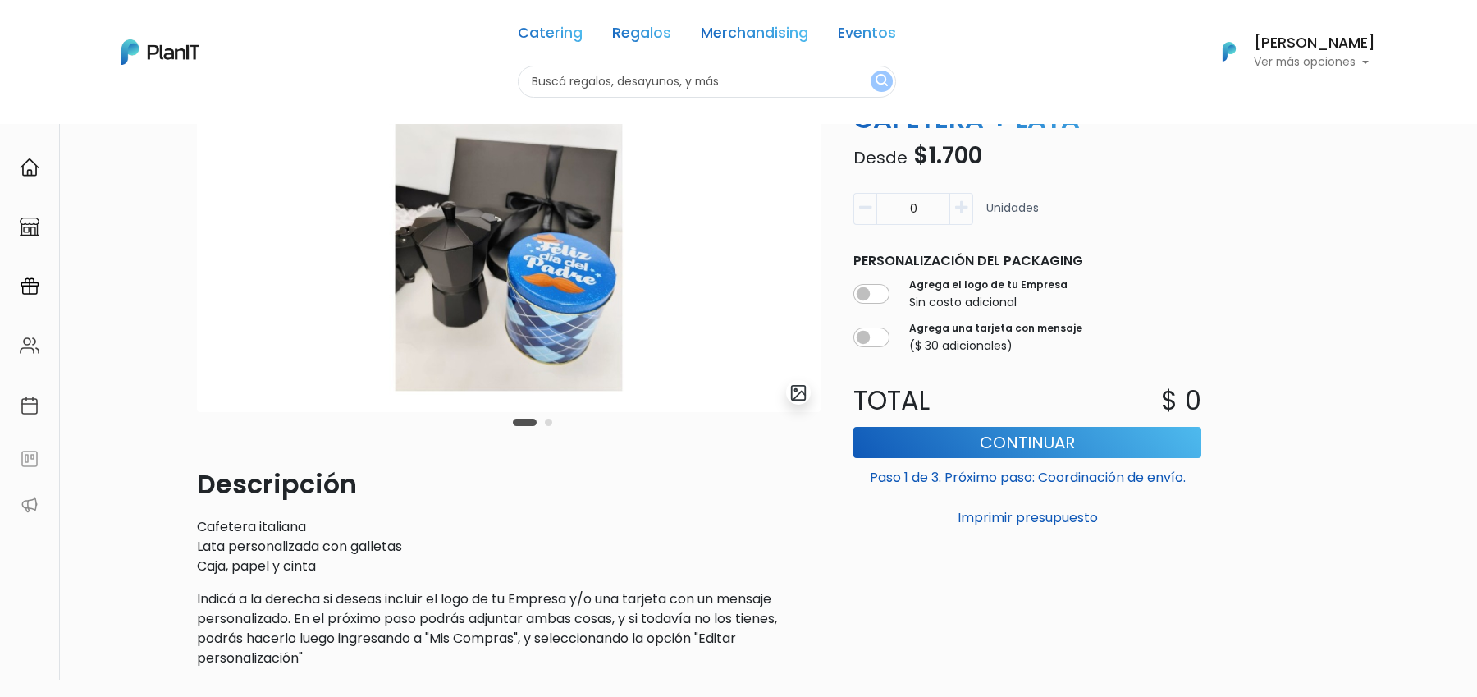
scroll to position [103, 0]
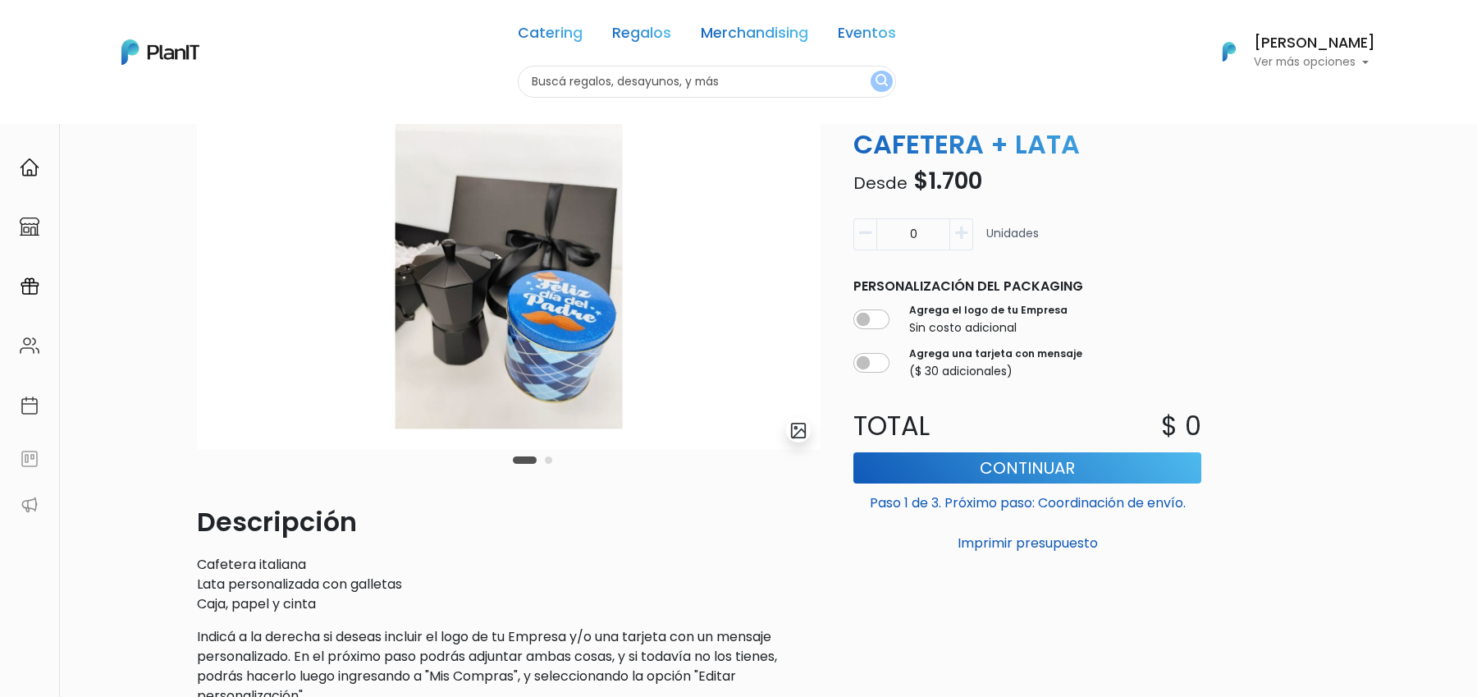
click at [550, 459] on button "Carousel Page 2" at bounding box center [548, 459] width 7 height 7
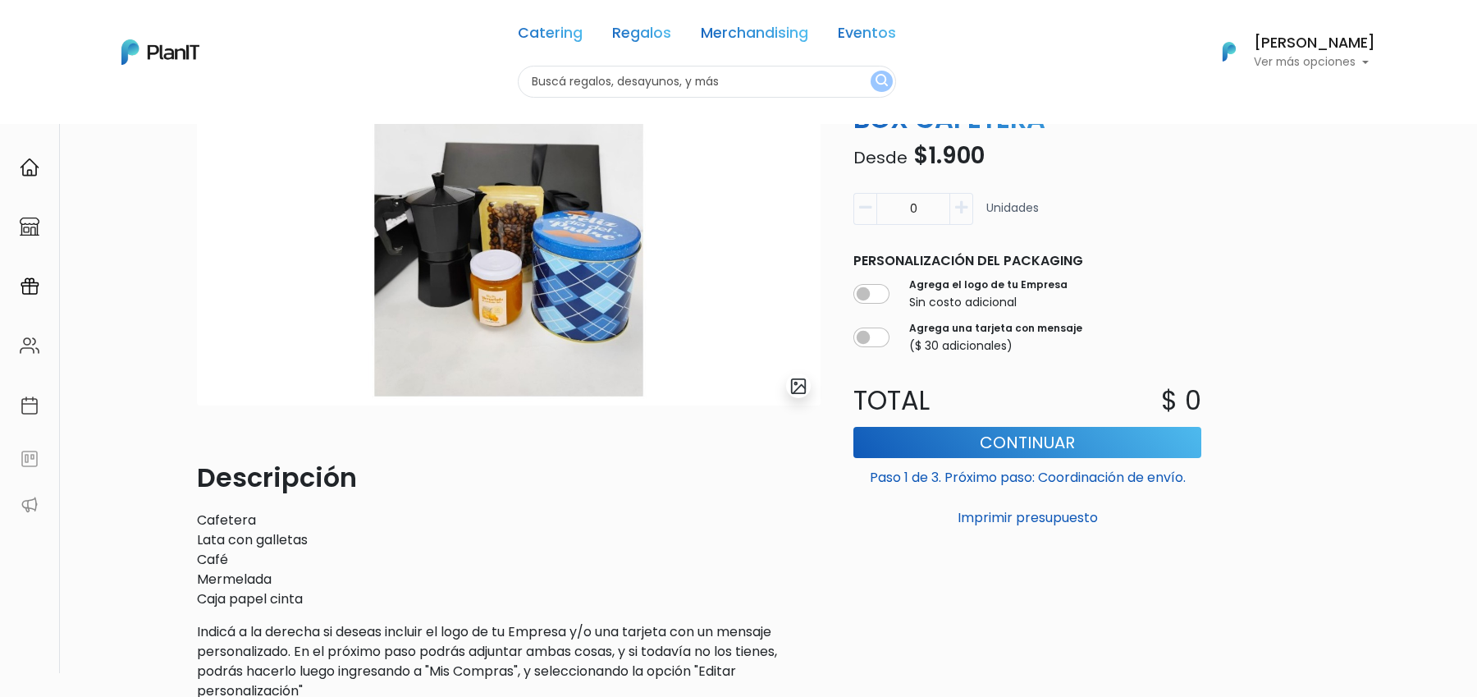
scroll to position [152, 0]
